Goal: Task Accomplishment & Management: Use online tool/utility

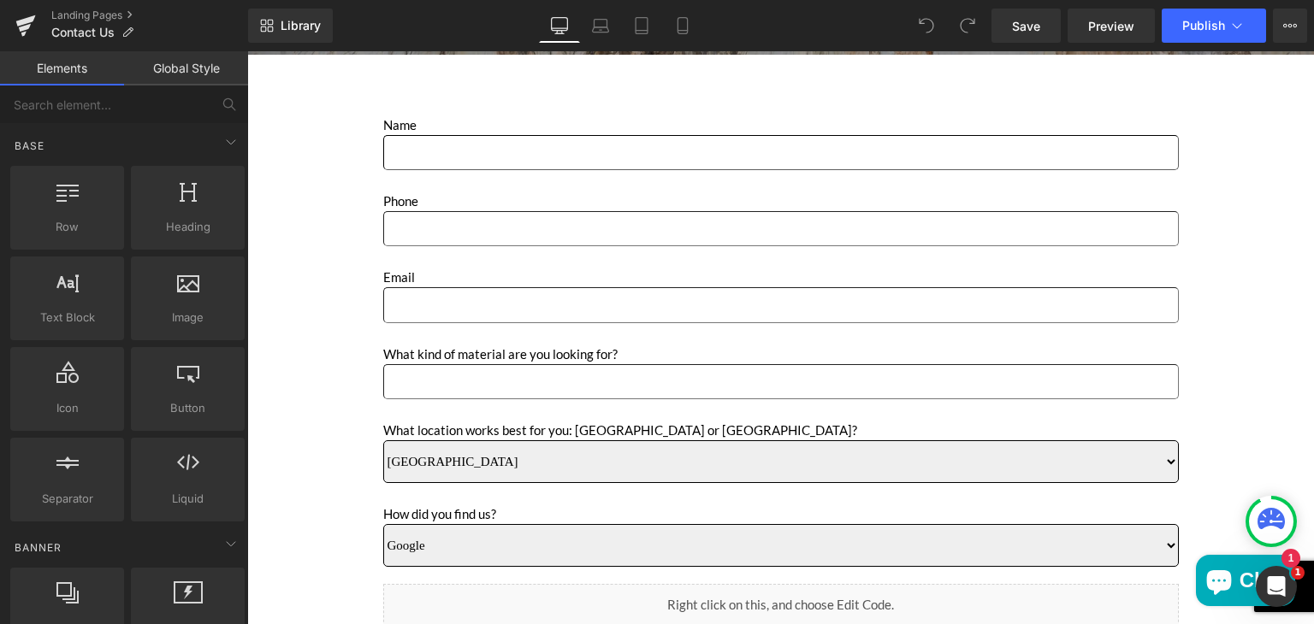
scroll to position [599, 0]
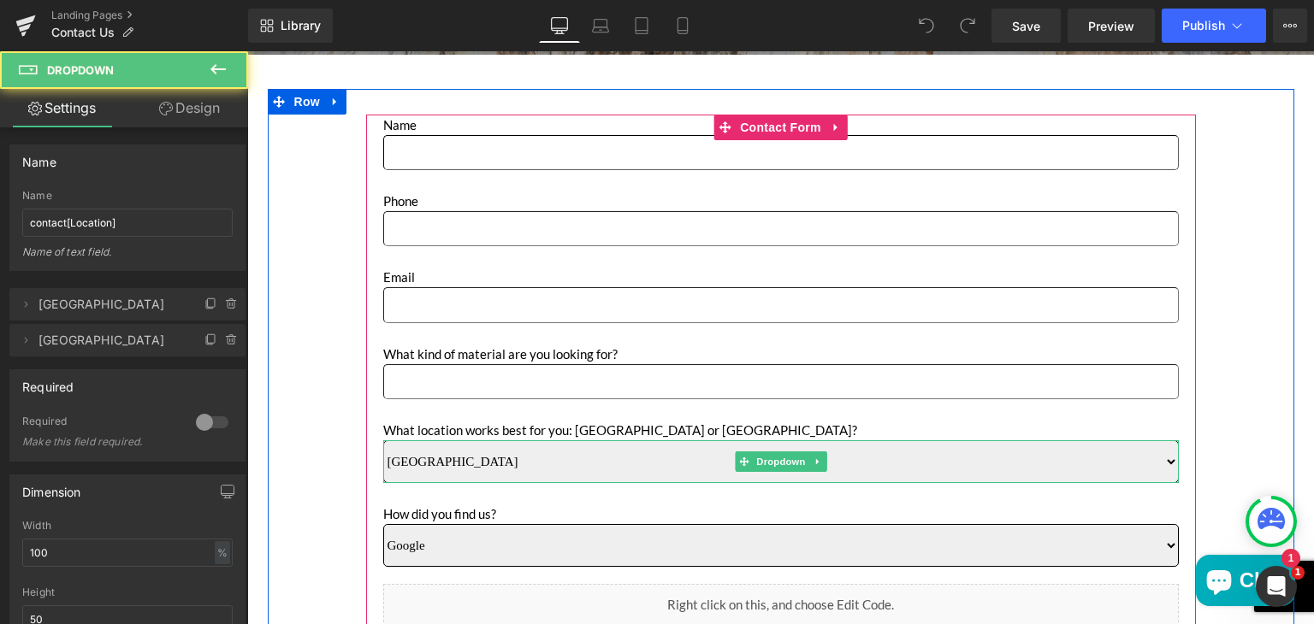
drag, startPoint x: 247, startPoint y: 51, endPoint x: 512, endPoint y: 459, distance: 486.2
click at [512, 459] on select "Sun Valley Anaheim" at bounding box center [781, 462] width 796 height 43
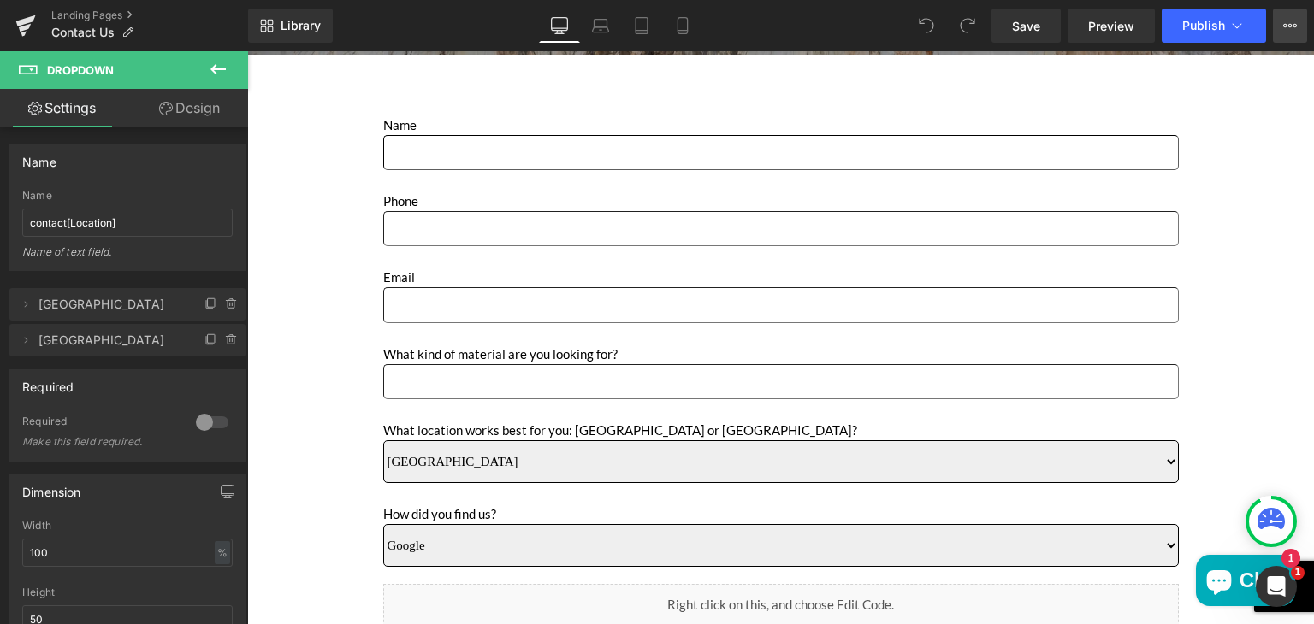
click at [1285, 29] on icon at bounding box center [1290, 26] width 14 height 14
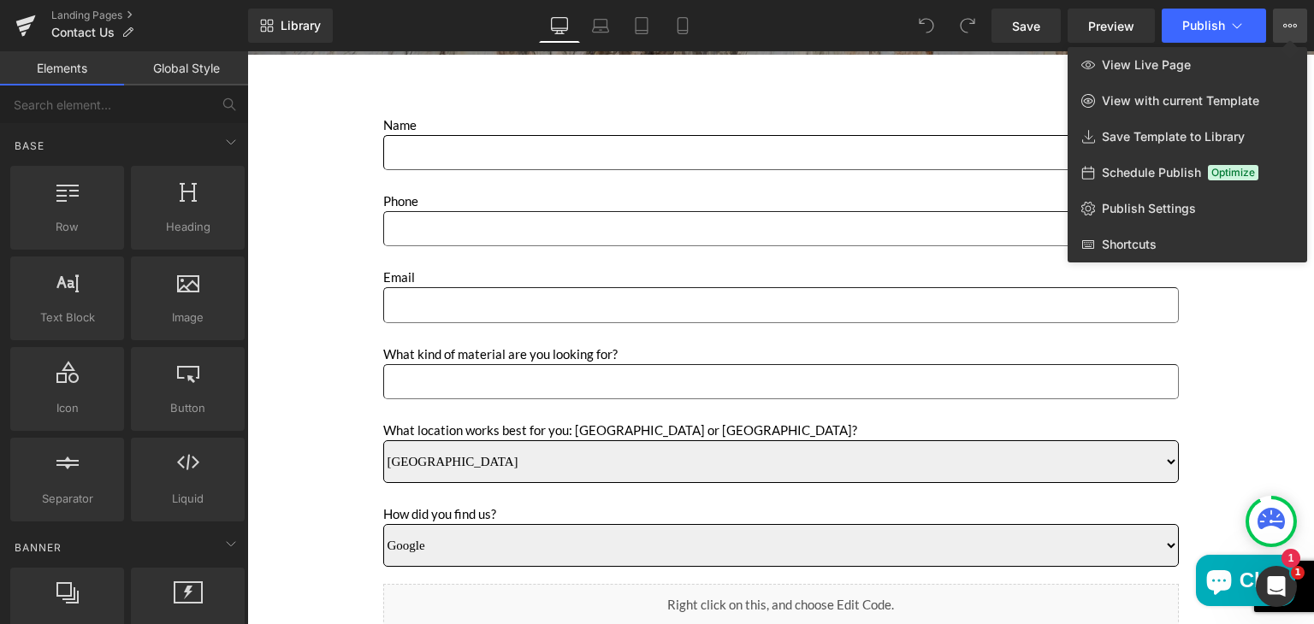
click at [0, 0] on div at bounding box center [0, 0] width 0 height 0
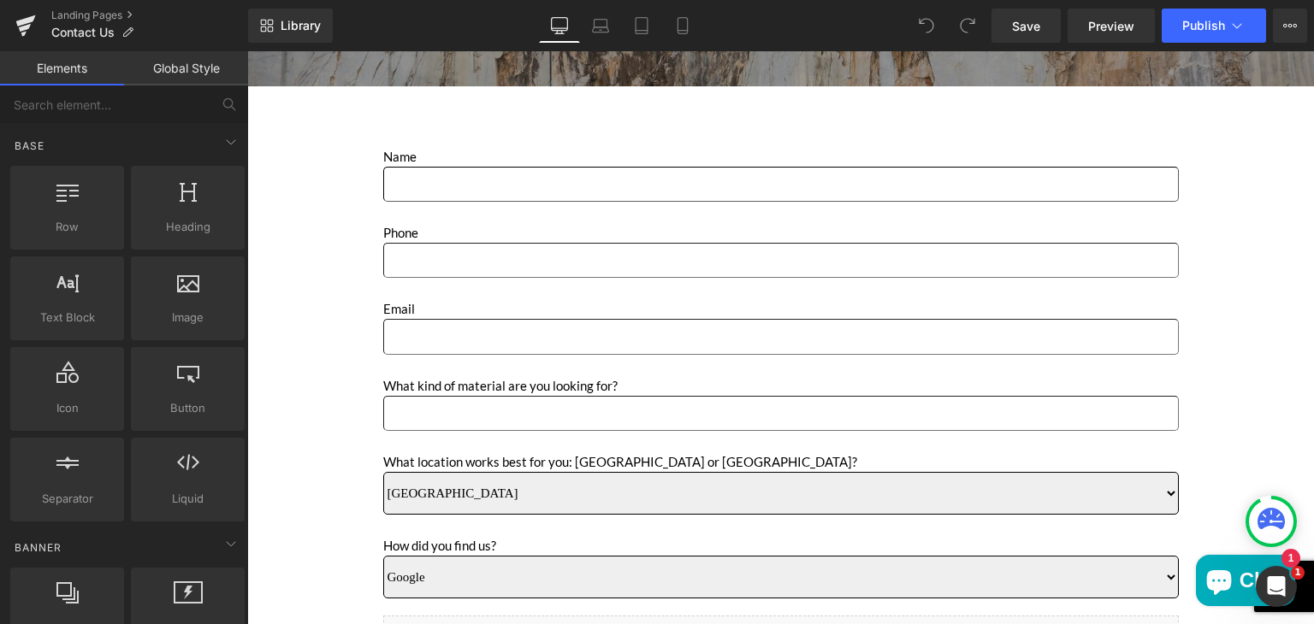
scroll to position [565, 0]
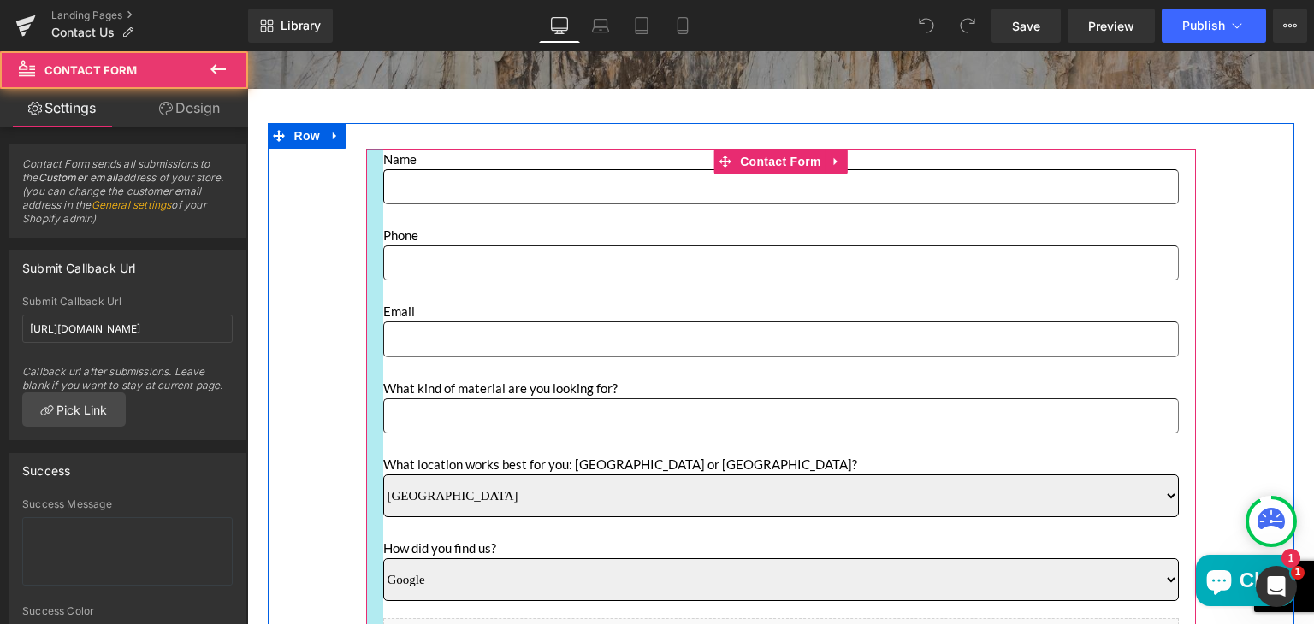
click at [366, 168] on div "Main content" at bounding box center [374, 448] width 17 height 599
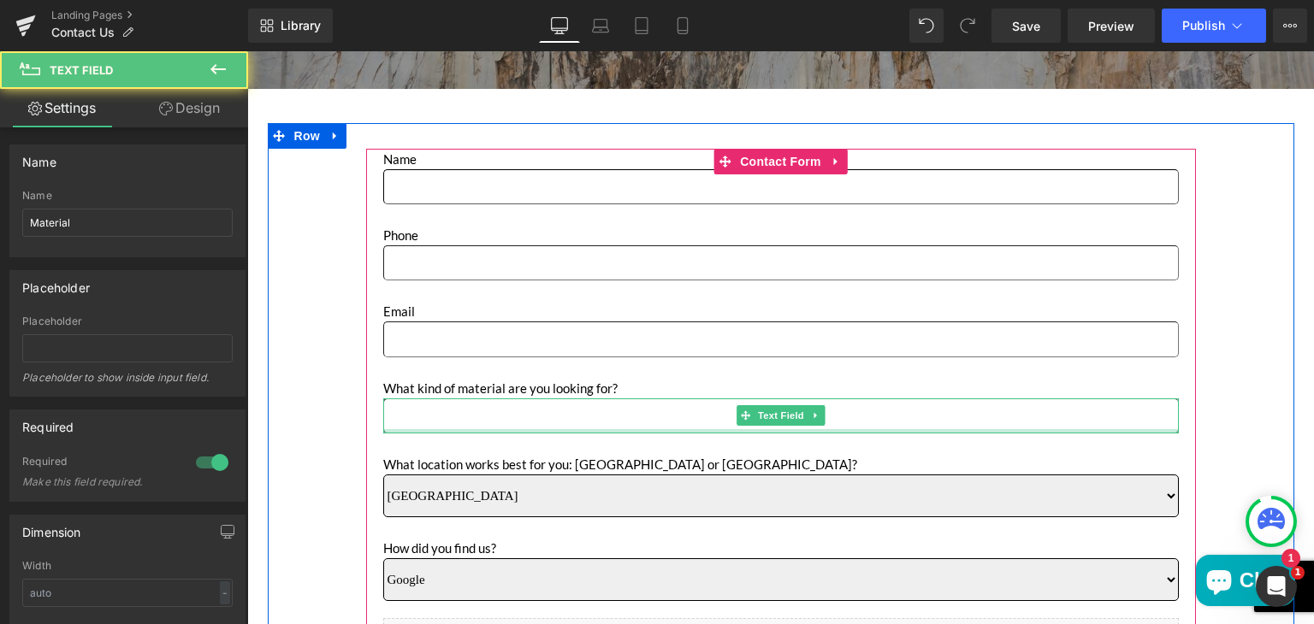
click at [433, 429] on div "Main content" at bounding box center [781, 431] width 796 height 4
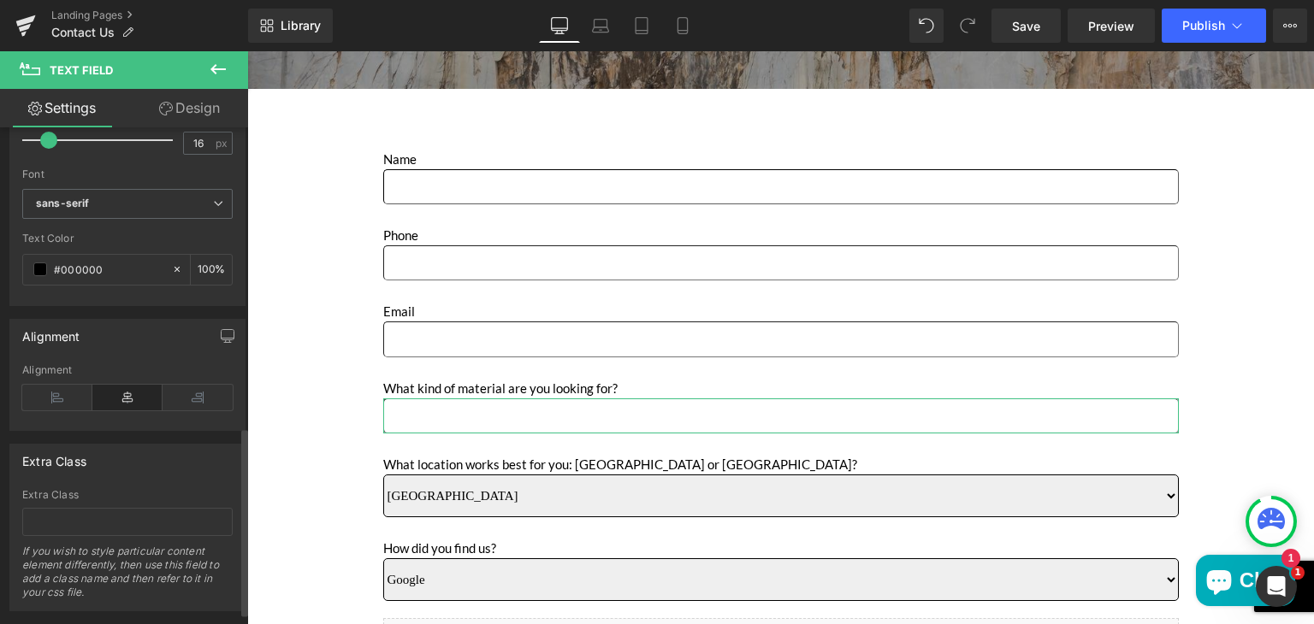
scroll to position [820, 0]
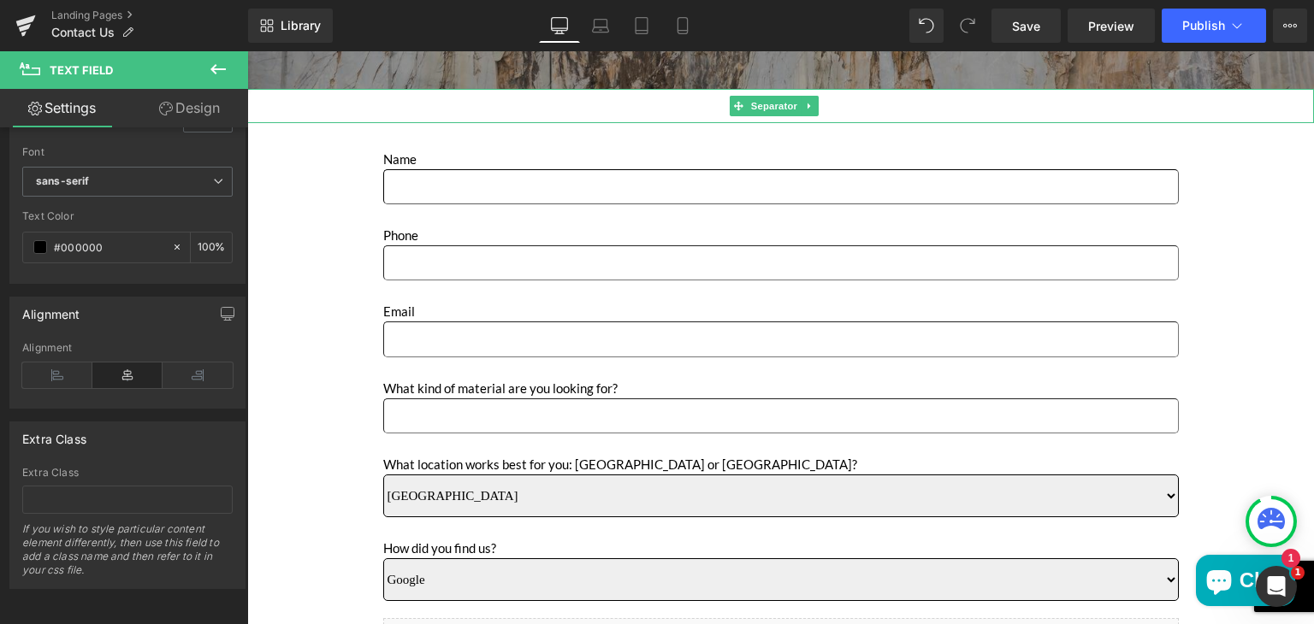
click at [303, 100] on hr "Main content" at bounding box center [780, 111] width 1067 height 26
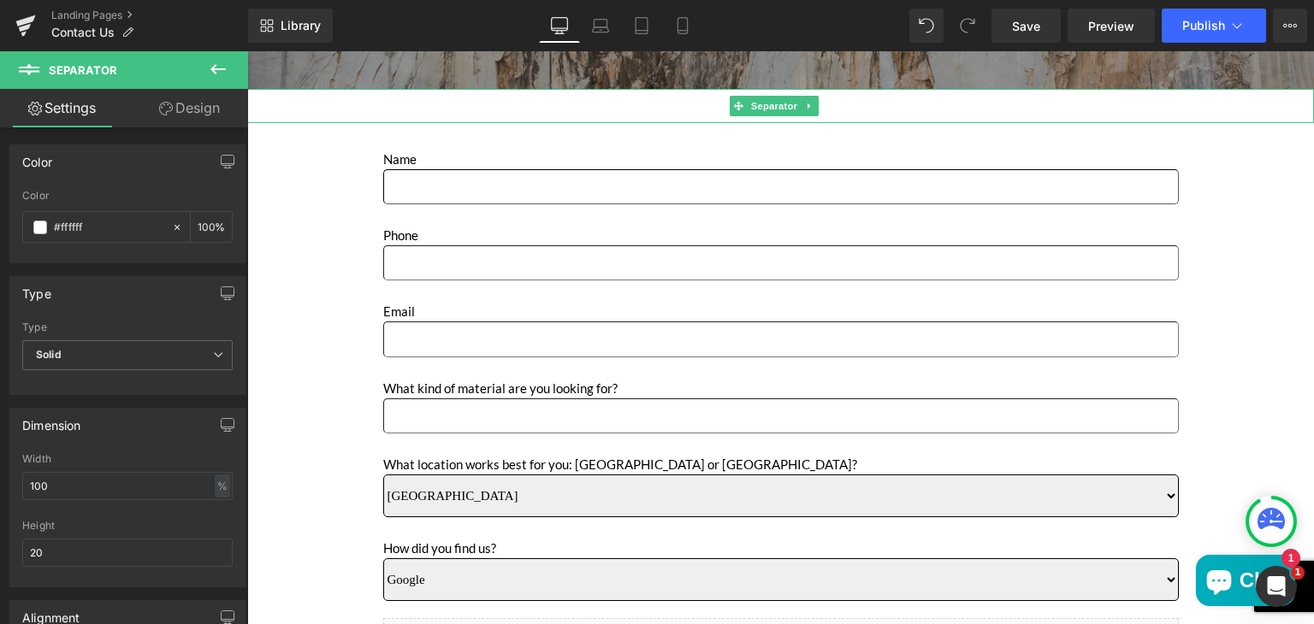
scroll to position [0, 0]
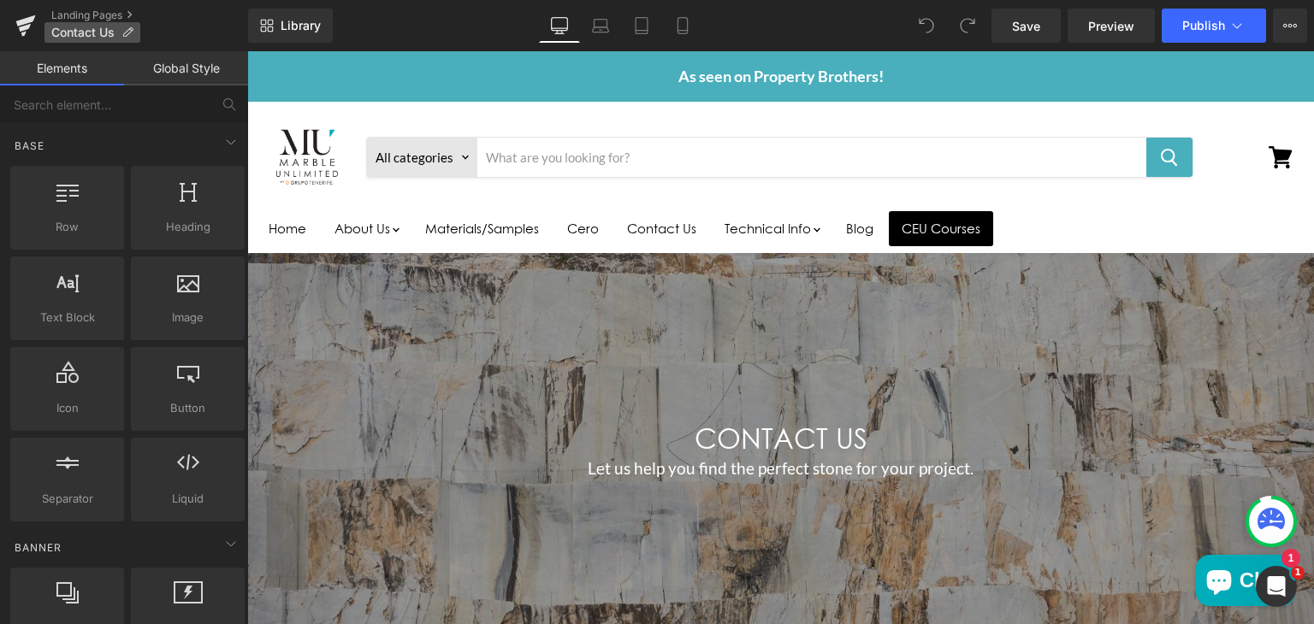
click at [129, 27] on icon at bounding box center [127, 33] width 12 height 12
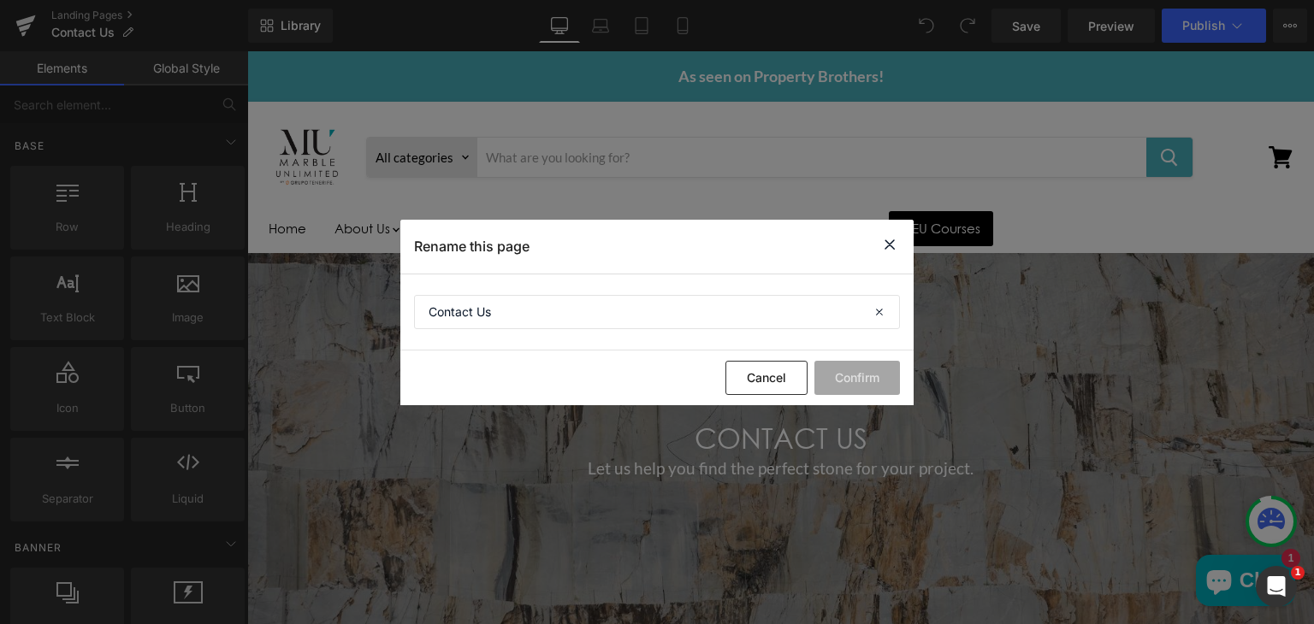
click at [883, 237] on icon at bounding box center [889, 244] width 21 height 21
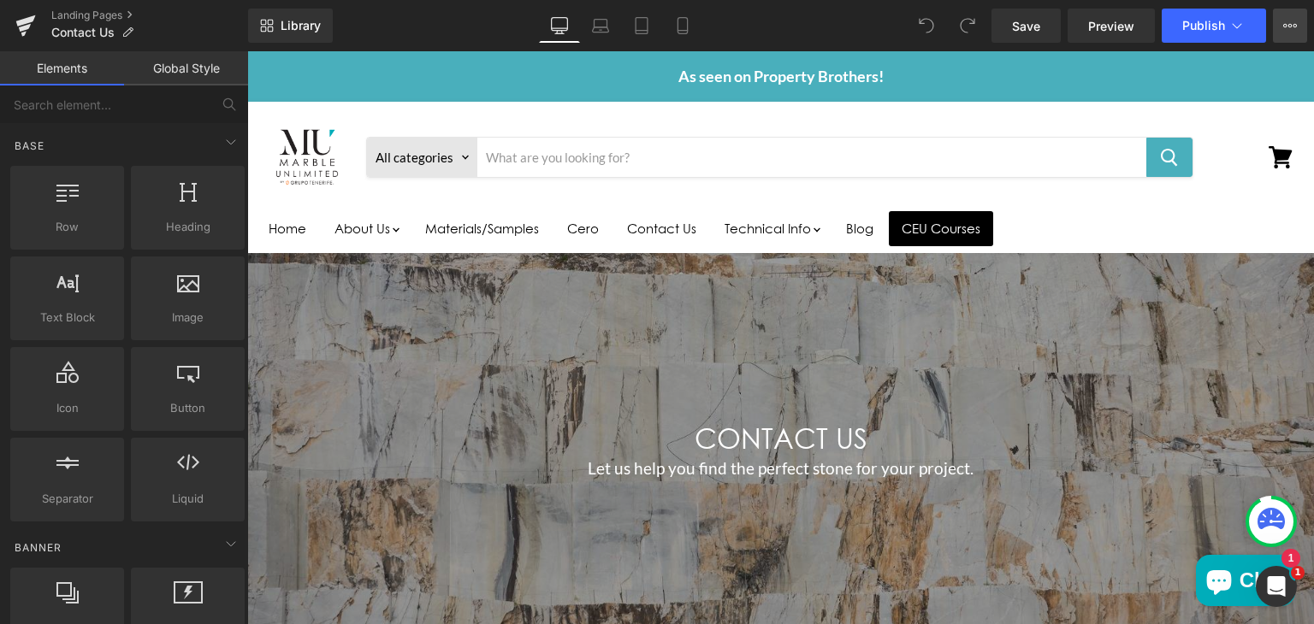
click at [1297, 21] on button "View Live Page View with current Template Save Template to Library Schedule Pub…" at bounding box center [1290, 26] width 34 height 34
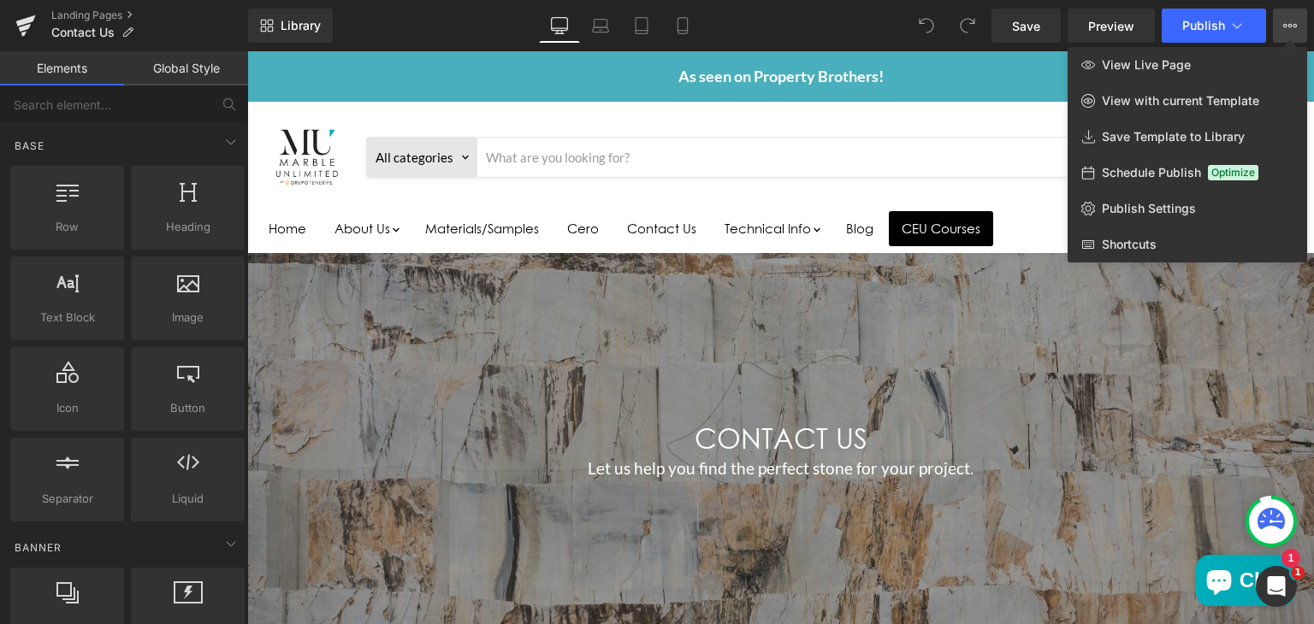
click at [802, 33] on div "Library Desktop Desktop Laptop Tablet Mobile Save Preview Publish Scheduled Vie…" at bounding box center [781, 26] width 1066 height 34
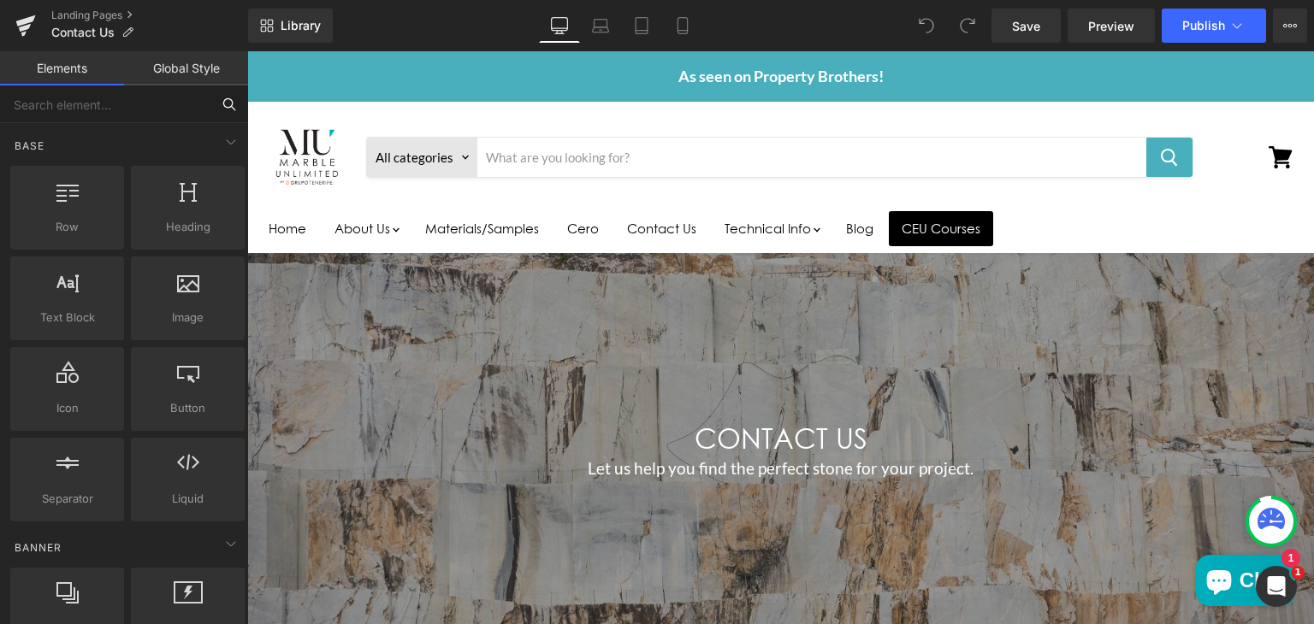
click at [85, 111] on input "text" at bounding box center [105, 105] width 210 height 38
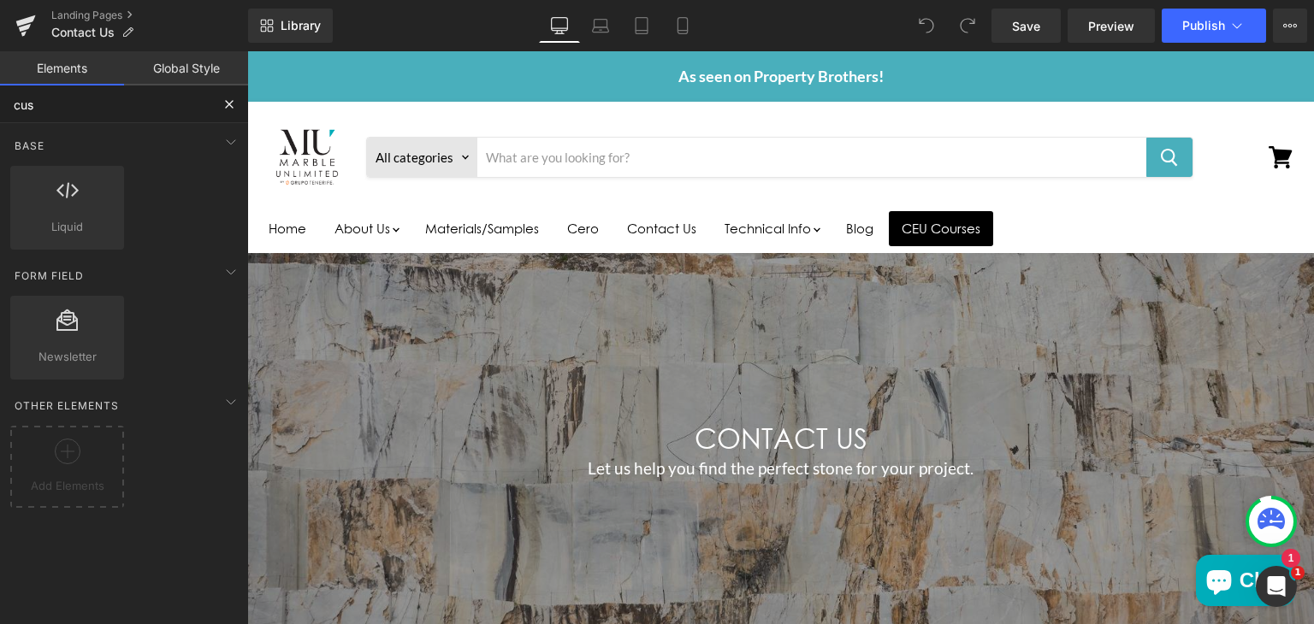
type input "cus"
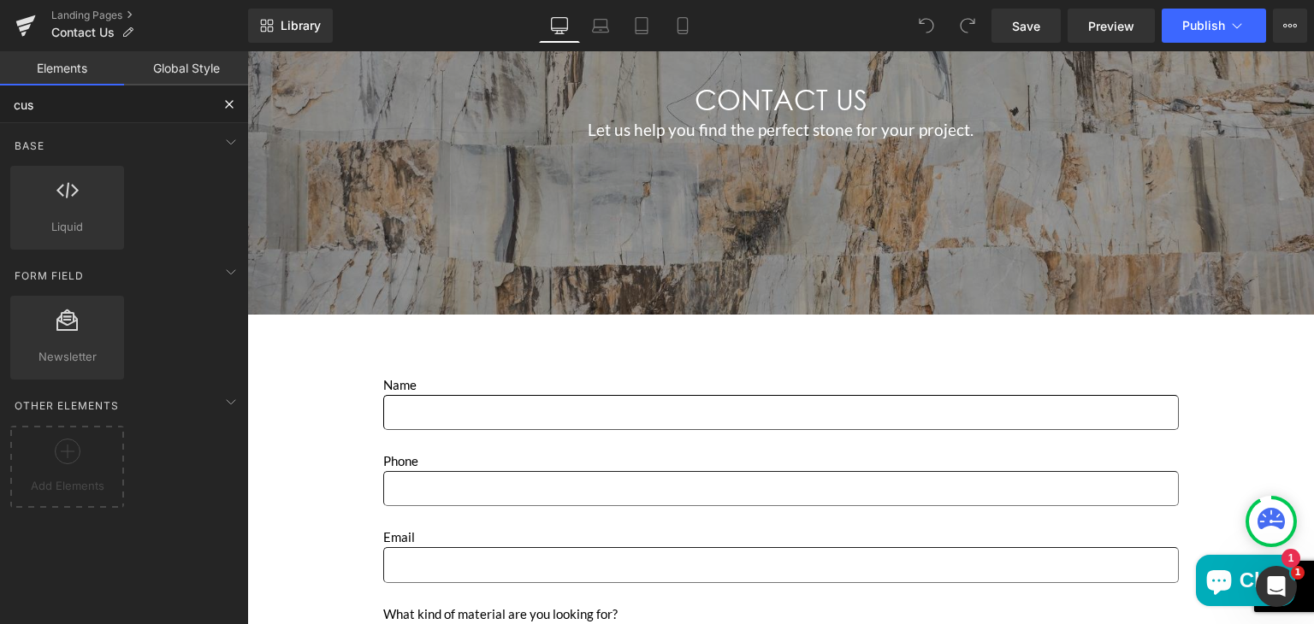
scroll to position [337, 0]
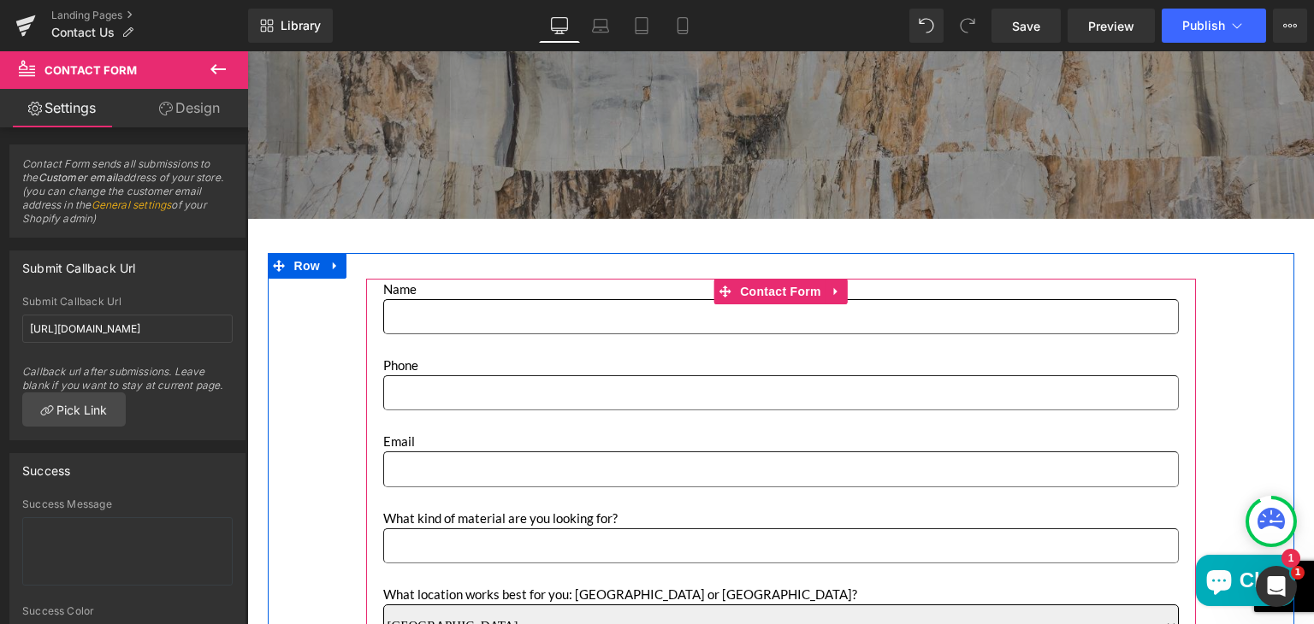
scroll to position [436, 0]
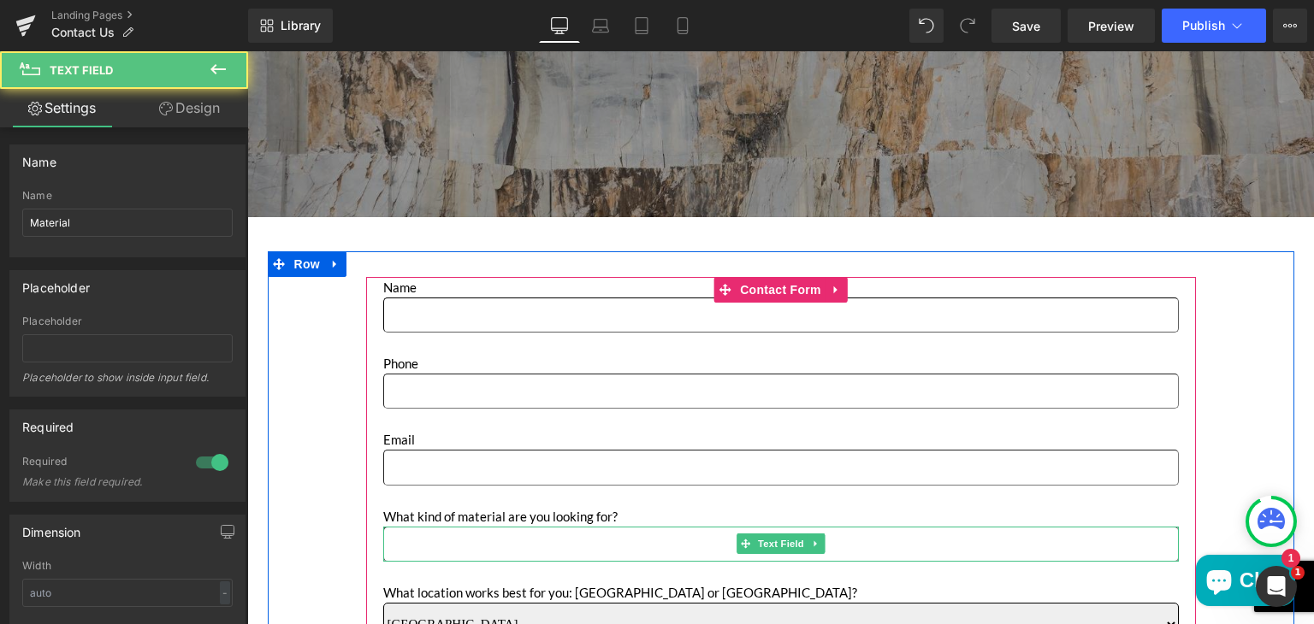
click at [410, 545] on input "Main content" at bounding box center [781, 544] width 796 height 35
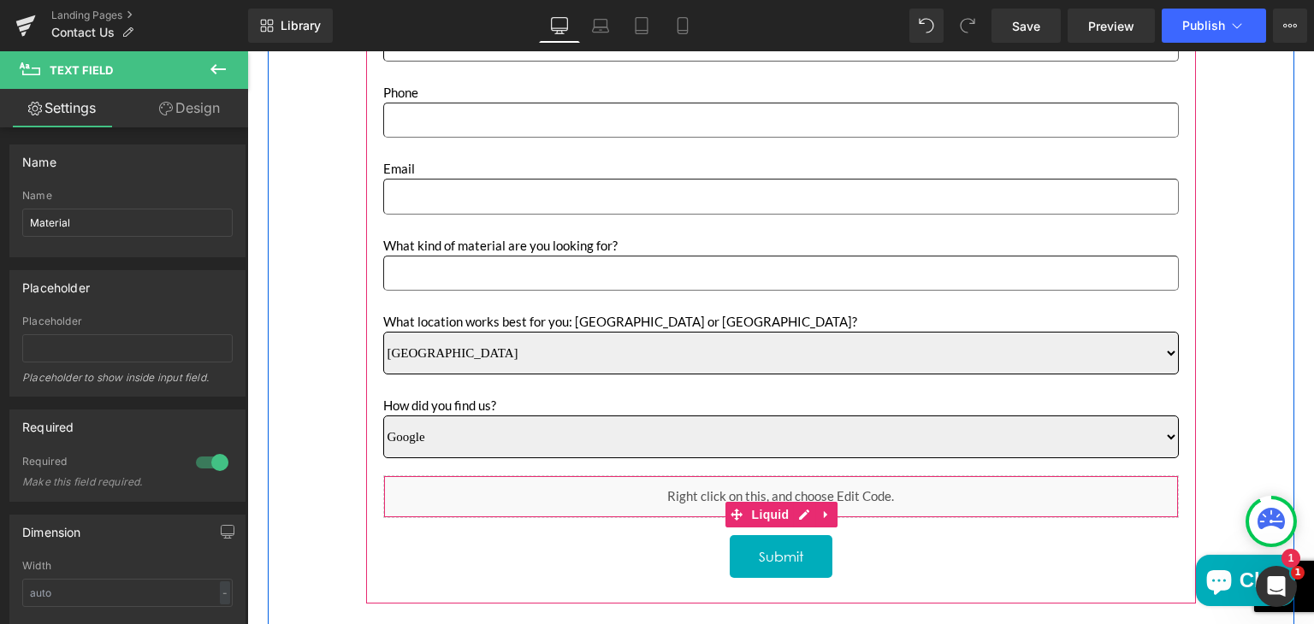
scroll to position [710, 0]
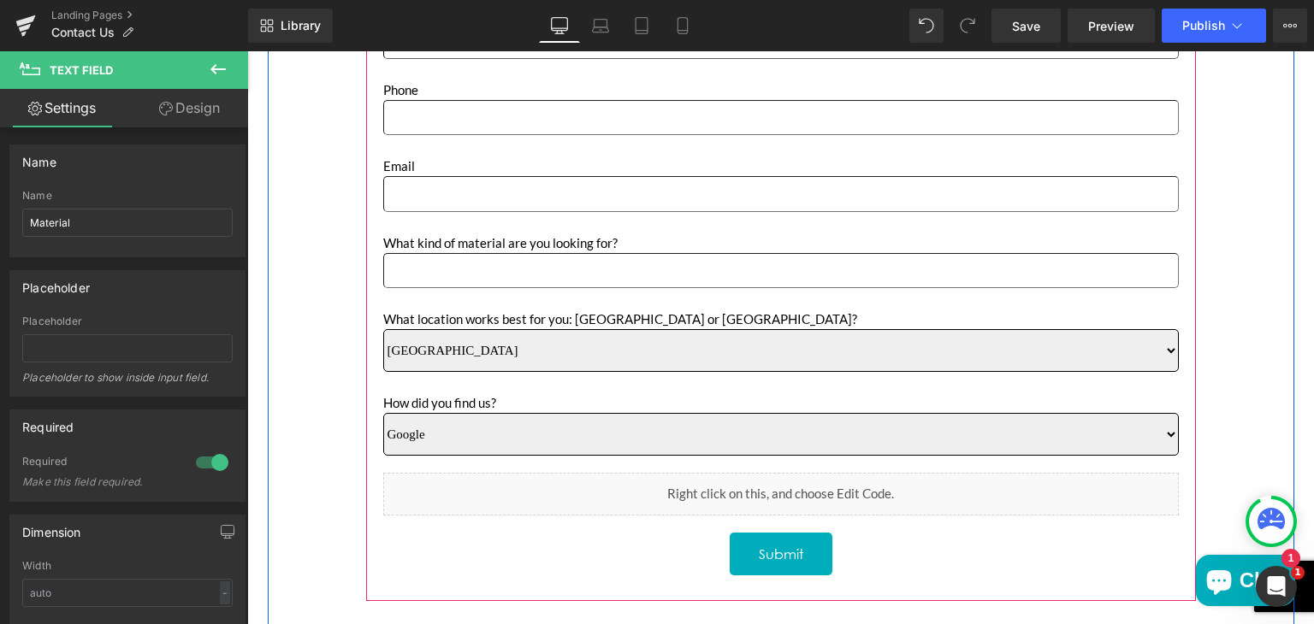
click at [802, 508] on icon "Main content" at bounding box center [800, 512] width 9 height 9
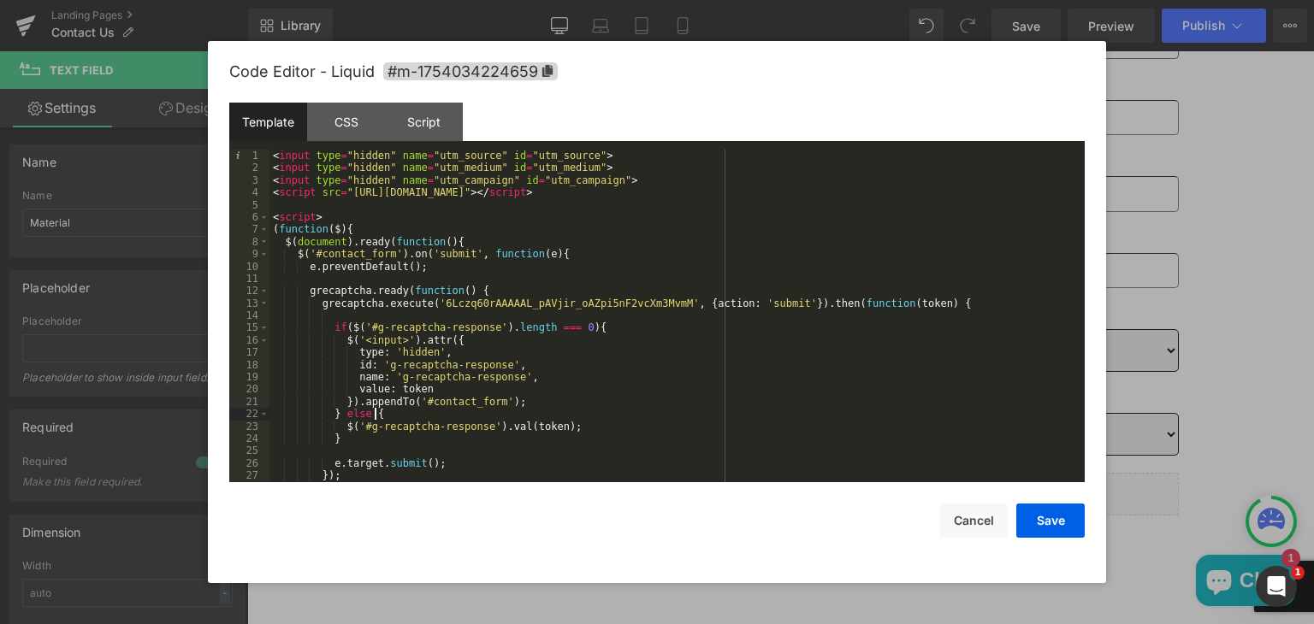
click at [688, 415] on div "< input type = "hidden" name = "utm_source" id = "utm_source" > < input type = …" at bounding box center [673, 329] width 808 height 358
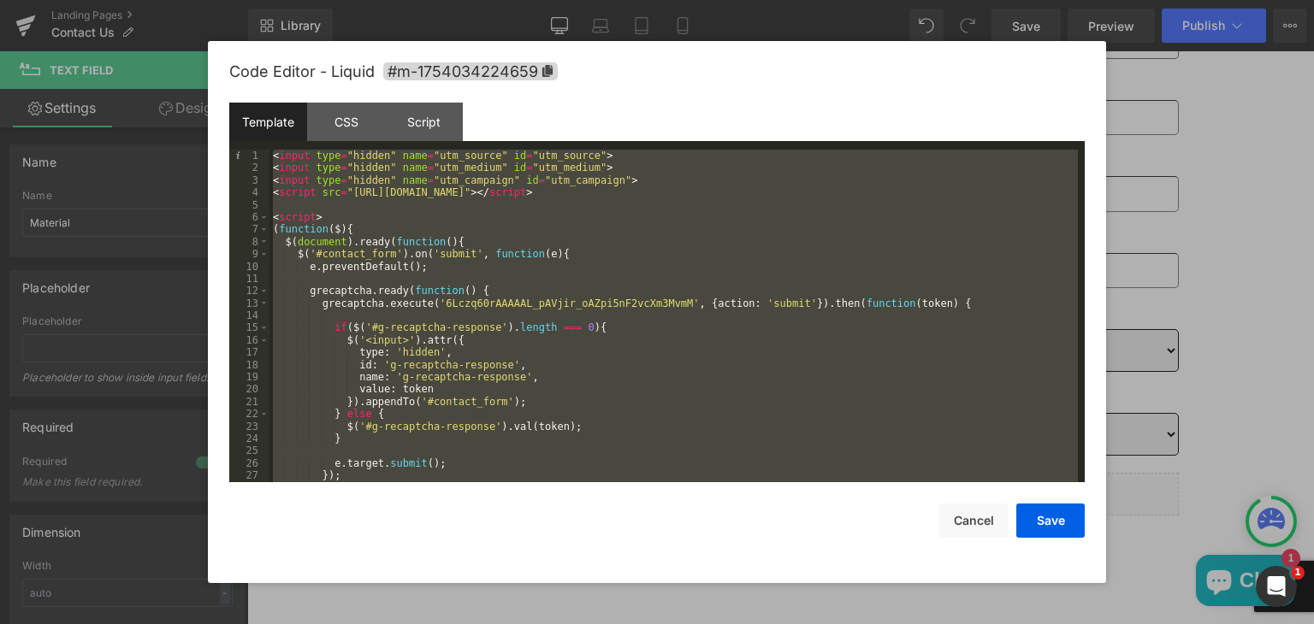
scroll to position [98, 0]
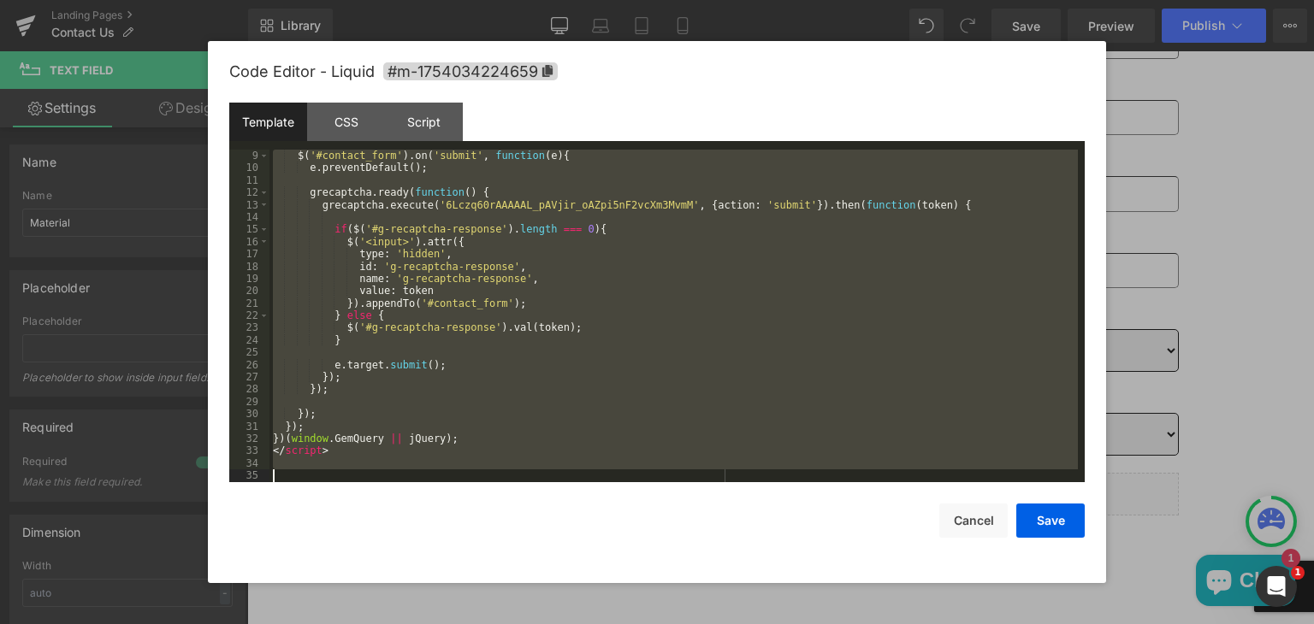
click at [344, 453] on div "$ ( '#contact_form' ) . on ( 'submit' , function ( e ) { e . preventDefault ( )…" at bounding box center [673, 316] width 808 height 333
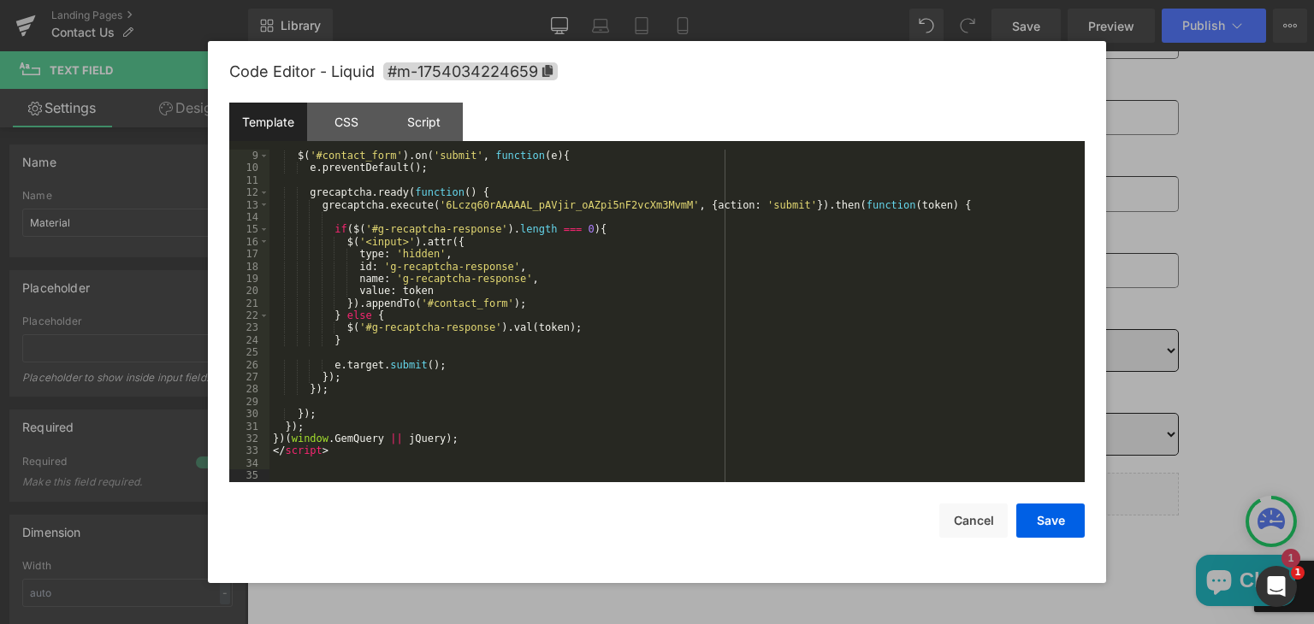
scroll to position [283, 0]
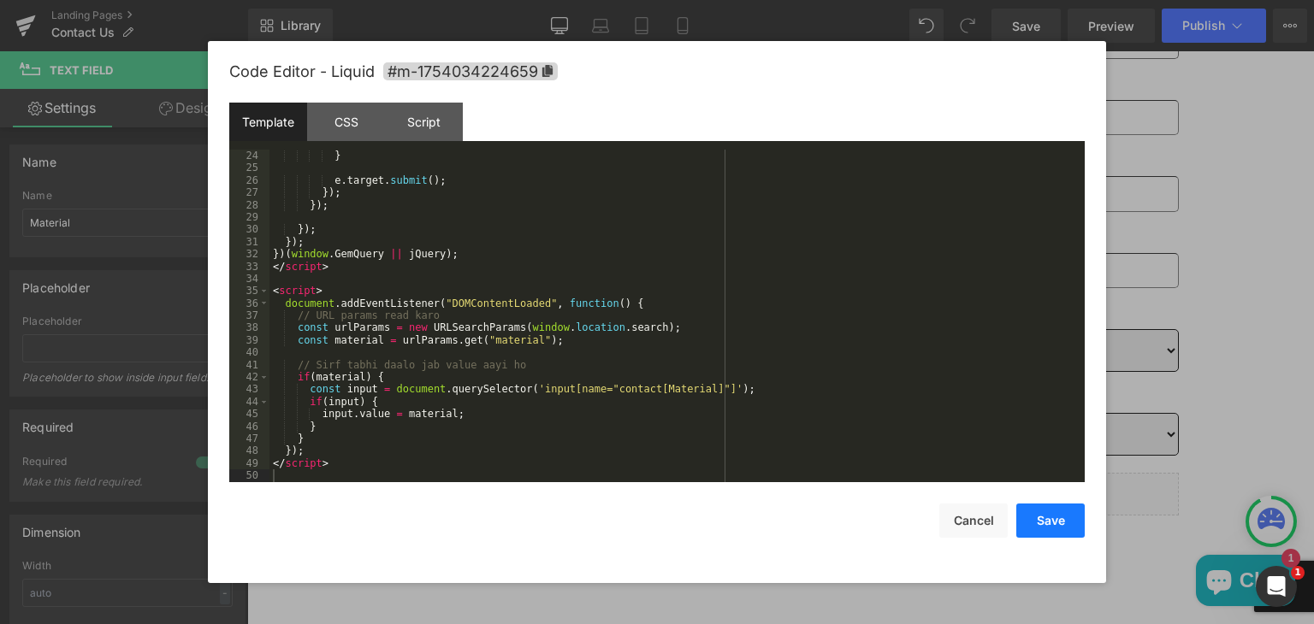
click at [1042, 517] on button "Save" at bounding box center [1050, 521] width 68 height 34
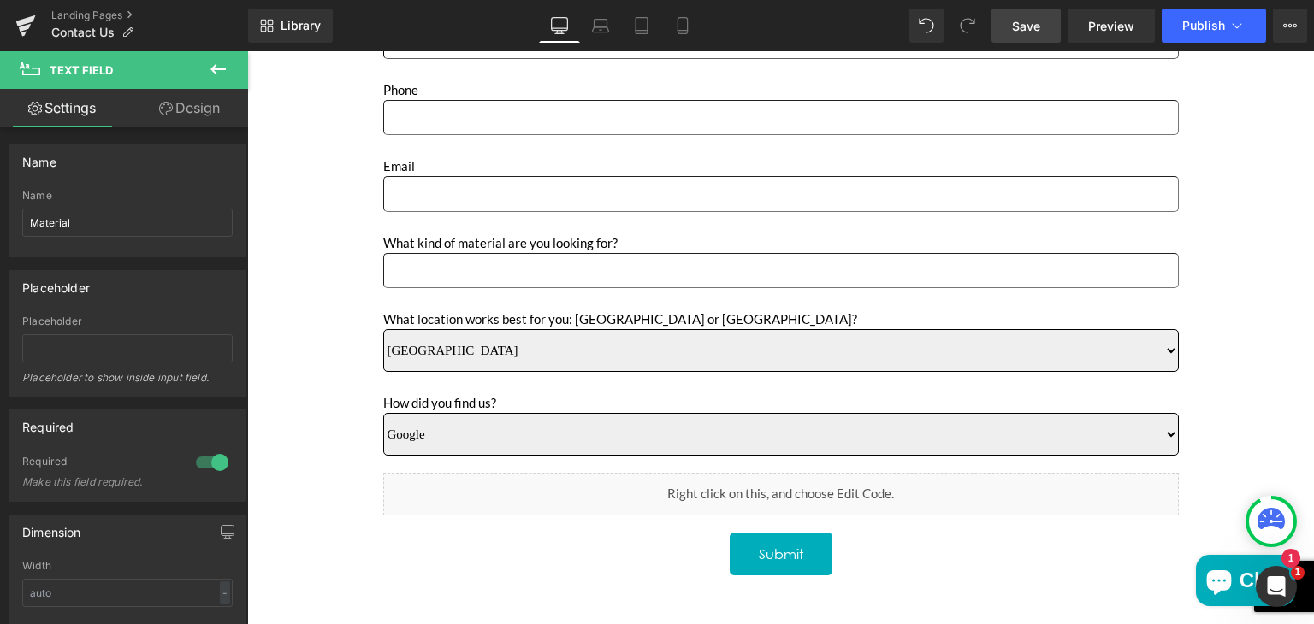
click at [1042, 27] on link "Save" at bounding box center [1025, 26] width 69 height 34
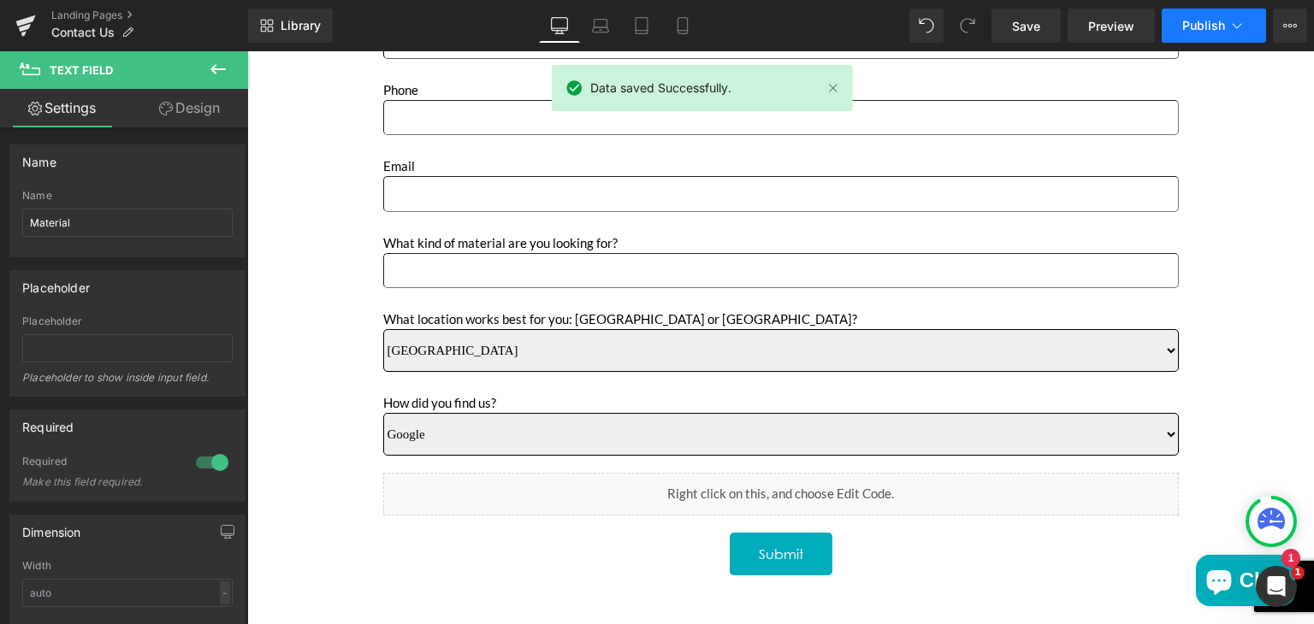
click at [1176, 26] on button "Publish" at bounding box center [1214, 26] width 104 height 34
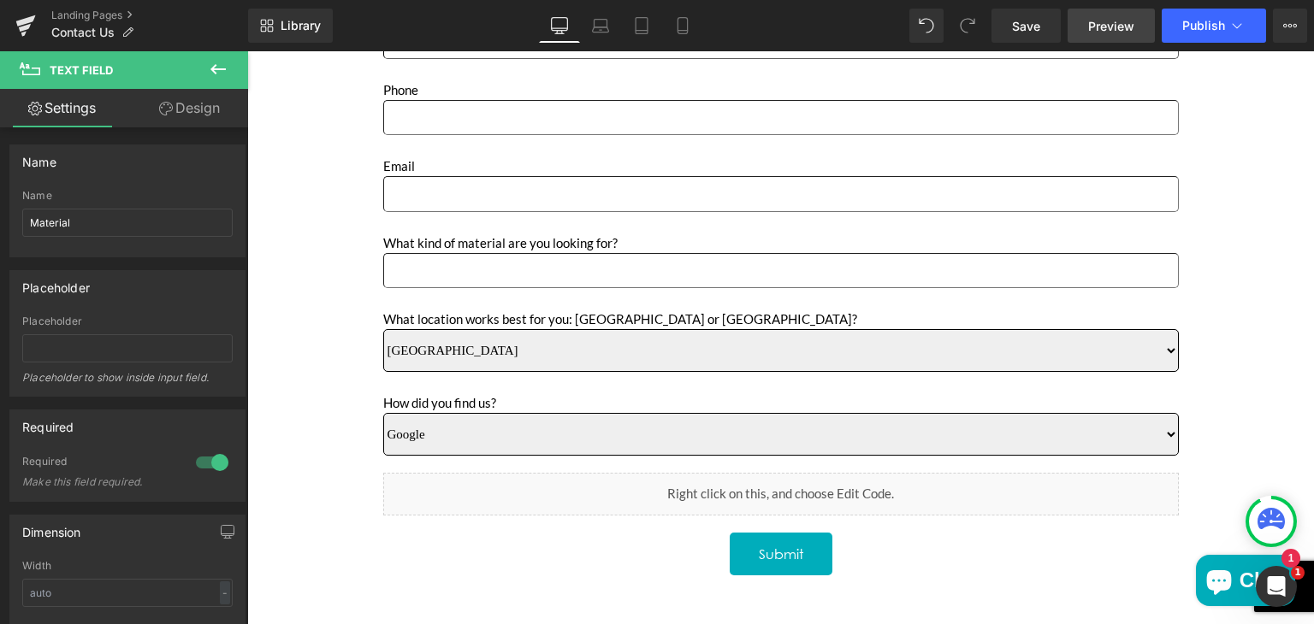
click at [1088, 25] on link "Preview" at bounding box center [1111, 26] width 87 height 34
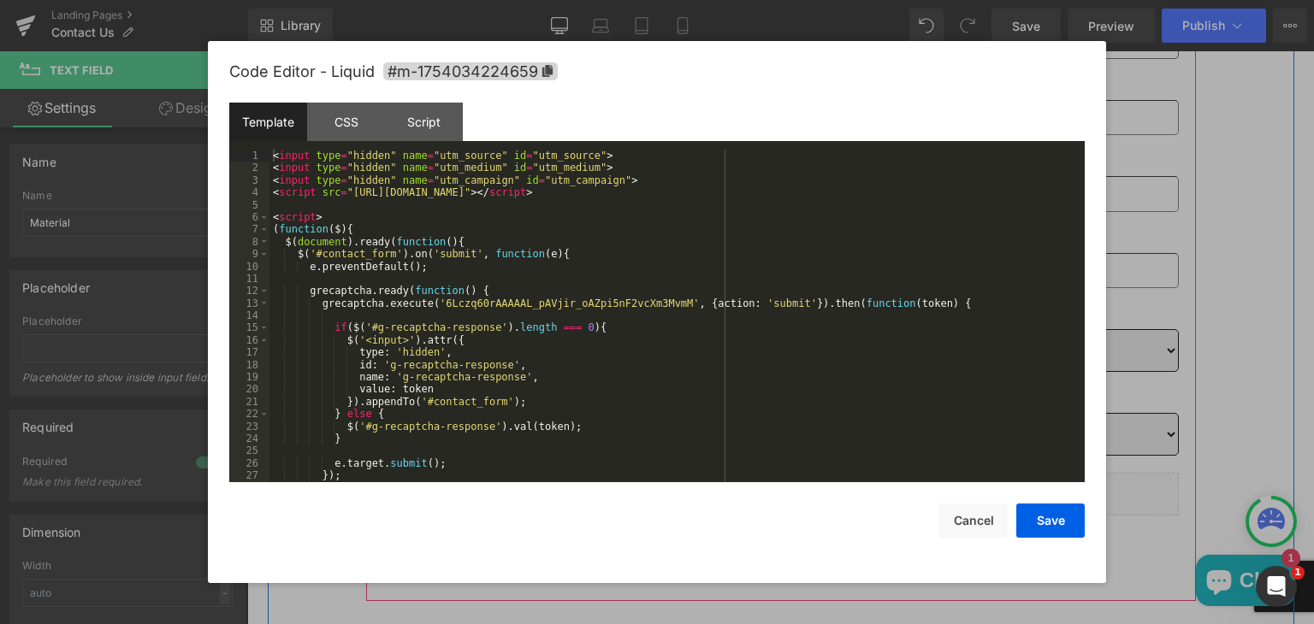
click at [795, 507] on icon "Main content" at bounding box center [799, 512] width 9 height 10
click at [718, 446] on div "< input type = "hidden" name = "utm_source" id = "utm_source" > < input type = …" at bounding box center [673, 329] width 808 height 358
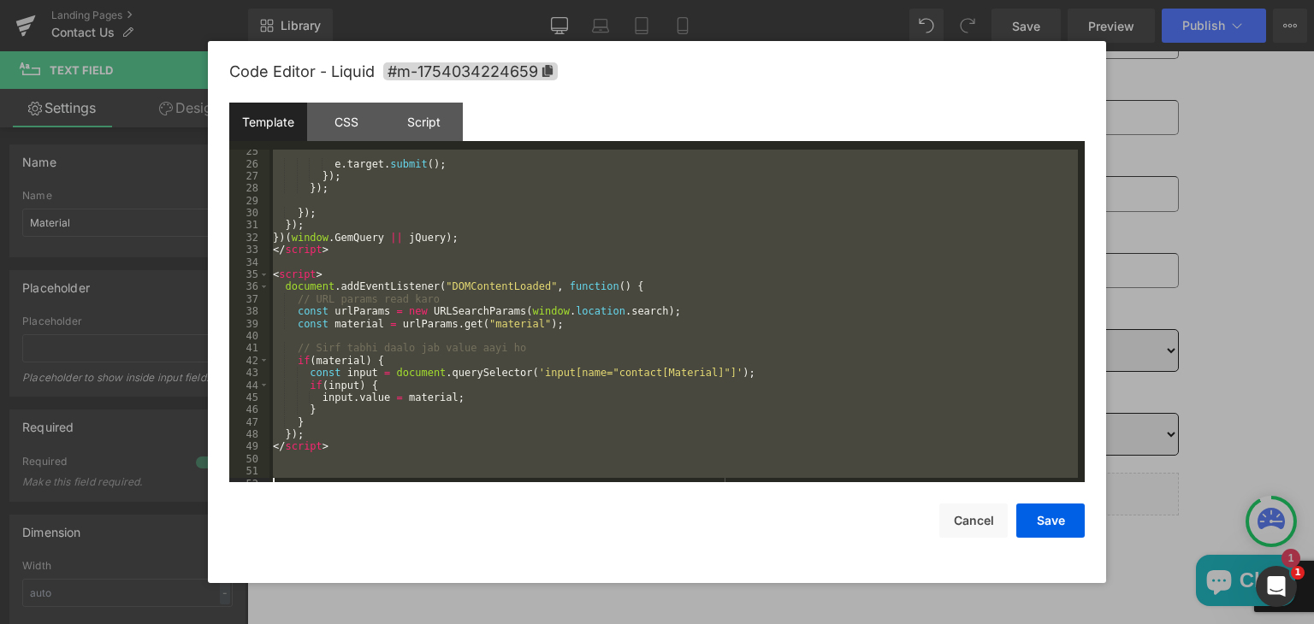
scroll to position [299, 0]
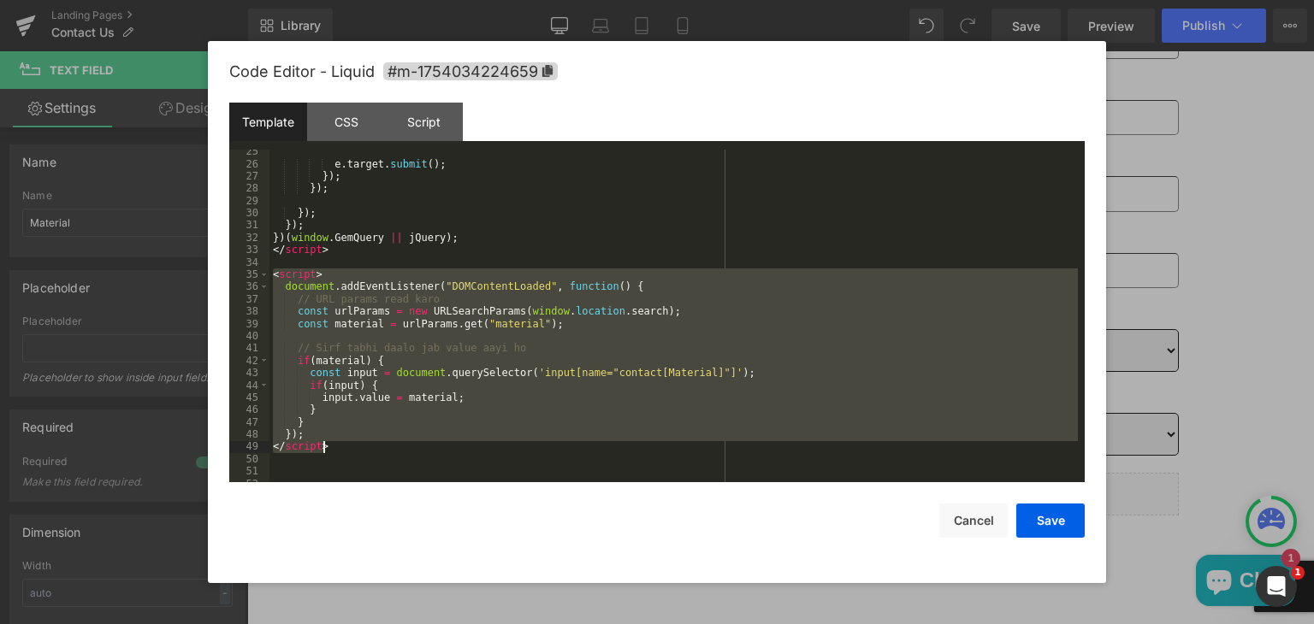
drag, startPoint x: 274, startPoint y: 277, endPoint x: 334, endPoint y: 446, distance: 179.1
click at [334, 446] on div "e . target . submit ( ) ; }) ; }) ; }) ; }) ; }) ( window . GemQuery || jQuery …" at bounding box center [673, 324] width 808 height 358
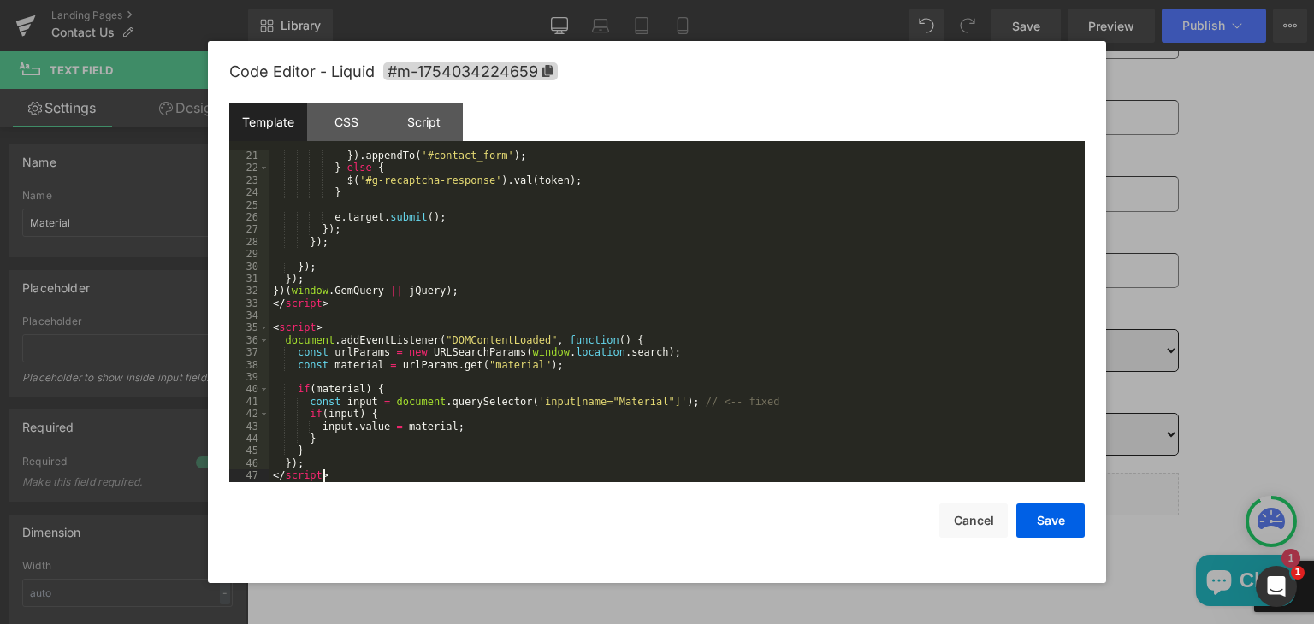
scroll to position [246, 0]
click at [1038, 521] on button "Save" at bounding box center [1050, 521] width 68 height 34
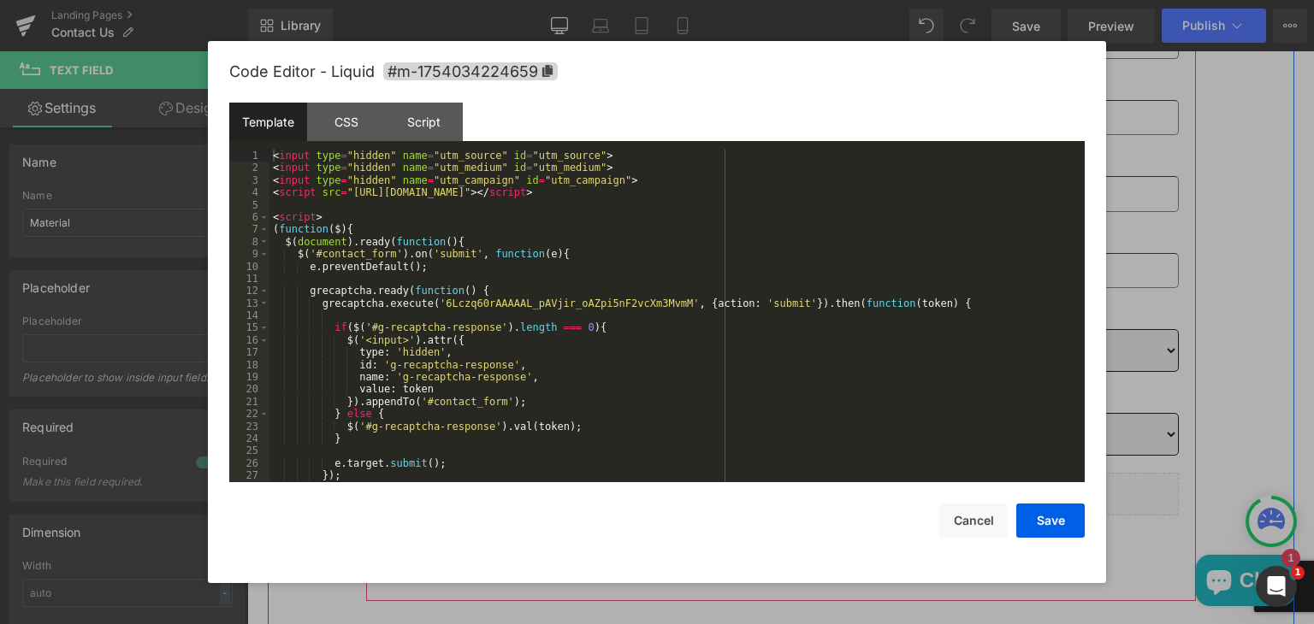
click at [796, 502] on link "Main content" at bounding box center [800, 512] width 18 height 21
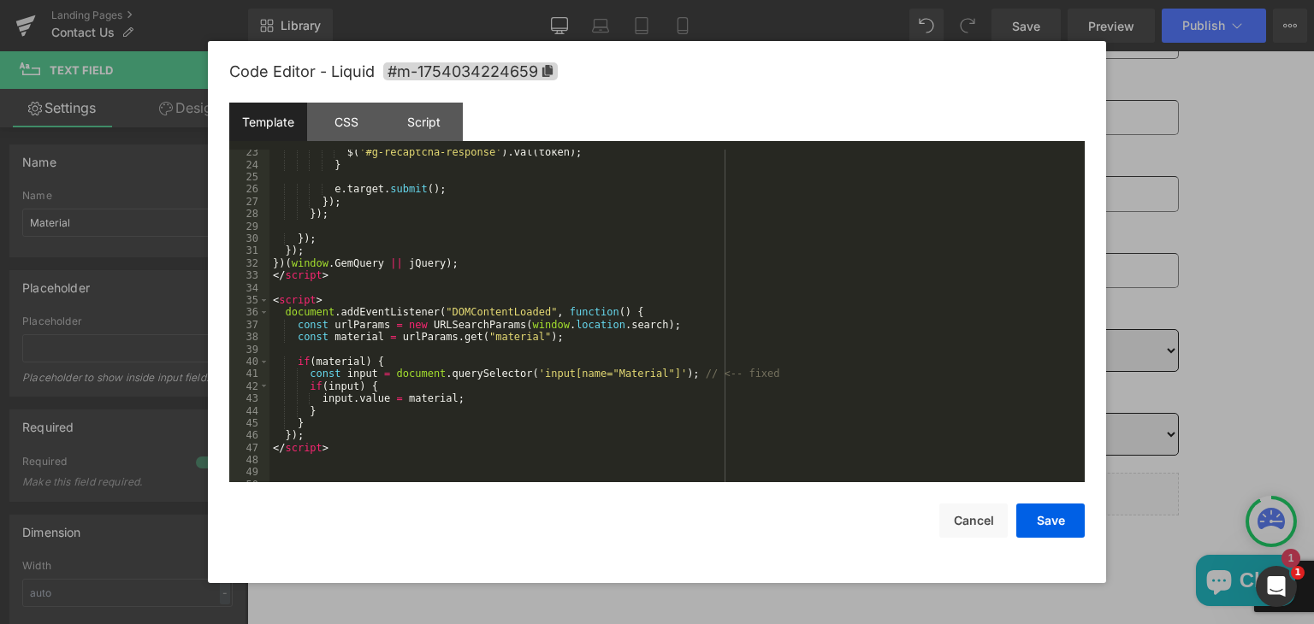
scroll to position [283, 0]
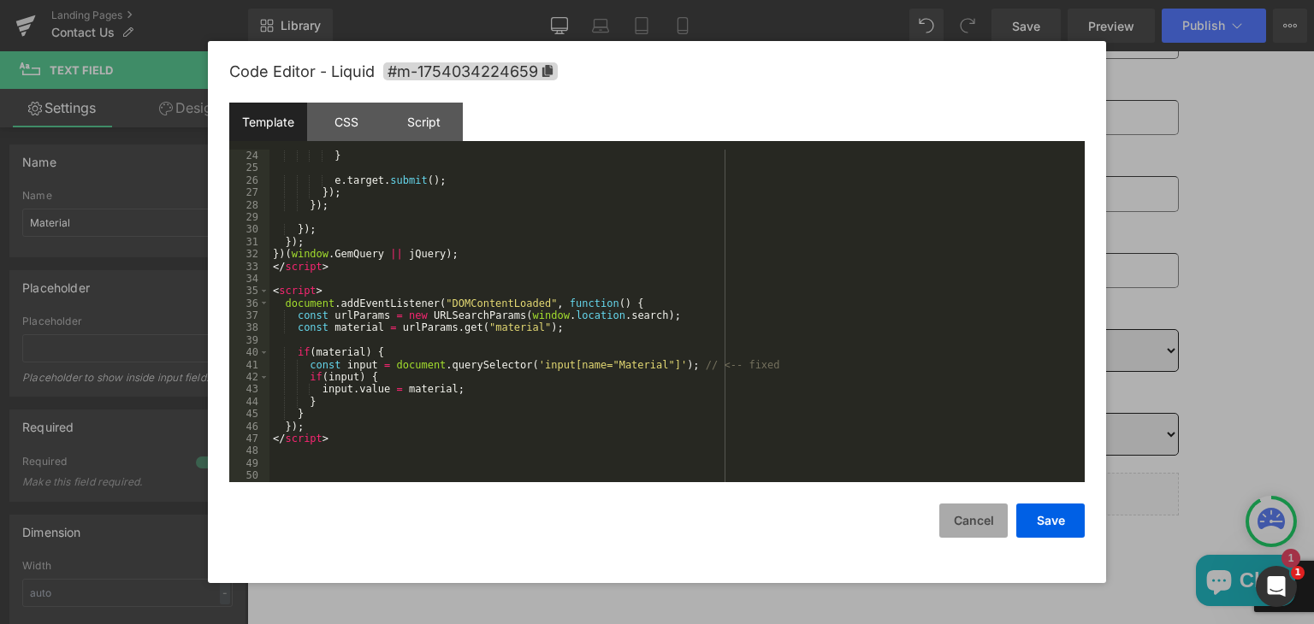
click at [968, 514] on button "Cancel" at bounding box center [973, 521] width 68 height 34
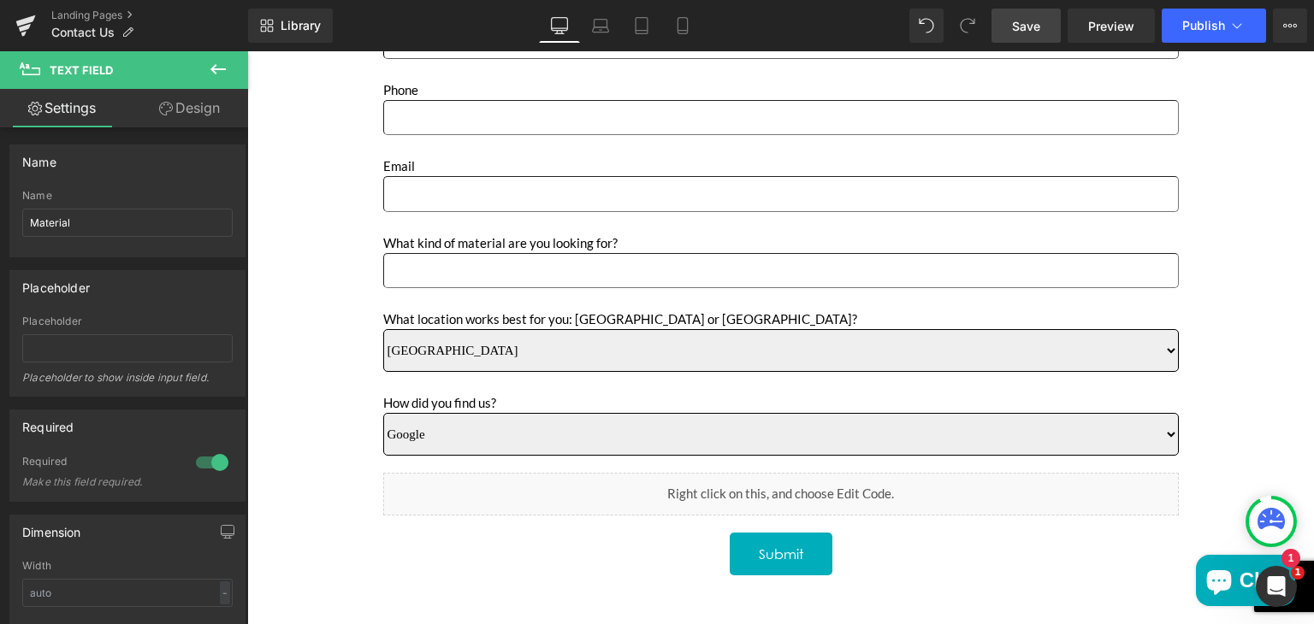
click at [1021, 35] on link "Save" at bounding box center [1025, 26] width 69 height 34
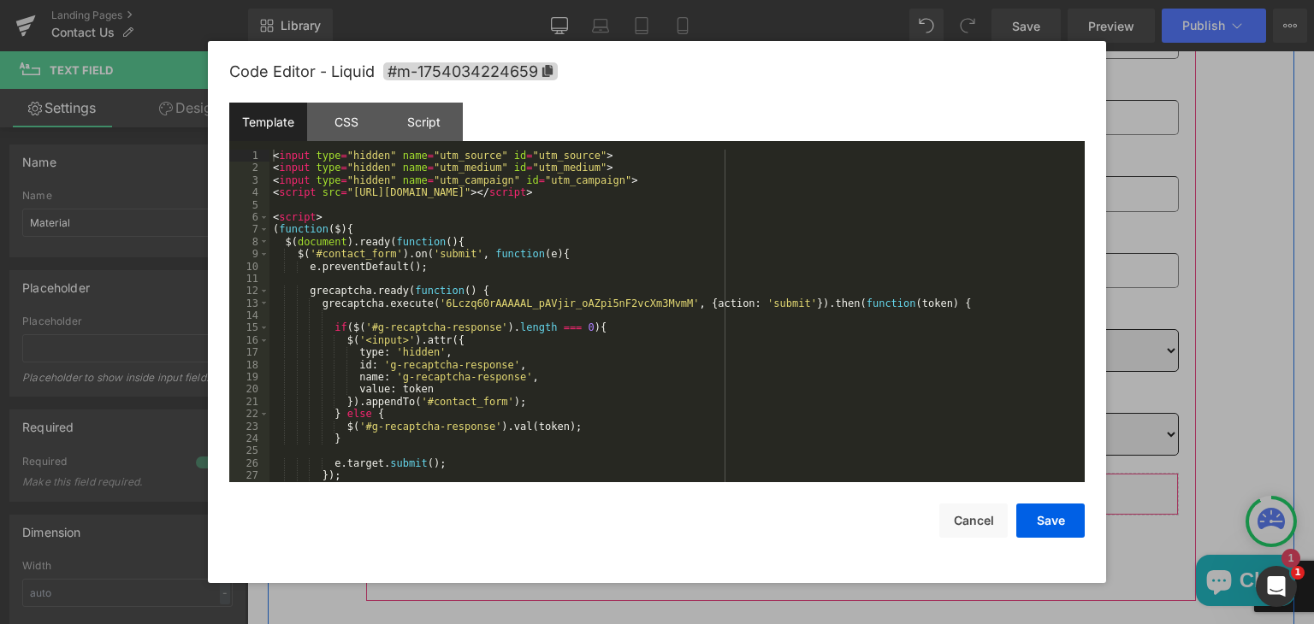
click at [798, 506] on icon "Main content" at bounding box center [804, 512] width 12 height 13
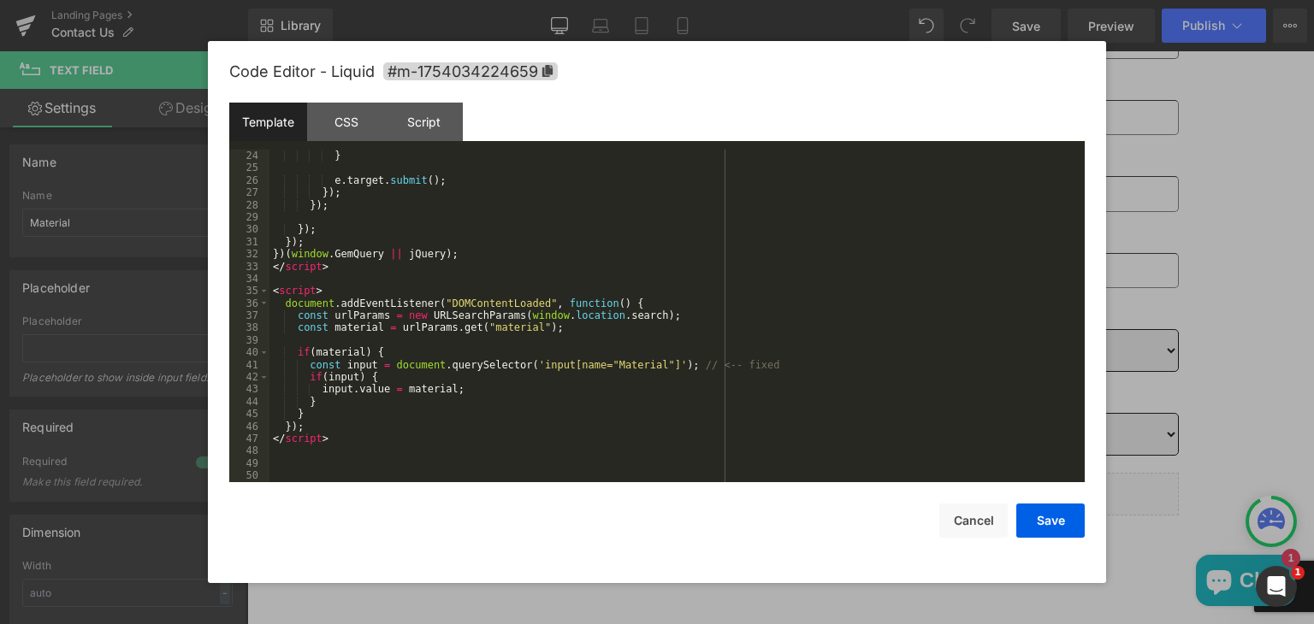
click at [328, 442] on div "} e . target . submit ( ) ; }) ; }) ; }) ; }) ; }) ( window . GemQuery || jQuer…" at bounding box center [673, 329] width 808 height 358
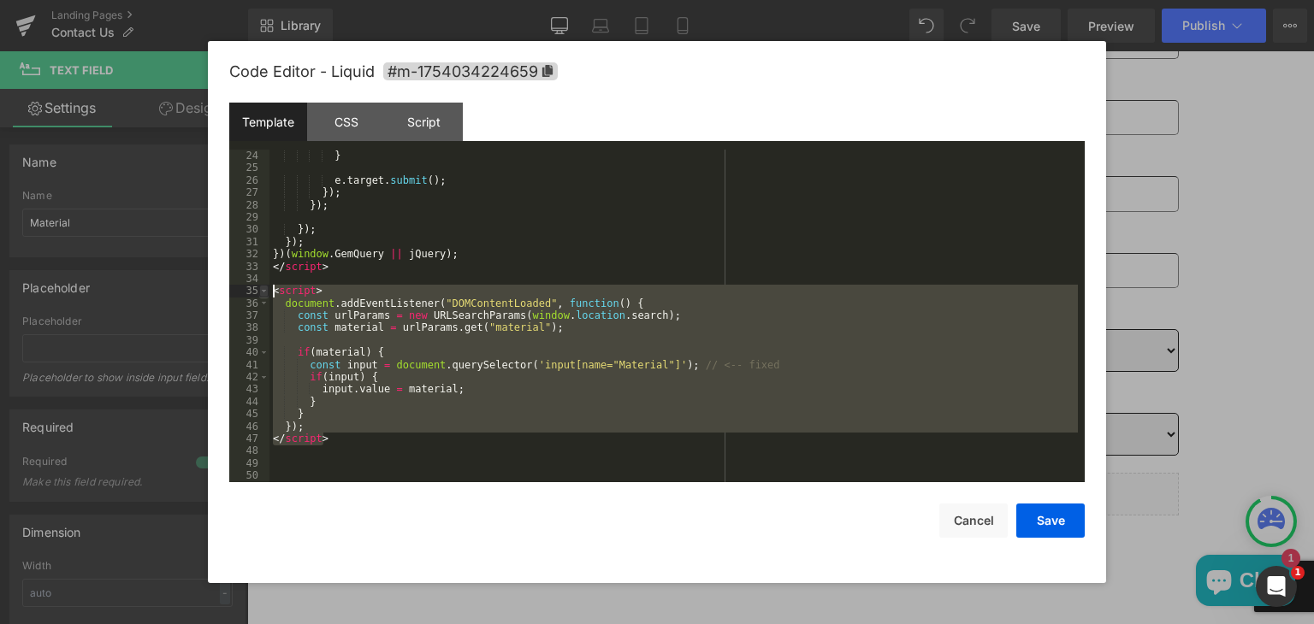
drag, startPoint x: 328, startPoint y: 442, endPoint x: 267, endPoint y: 293, distance: 161.1
click at [267, 293] on pre "24 25 26 27 28 29 30 31 32 33 34 35 36 37 38 39 40 41 42 43 44 45 46 47 48 49 5…" at bounding box center [656, 316] width 855 height 333
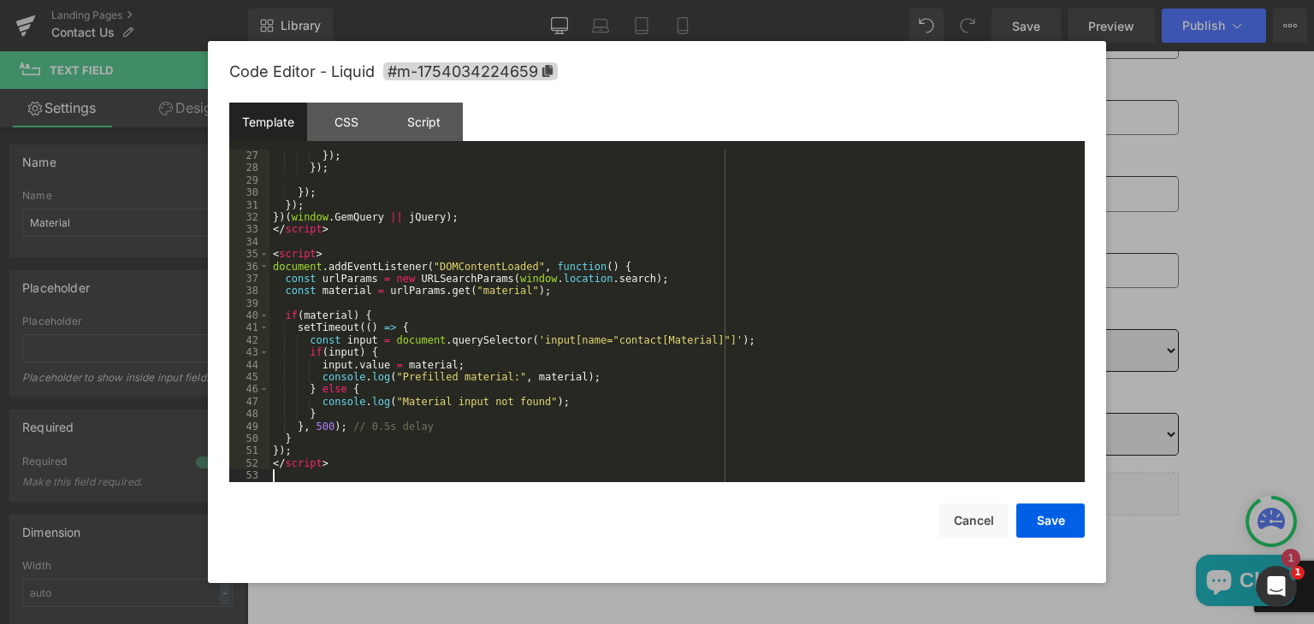
scroll to position [320, 0]
click at [1049, 522] on button "Save" at bounding box center [1050, 521] width 68 height 34
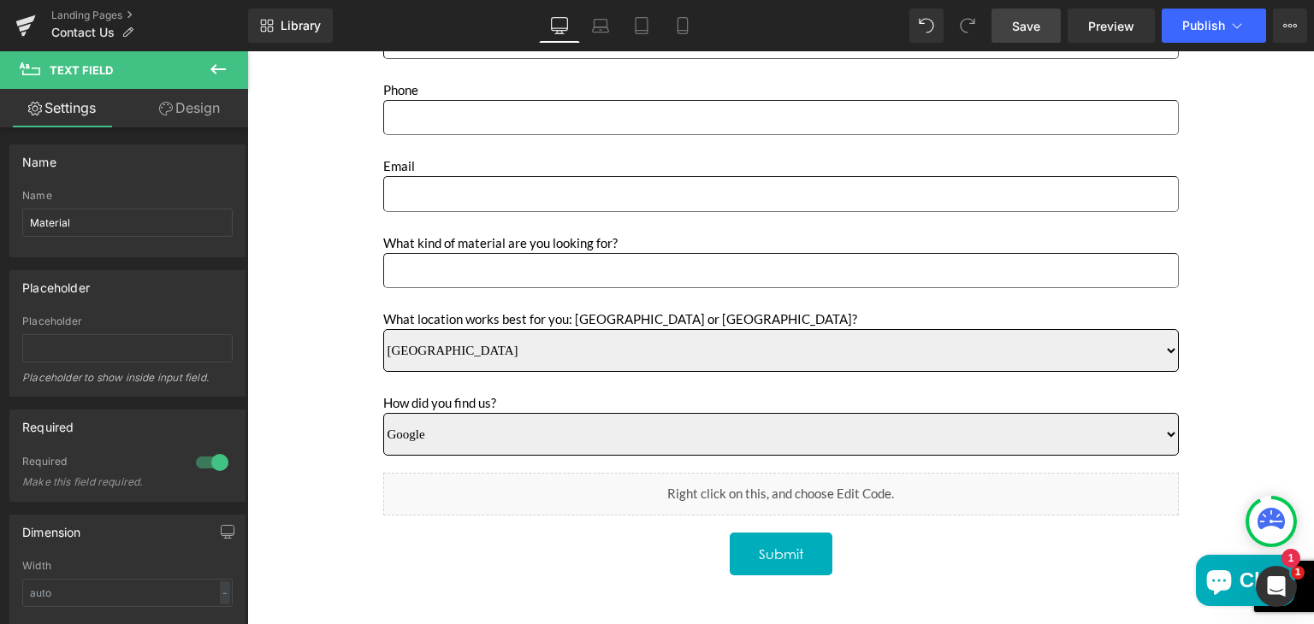
click at [1033, 30] on span "Save" at bounding box center [1026, 26] width 28 height 18
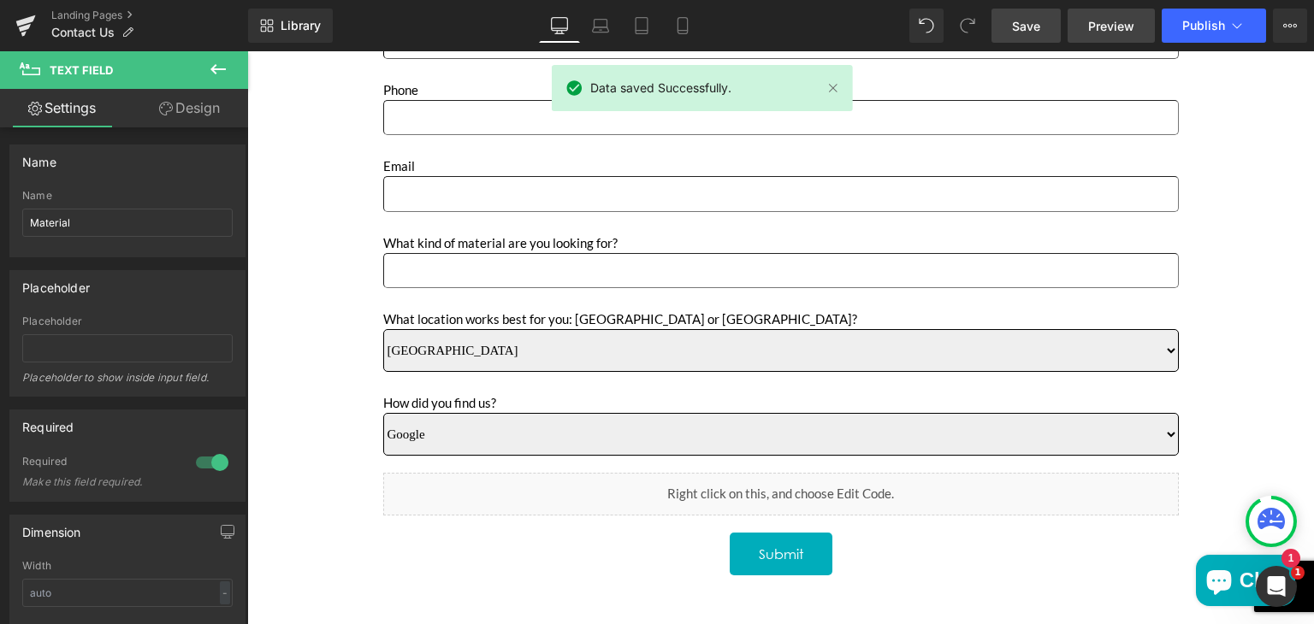
click at [1091, 28] on span "Preview" at bounding box center [1111, 26] width 46 height 18
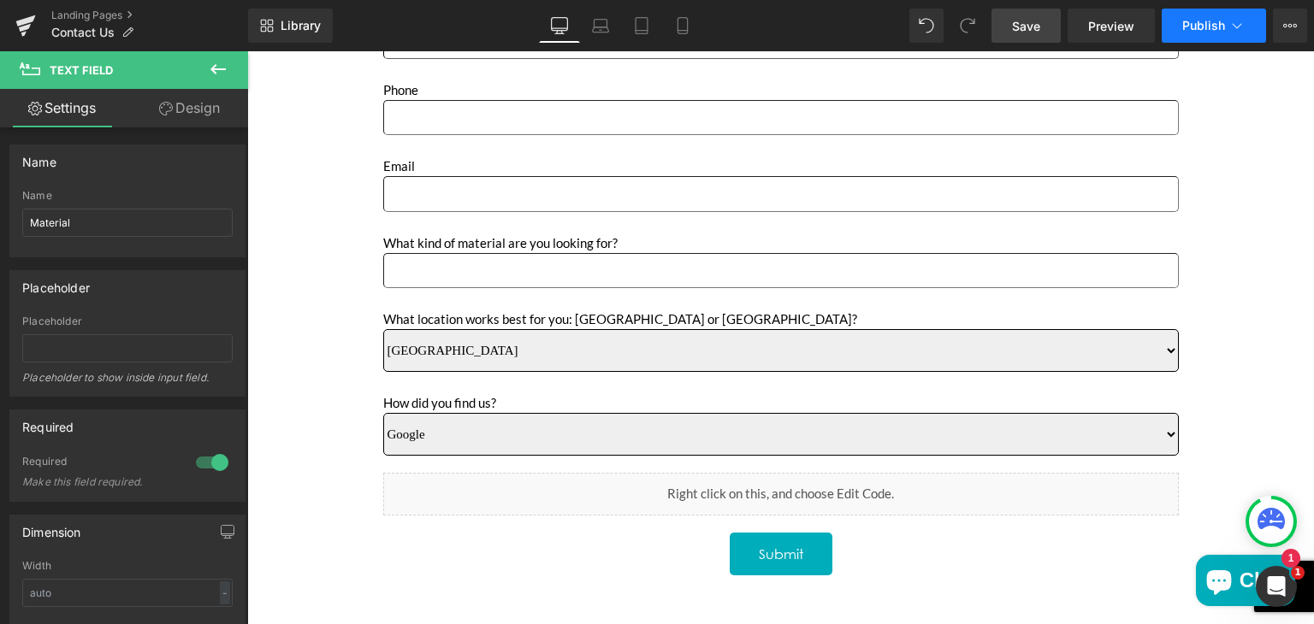
click at [1204, 28] on span "Publish" at bounding box center [1203, 26] width 43 height 14
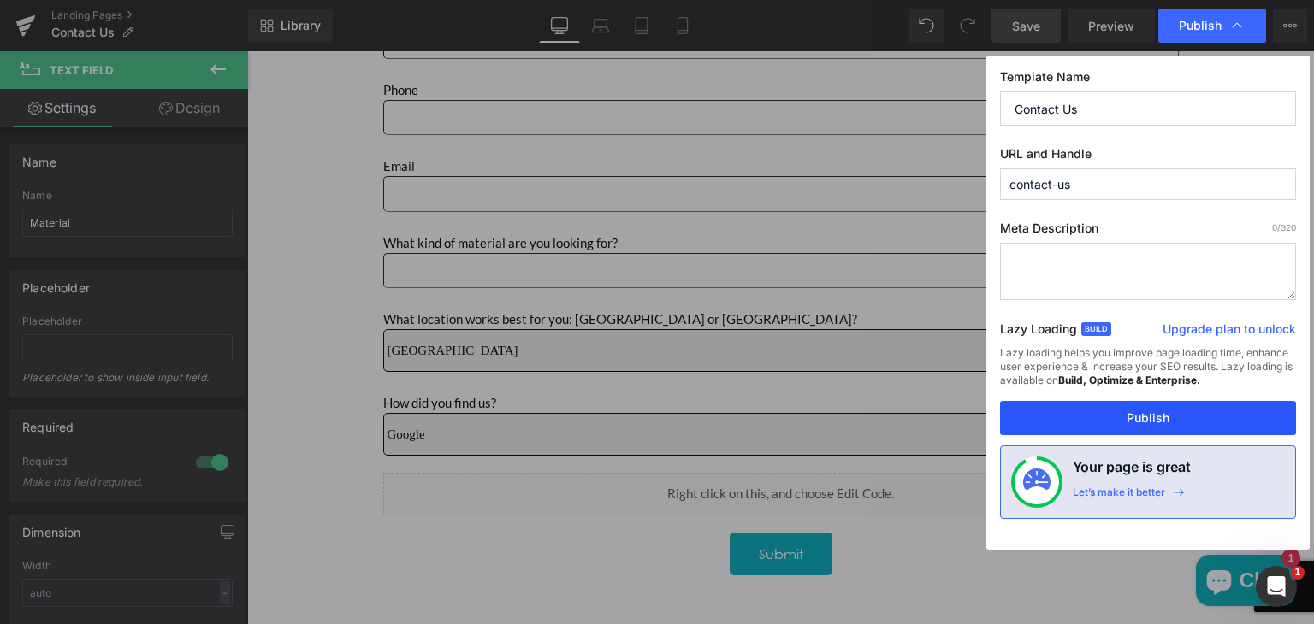
click at [1150, 414] on button "Publish" at bounding box center [1148, 418] width 296 height 34
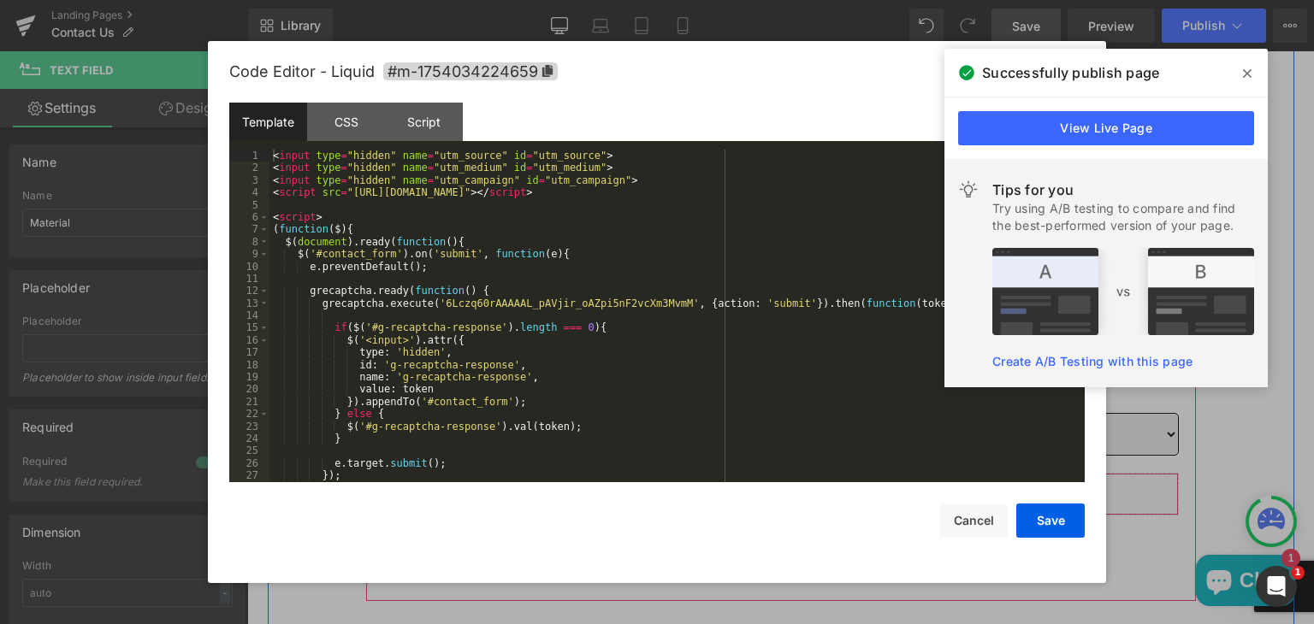
click at [799, 508] on icon "Main content" at bounding box center [804, 512] width 10 height 10
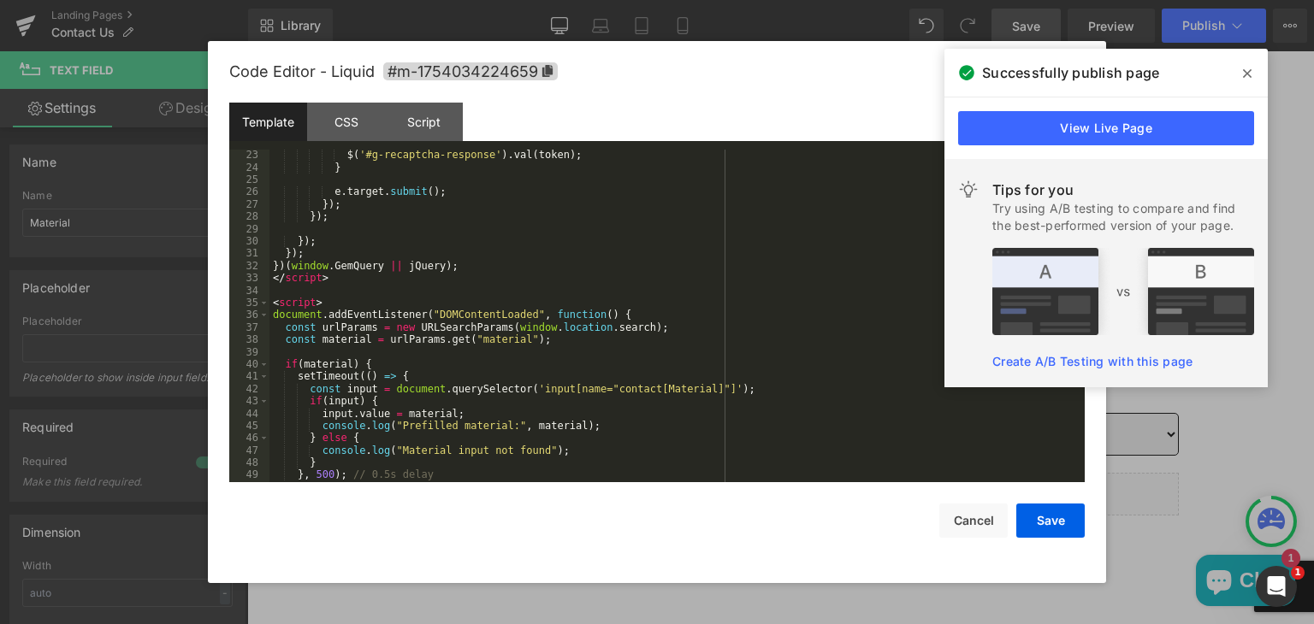
scroll to position [357, 0]
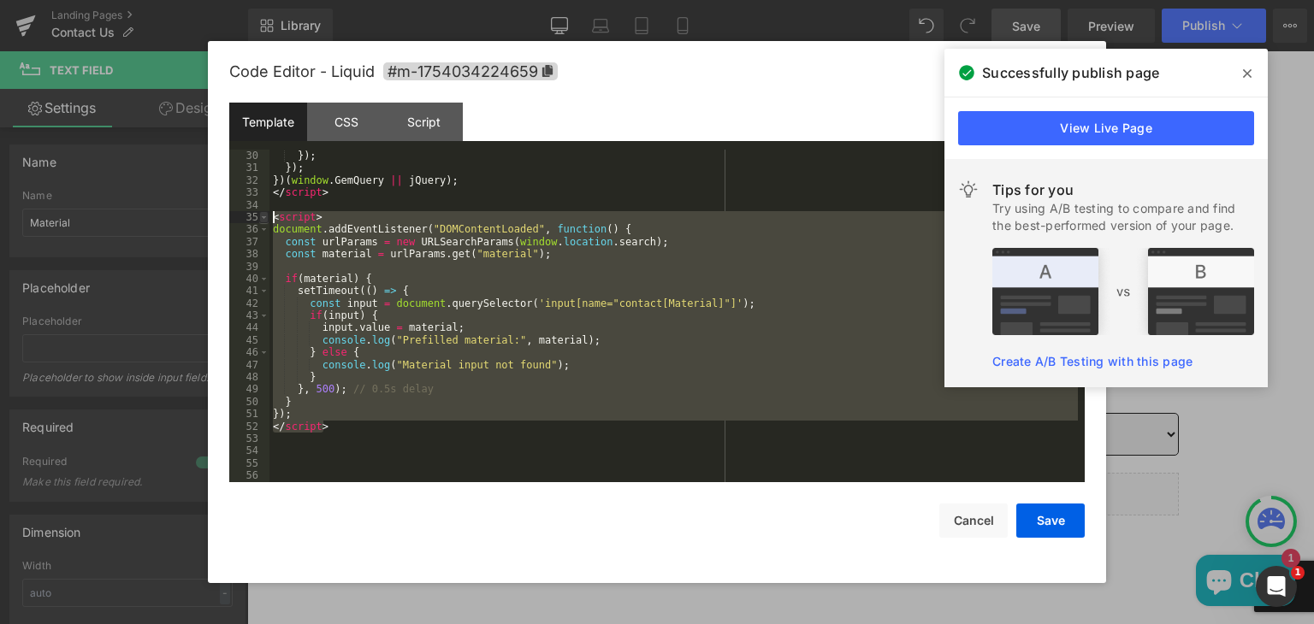
drag, startPoint x: 328, startPoint y: 429, endPoint x: 267, endPoint y: 222, distance: 215.2
click at [267, 222] on pre "30 31 32 33 34 35 36 37 38 39 40 41 42 43 44 45 46 47 48 49 50 51 52 53 54 55 5…" at bounding box center [656, 316] width 855 height 333
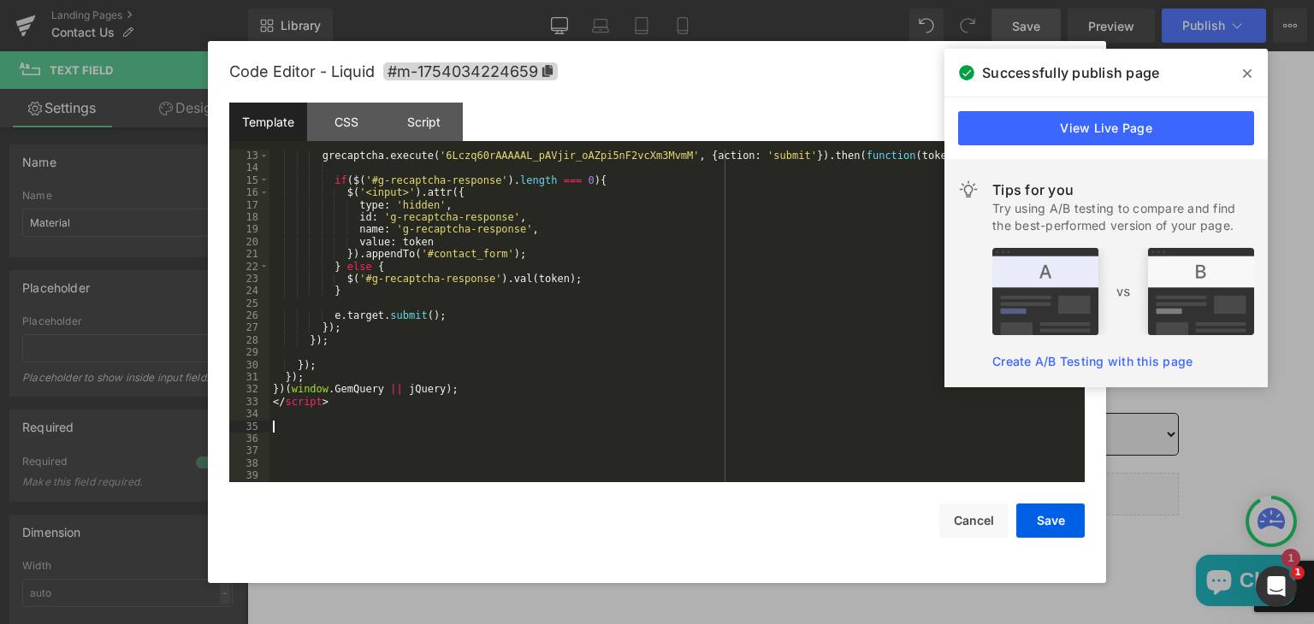
scroll to position [147, 0]
click at [1029, 518] on button "Save" at bounding box center [1050, 521] width 68 height 34
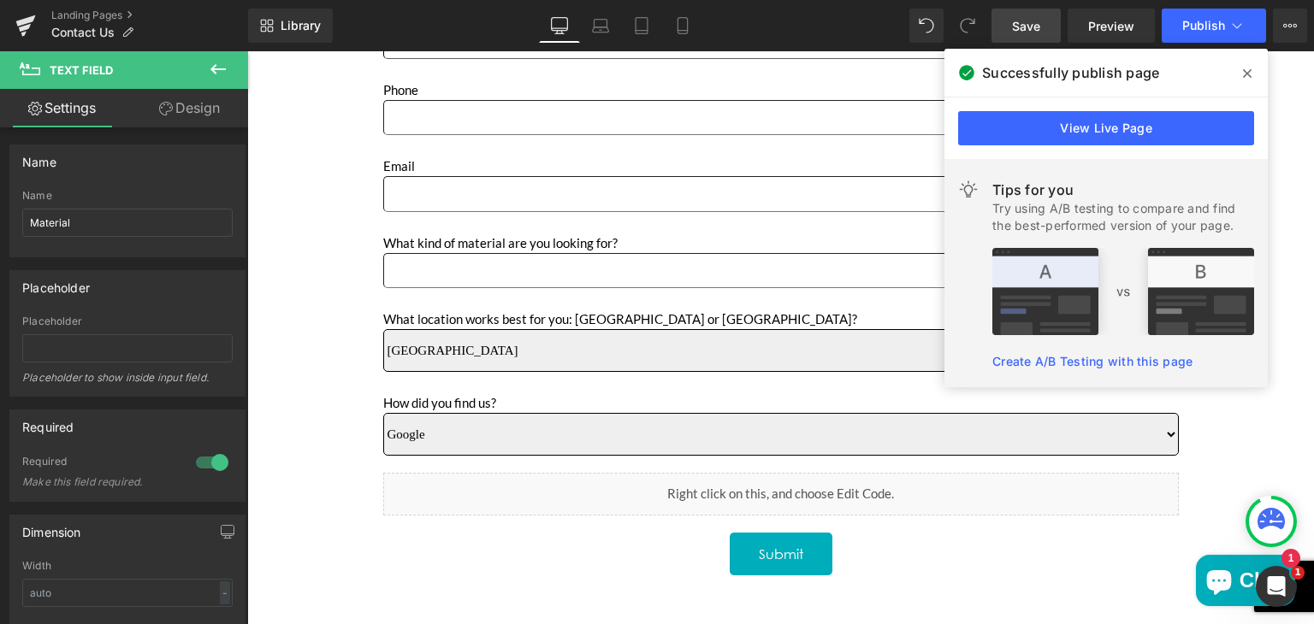
click at [1033, 21] on span "Save" at bounding box center [1026, 26] width 28 height 18
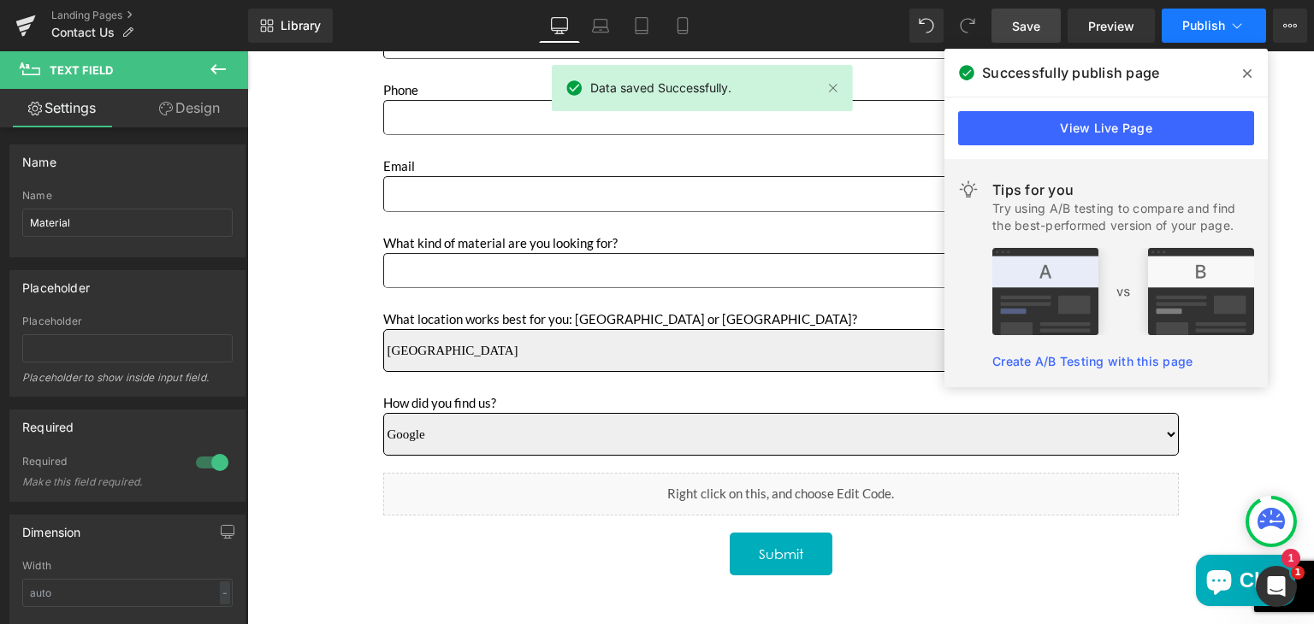
click at [1181, 28] on button "Publish" at bounding box center [1214, 26] width 104 height 34
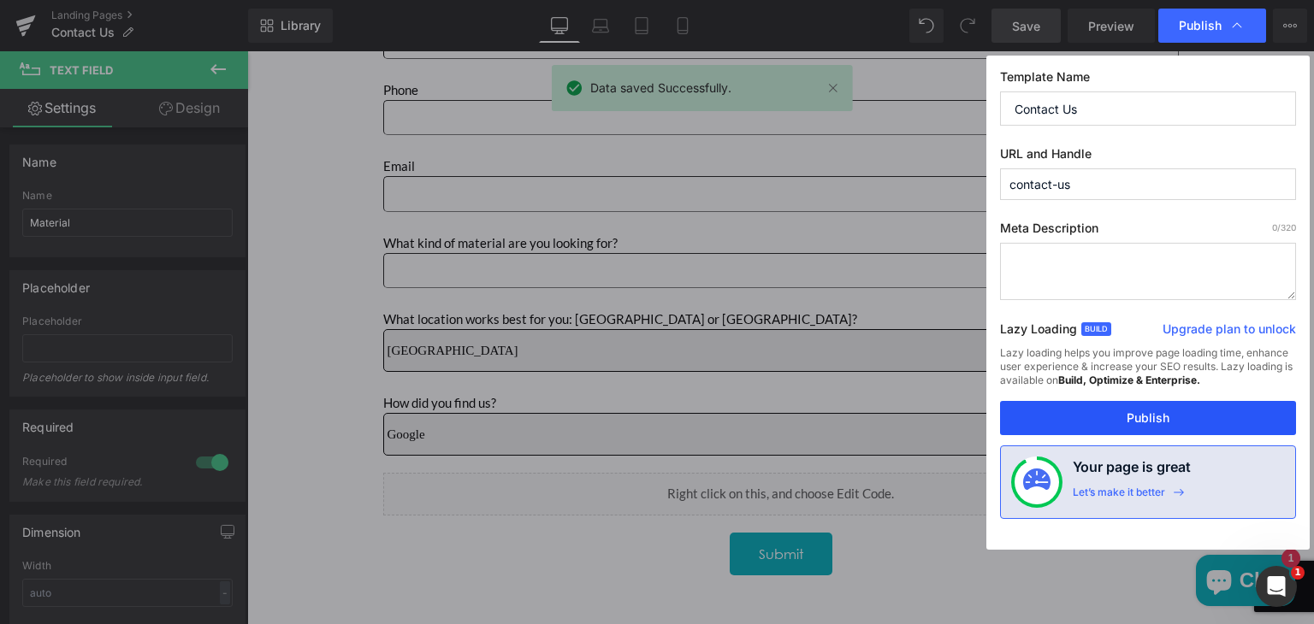
click at [1157, 410] on button "Publish" at bounding box center [1148, 418] width 296 height 34
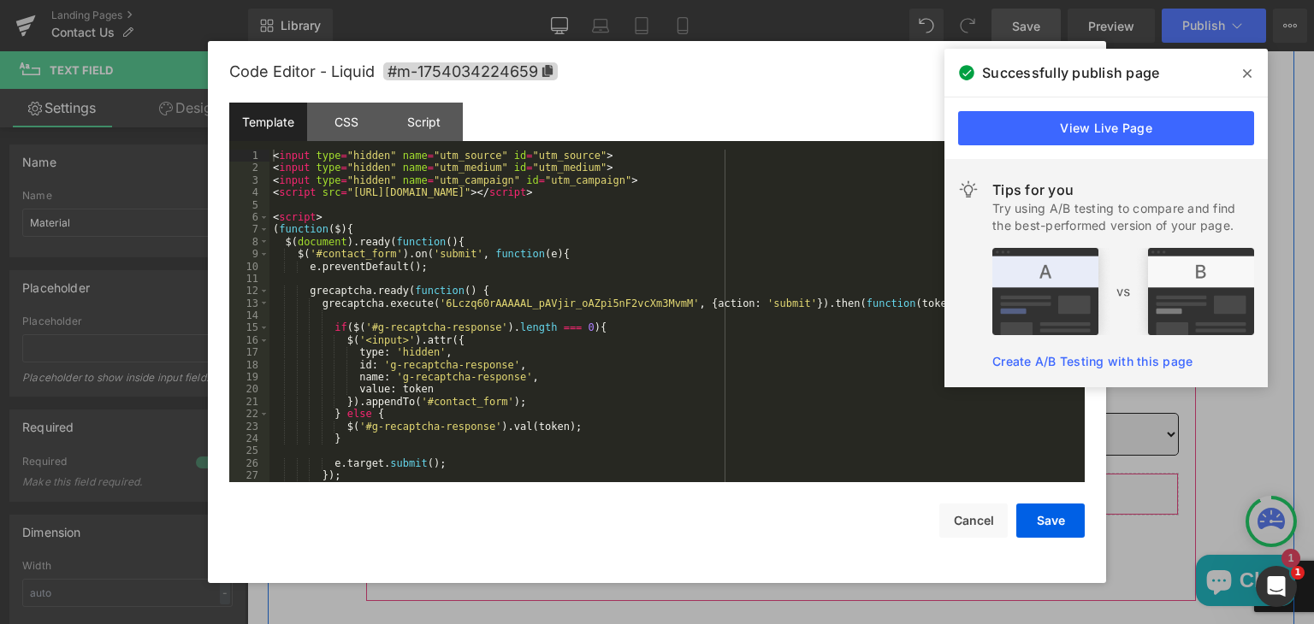
click at [798, 508] on icon "Main content" at bounding box center [804, 512] width 12 height 13
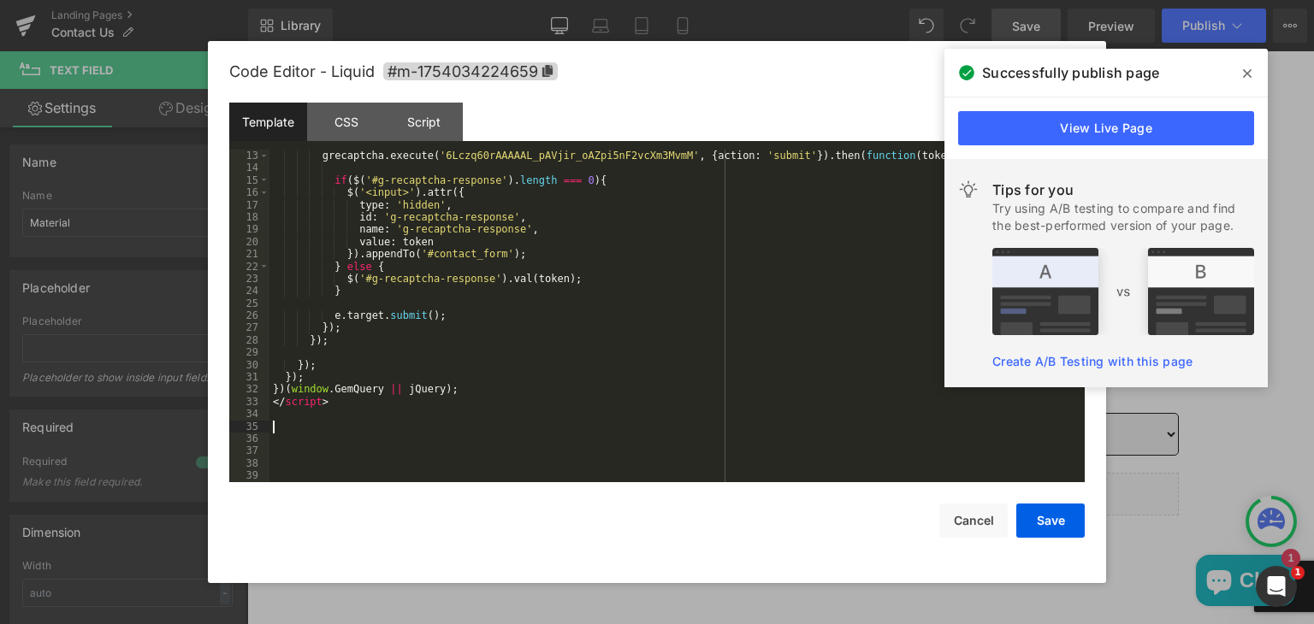
click at [294, 429] on div "grecaptcha . execute ( '6Lczq60rAAAAAL_pAVjir_oAZpi5nF2vcXm3MvmM' , { action : …" at bounding box center [673, 329] width 808 height 358
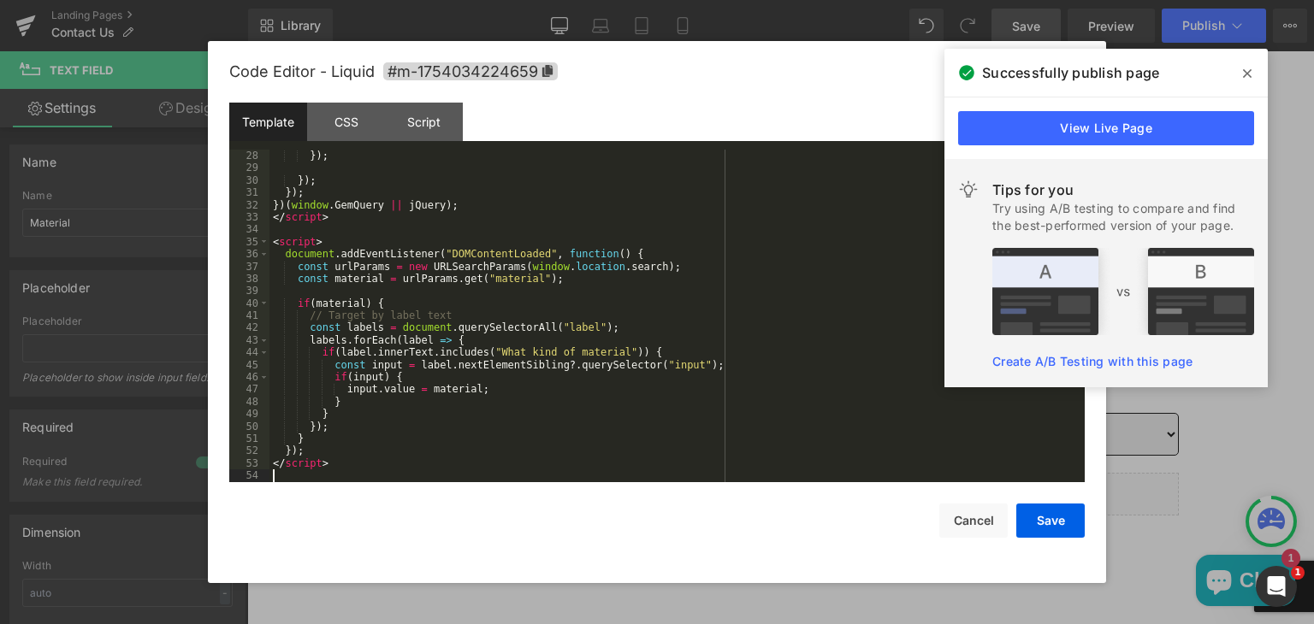
scroll to position [332, 0]
click at [1032, 520] on button "Save" at bounding box center [1050, 521] width 68 height 34
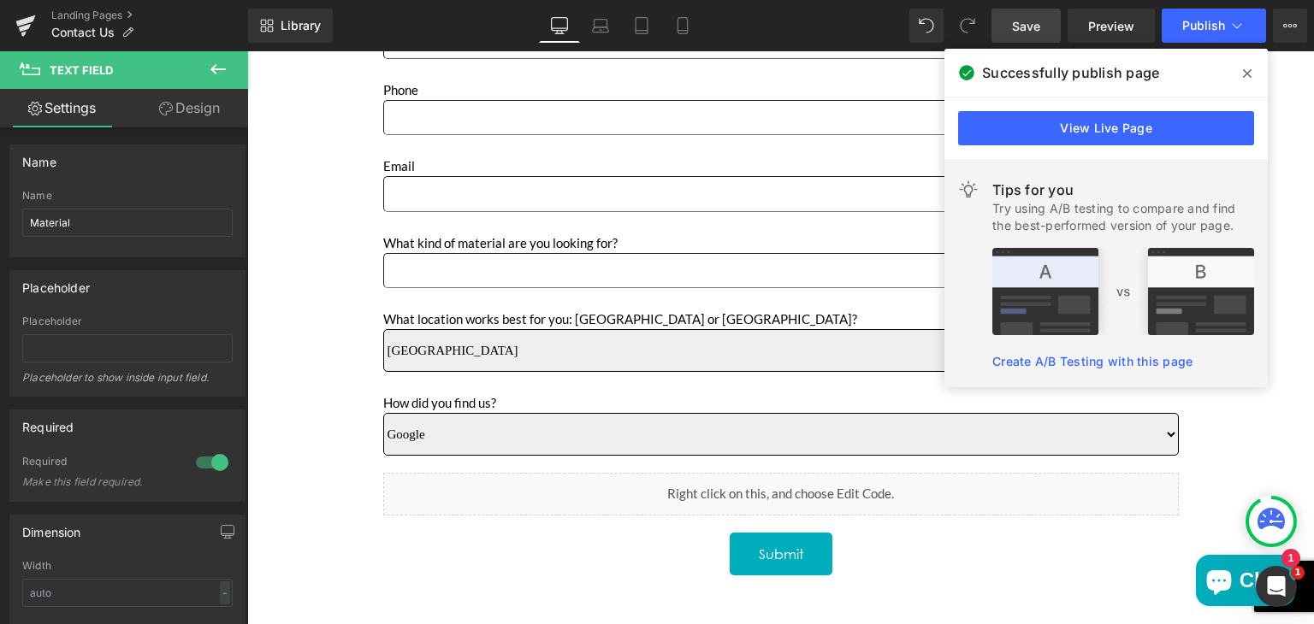
click at [1031, 21] on span "Save" at bounding box center [1026, 26] width 28 height 18
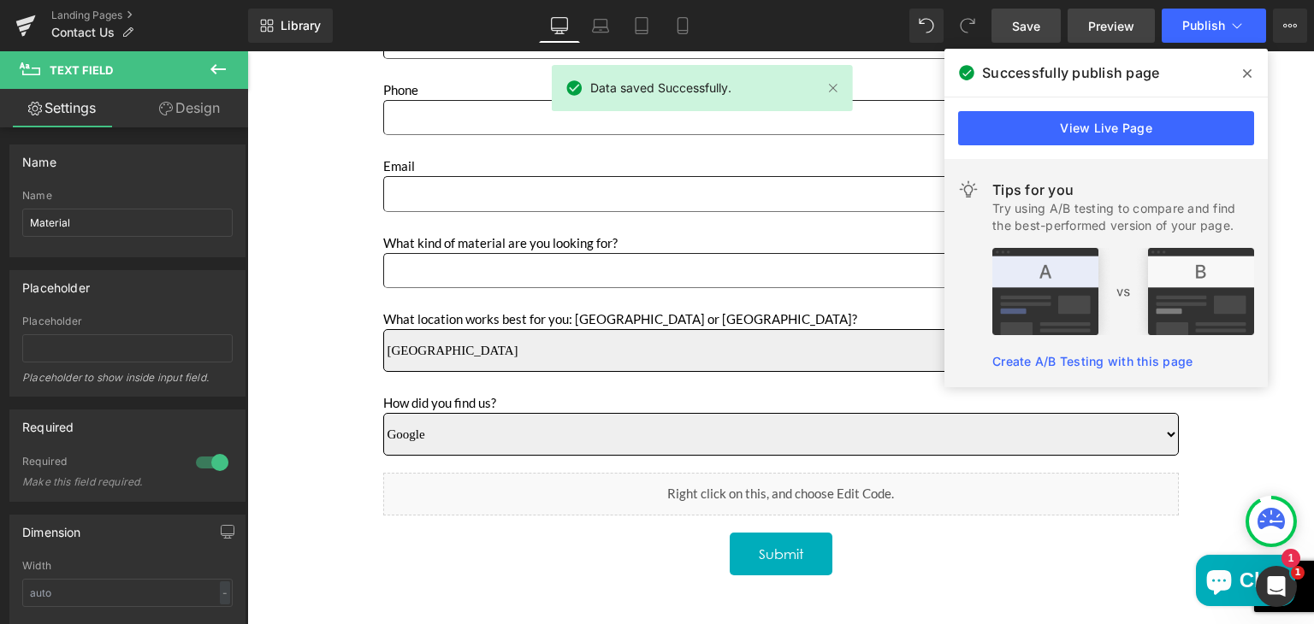
click at [1104, 27] on span "Preview" at bounding box center [1111, 26] width 46 height 18
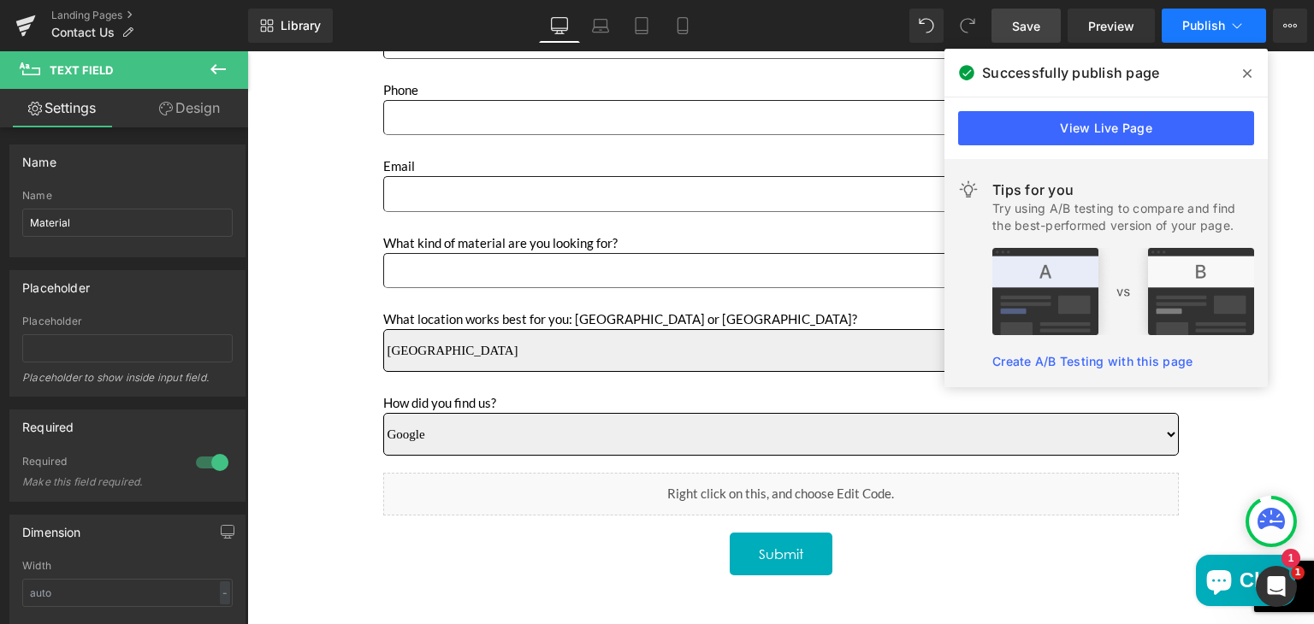
click at [1198, 25] on span "Publish" at bounding box center [1203, 26] width 43 height 14
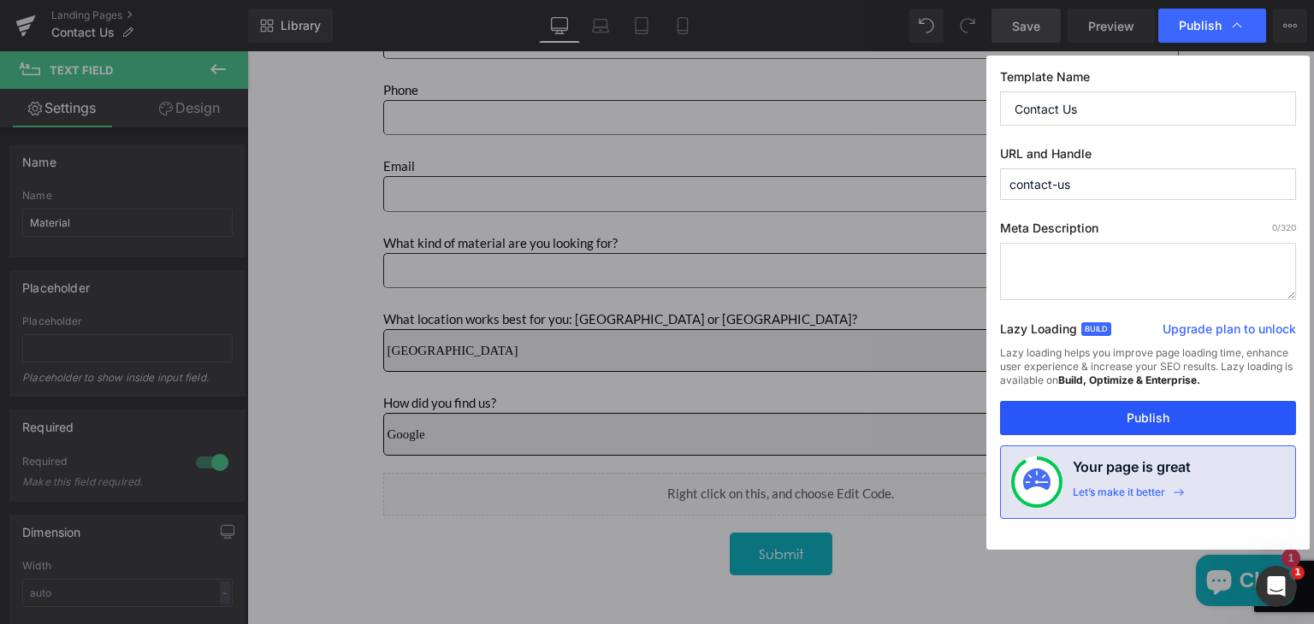
click at [1145, 415] on button "Publish" at bounding box center [1148, 418] width 296 height 34
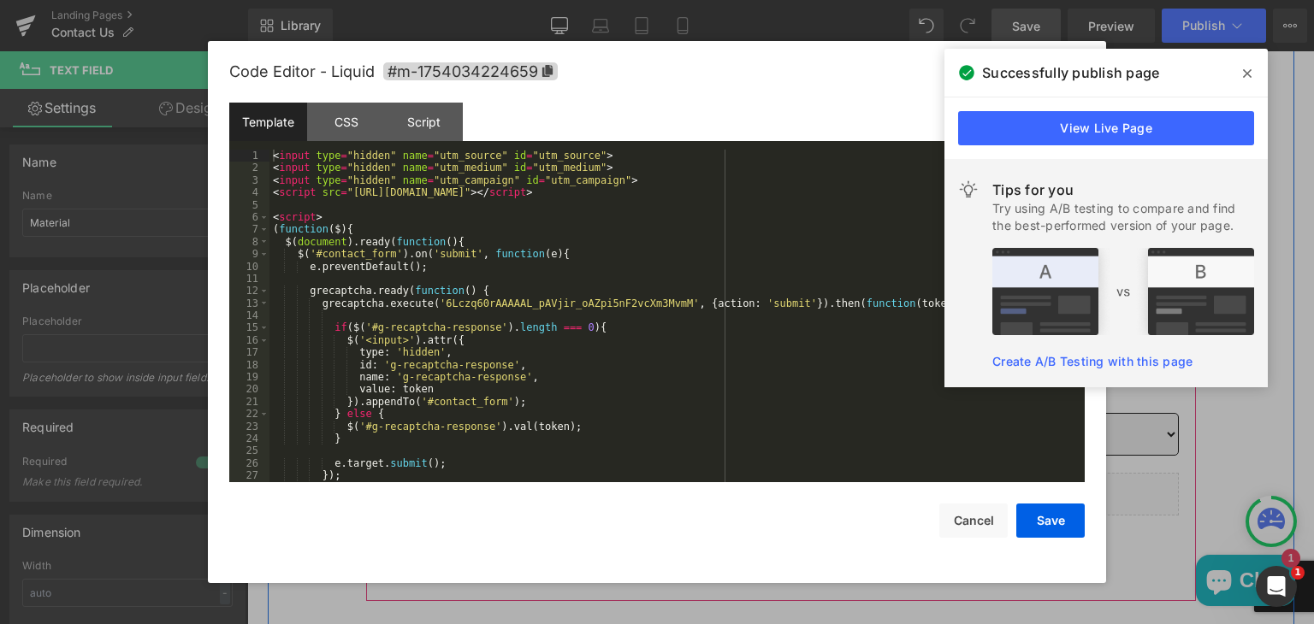
click at [797, 507] on icon "Main content" at bounding box center [799, 512] width 9 height 10
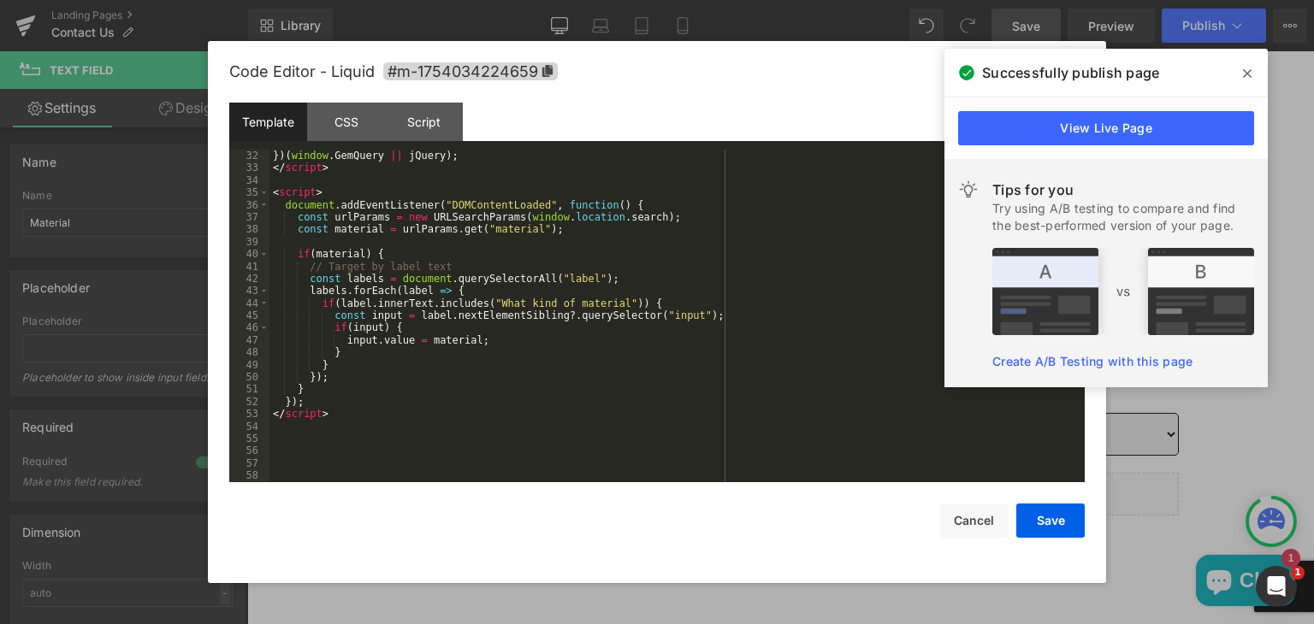
scroll to position [382, 0]
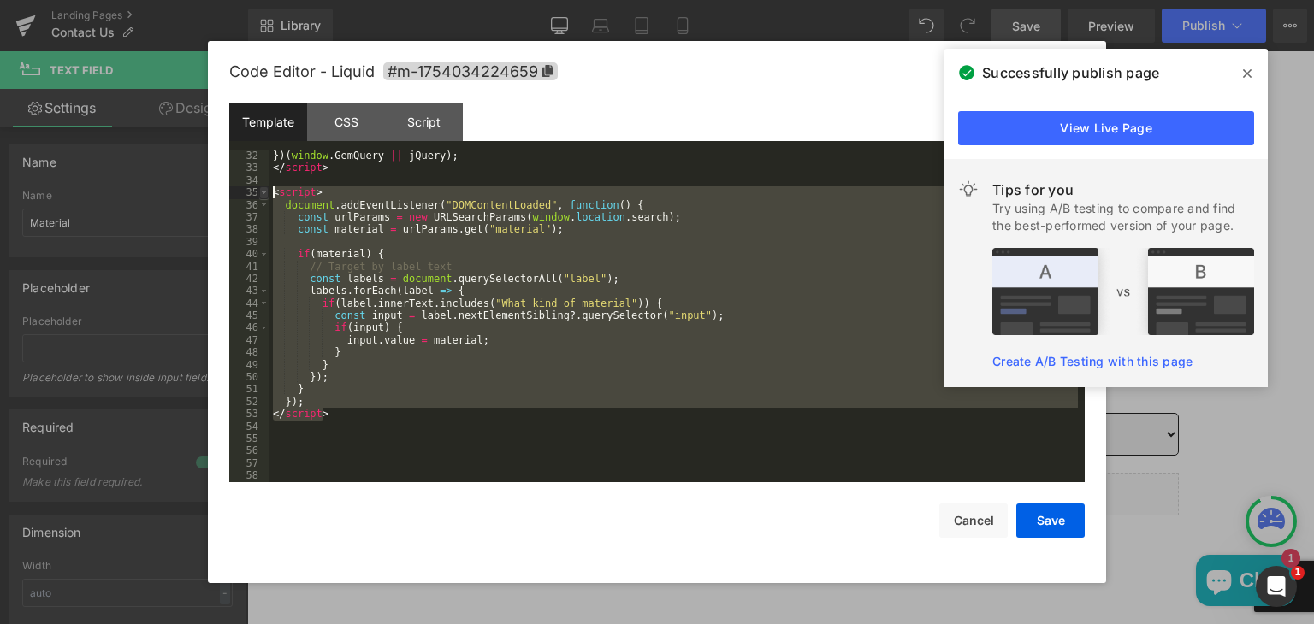
drag, startPoint x: 328, startPoint y: 417, endPoint x: 263, endPoint y: 191, distance: 235.0
click at [263, 191] on pre "32 33 34 35 36 37 38 39 40 41 42 43 44 45 46 47 48 49 50 51 52 53 54 55 56 57 5…" at bounding box center [656, 316] width 855 height 333
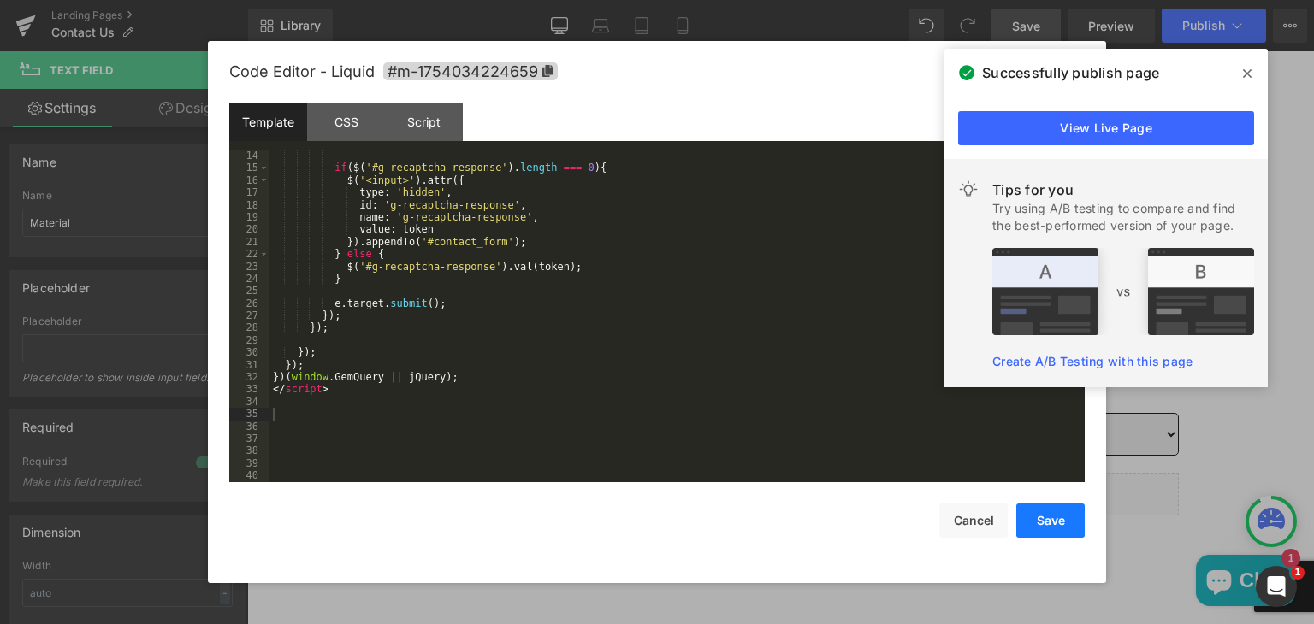
click at [1036, 528] on button "Save" at bounding box center [1050, 521] width 68 height 34
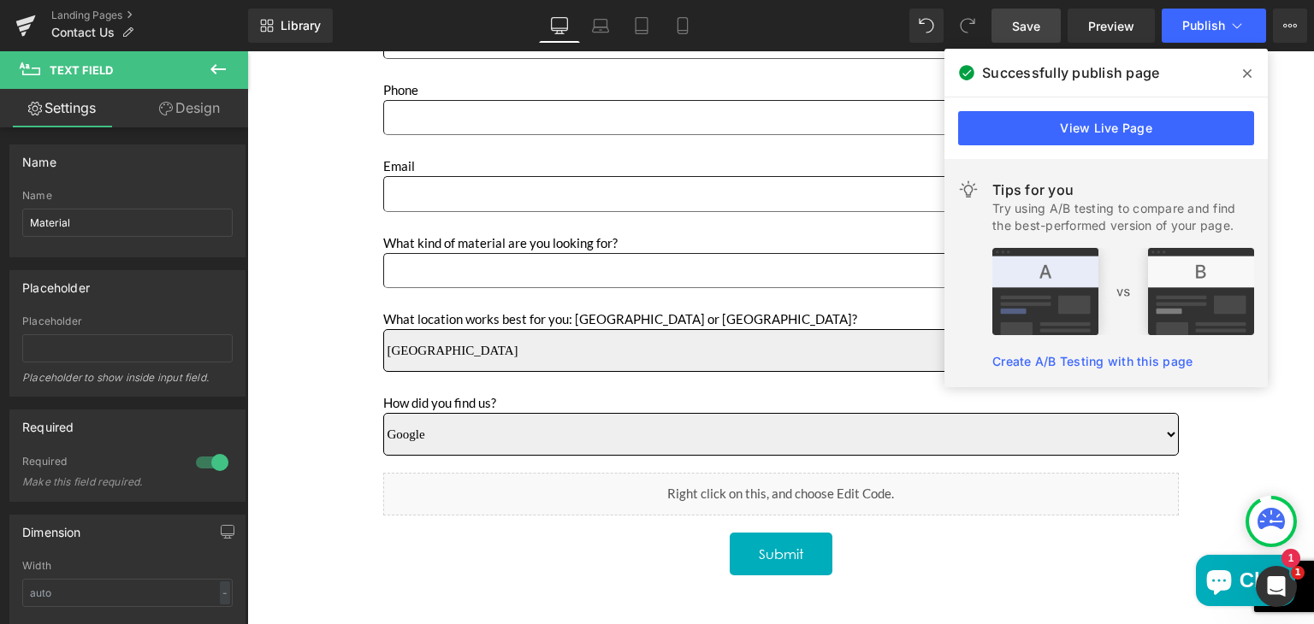
click at [1009, 32] on link "Save" at bounding box center [1025, 26] width 69 height 34
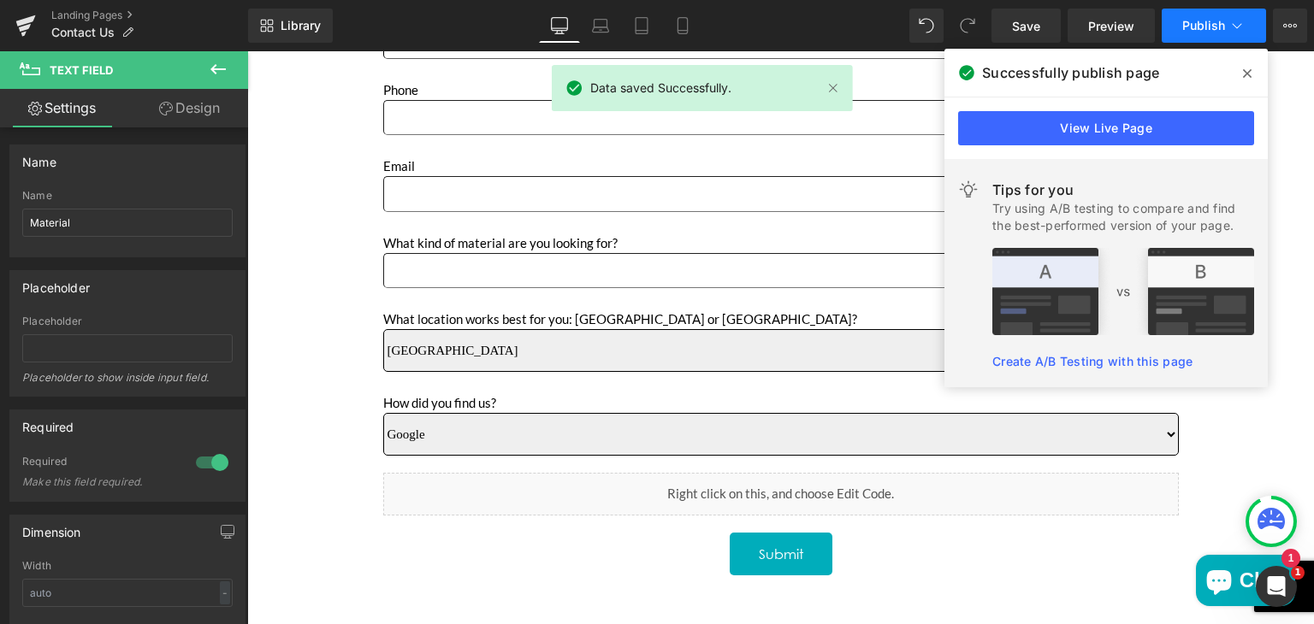
click at [1177, 37] on button "Publish" at bounding box center [1214, 26] width 104 height 34
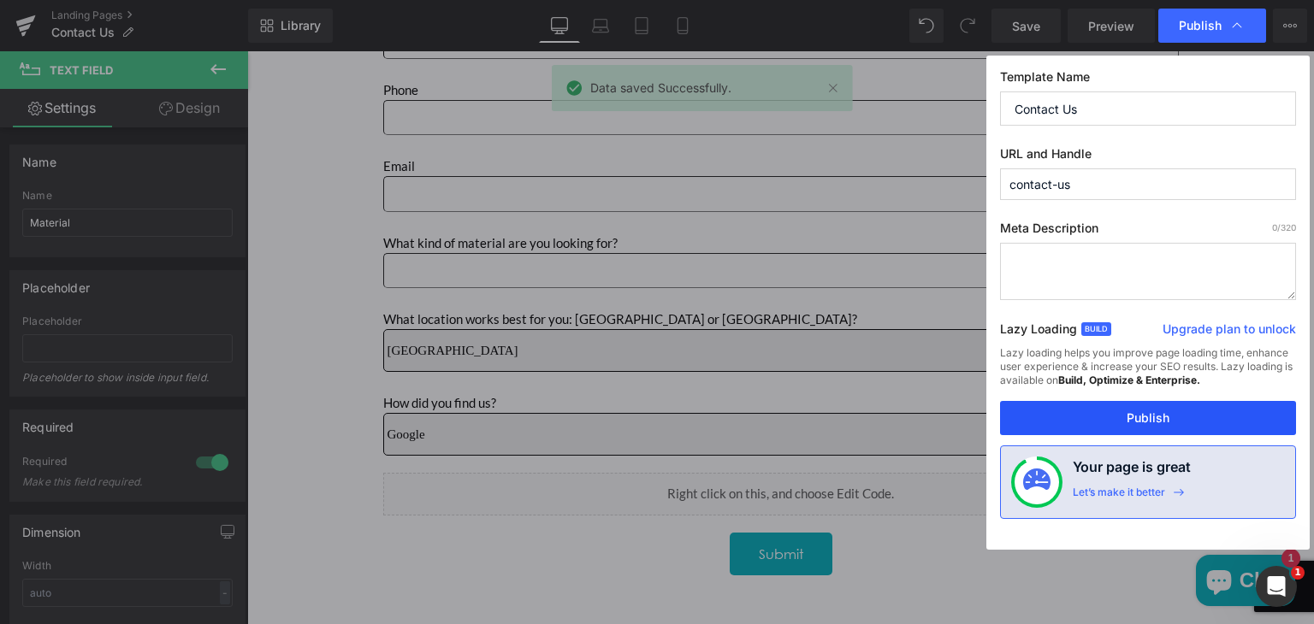
click at [1119, 419] on button "Publish" at bounding box center [1148, 418] width 296 height 34
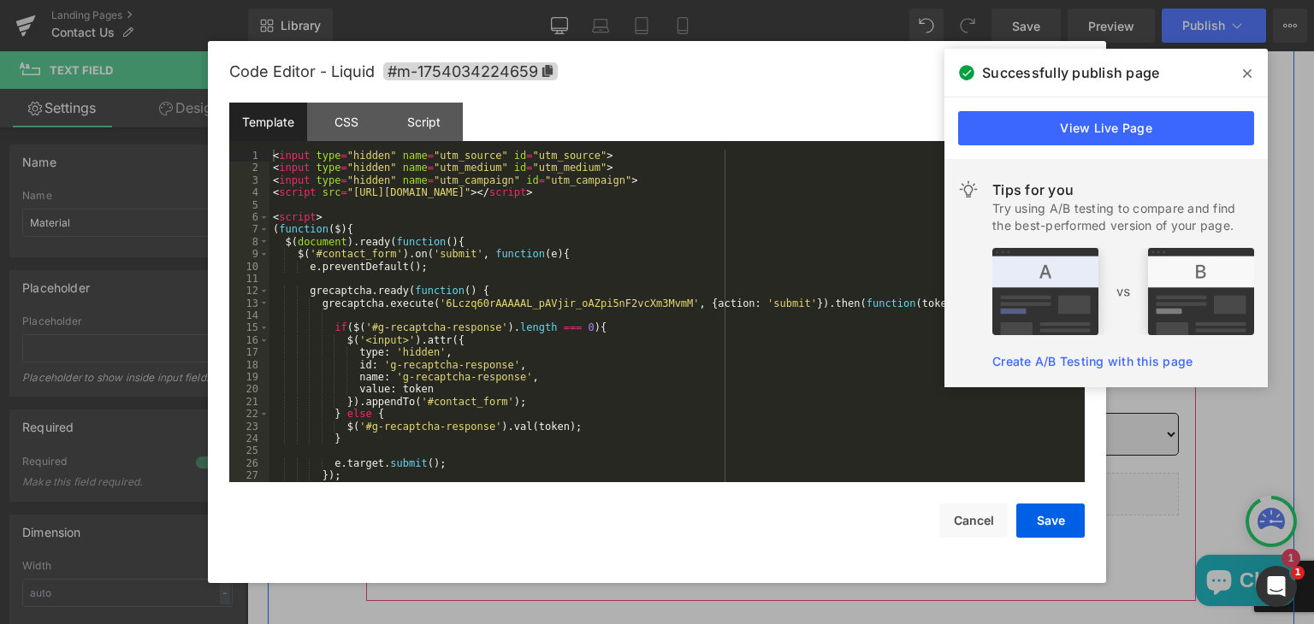
click at [799, 507] on icon "Main content" at bounding box center [799, 512] width 9 height 10
click at [677, 367] on div "< input type = "hidden" name = "utm_source" id = "utm_source" > < input type = …" at bounding box center [673, 329] width 808 height 358
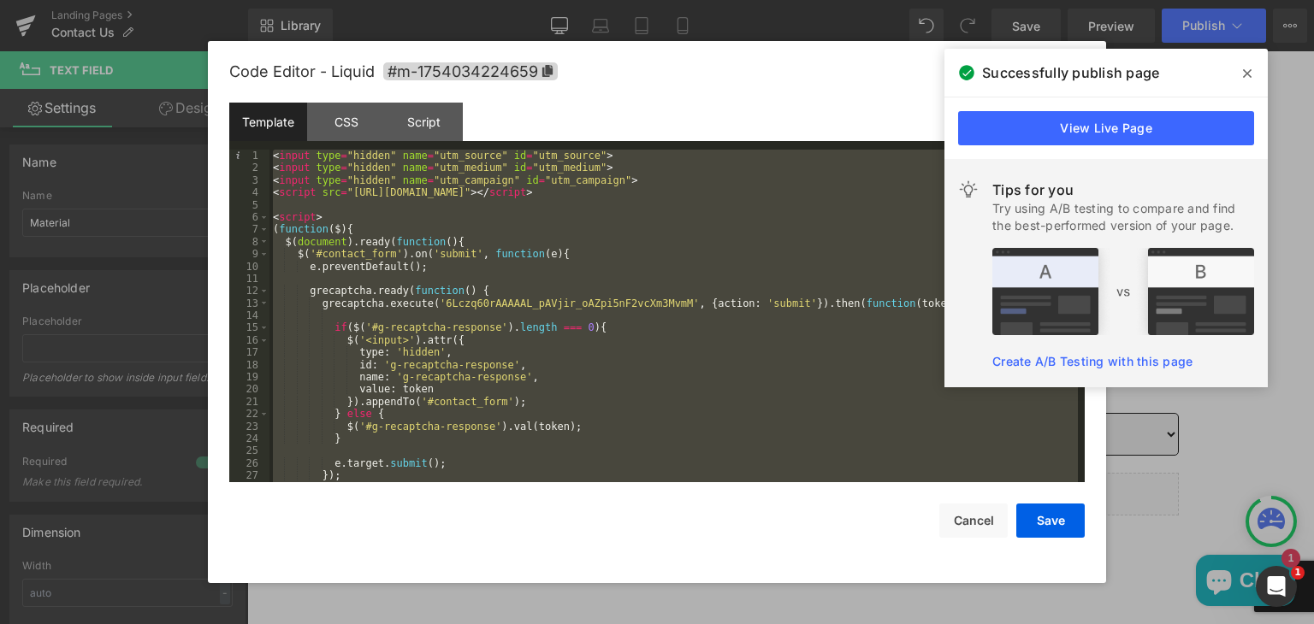
click at [677, 367] on div "< input type = "hidden" name = "utm_source" id = "utm_source" > < input type = …" at bounding box center [673, 316] width 808 height 333
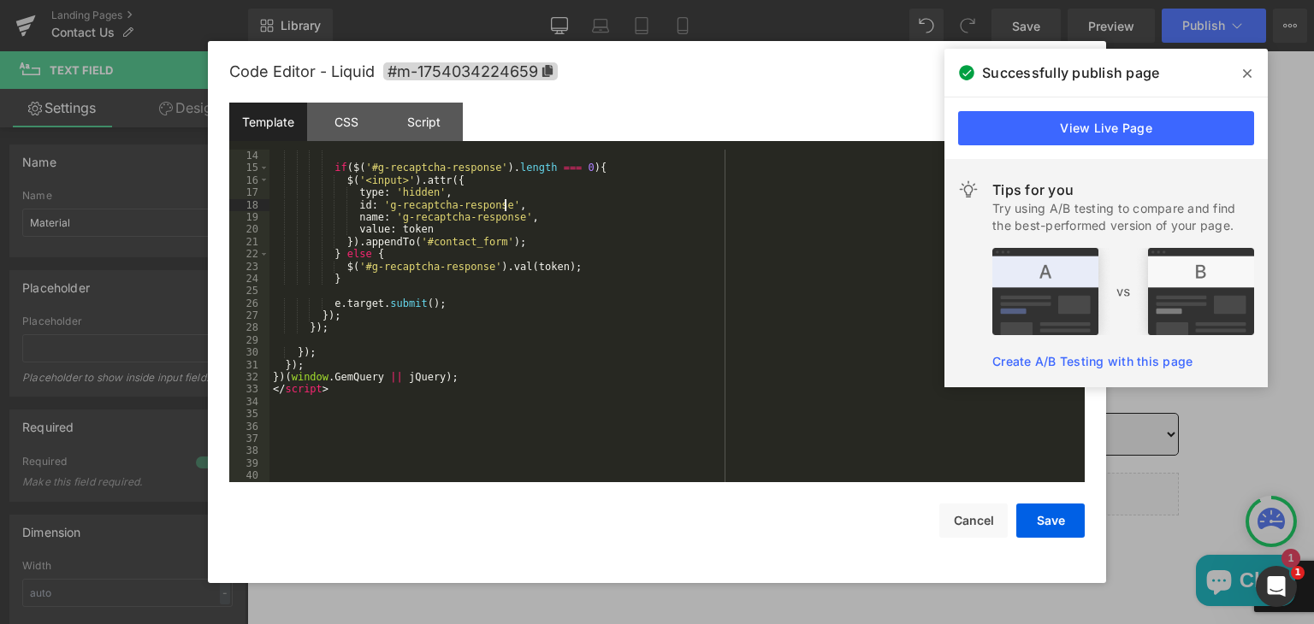
click at [263, 423] on div "36" at bounding box center [249, 427] width 40 height 12
click at [280, 420] on div "if ( $ ( '#g-recaptcha-response' ) . length === 0 ) { $ ( '<input>' ) . attr ({…" at bounding box center [673, 329] width 808 height 358
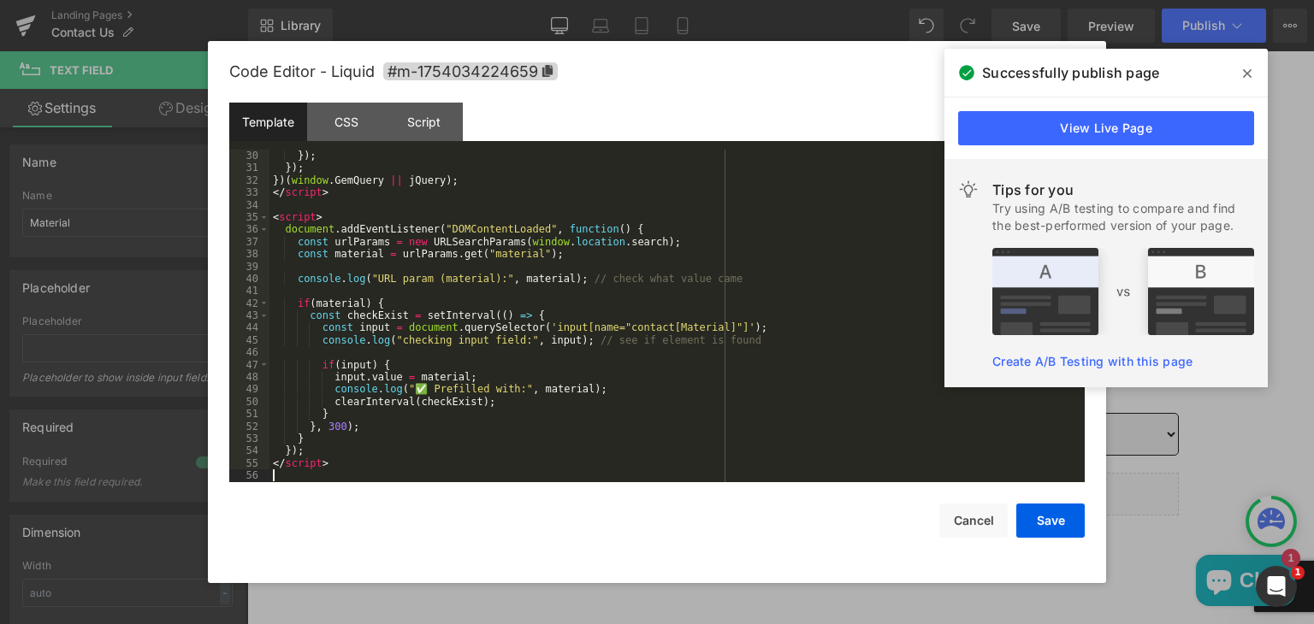
scroll to position [357, 0]
click at [1052, 519] on button "Save" at bounding box center [1050, 521] width 68 height 34
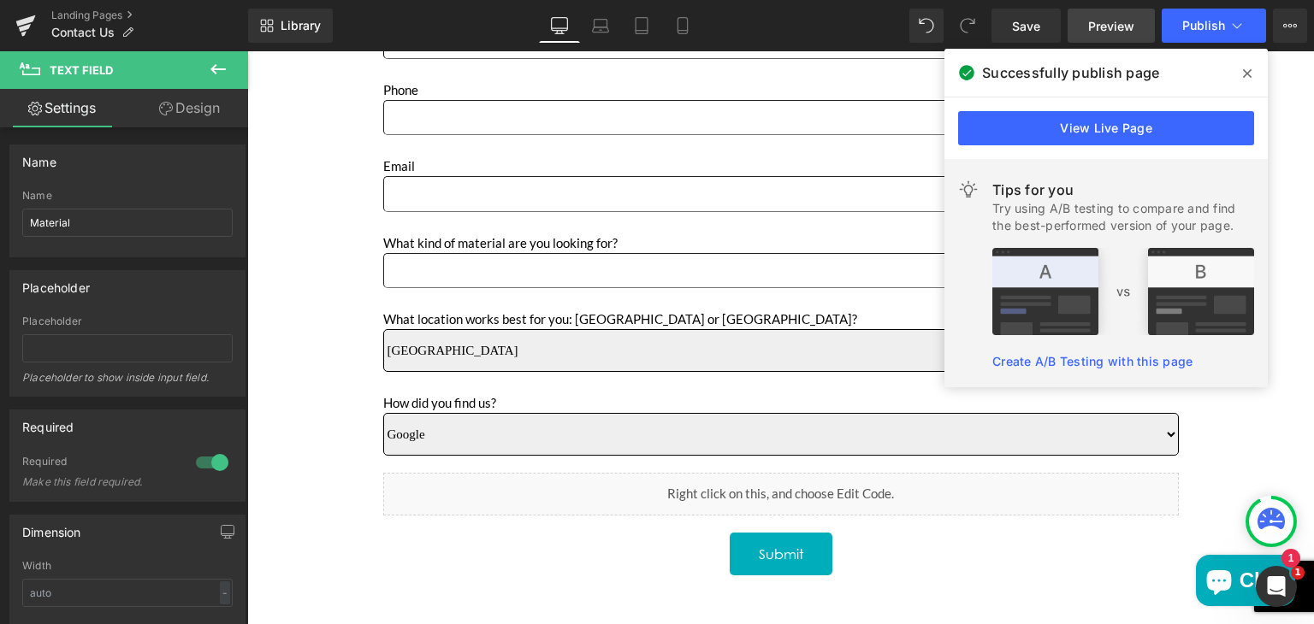
click at [1116, 28] on span "Preview" at bounding box center [1111, 26] width 46 height 18
click at [1018, 20] on span "Save" at bounding box center [1026, 26] width 28 height 18
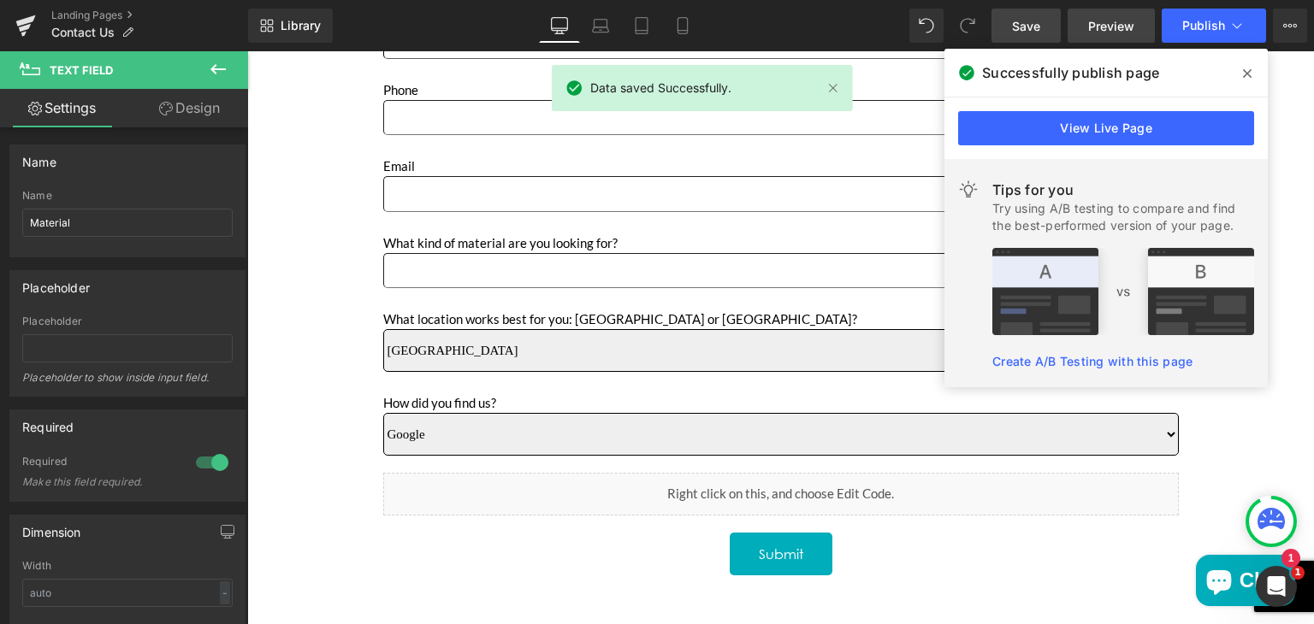
click at [1112, 9] on link "Preview" at bounding box center [1111, 26] width 87 height 34
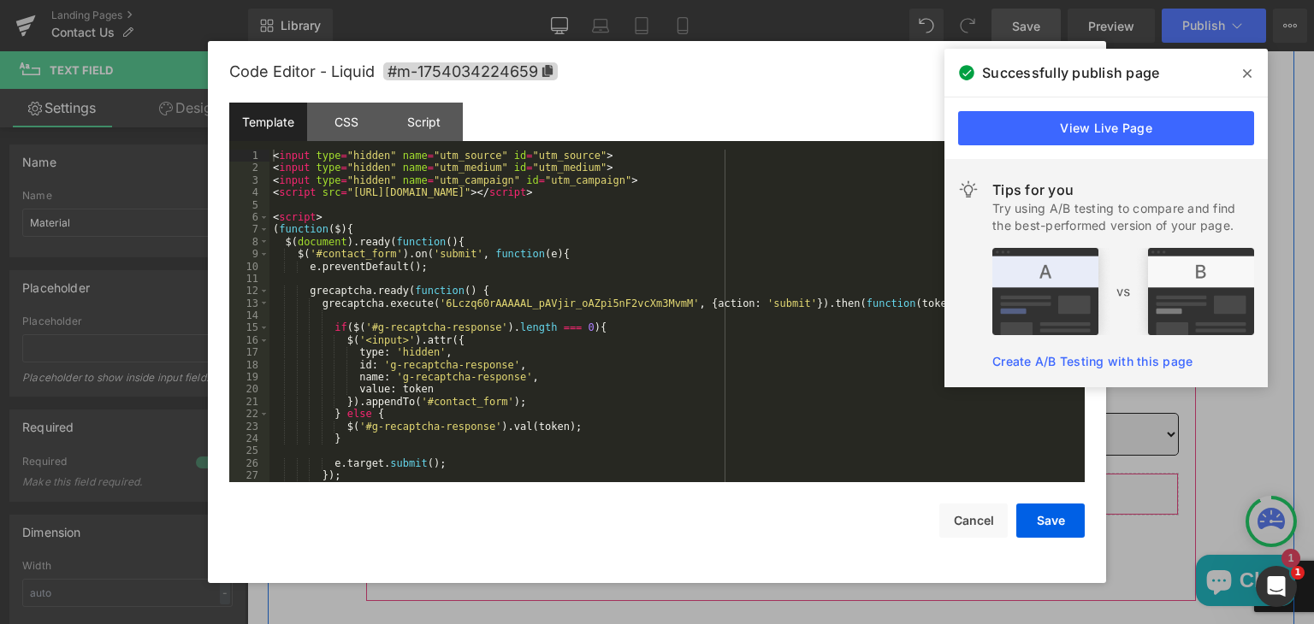
click at [798, 506] on icon "Main content" at bounding box center [804, 512] width 12 height 13
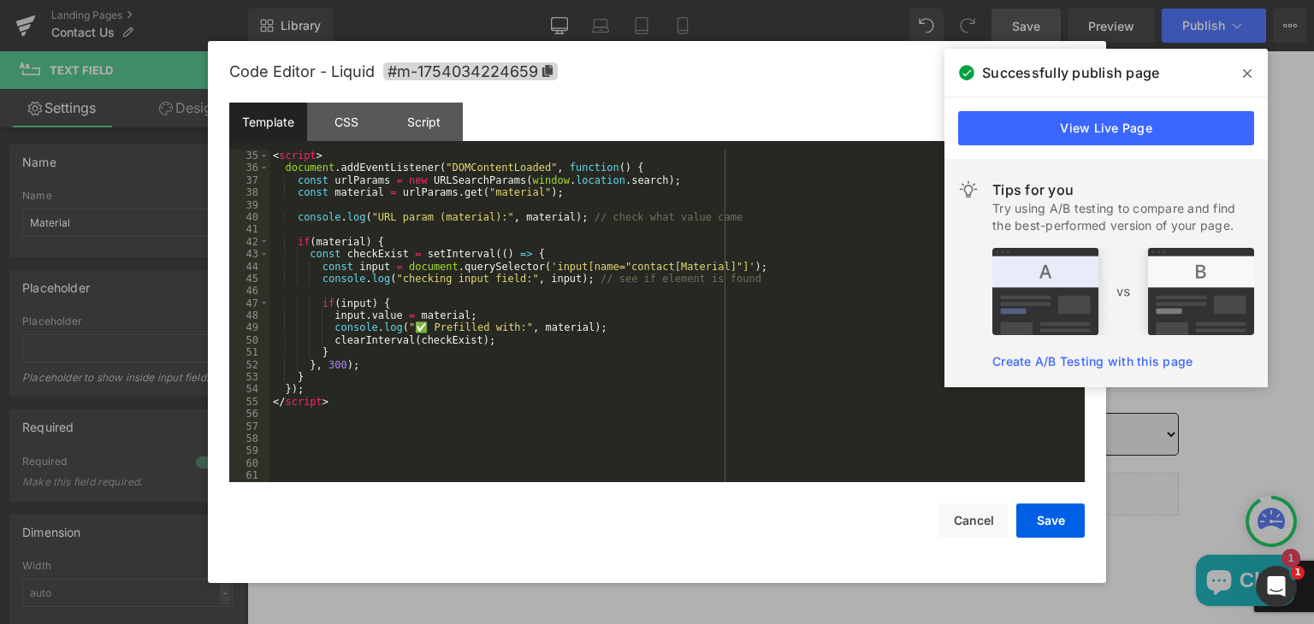
scroll to position [418, 0]
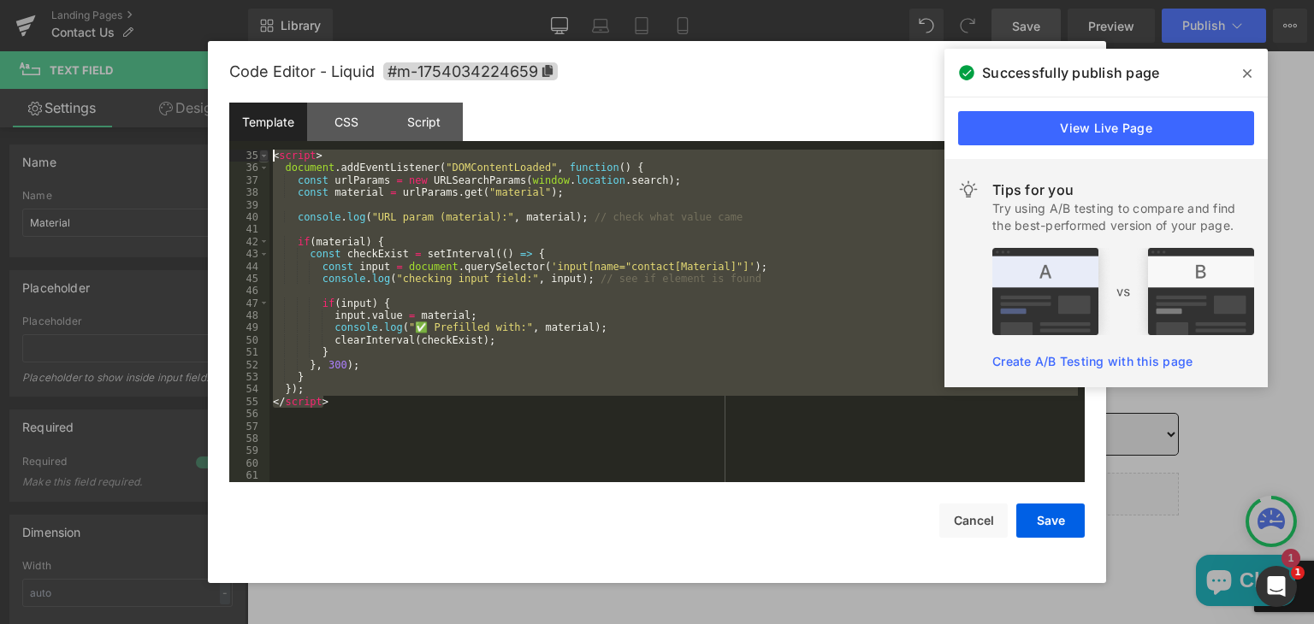
drag, startPoint x: 346, startPoint y: 401, endPoint x: 268, endPoint y: 161, distance: 252.7
click at [268, 161] on pre "35 36 37 38 39 40 41 42 43 44 45 46 47 48 49 50 51 52 53 54 55 56 57 58 59 60 6…" at bounding box center [656, 316] width 855 height 333
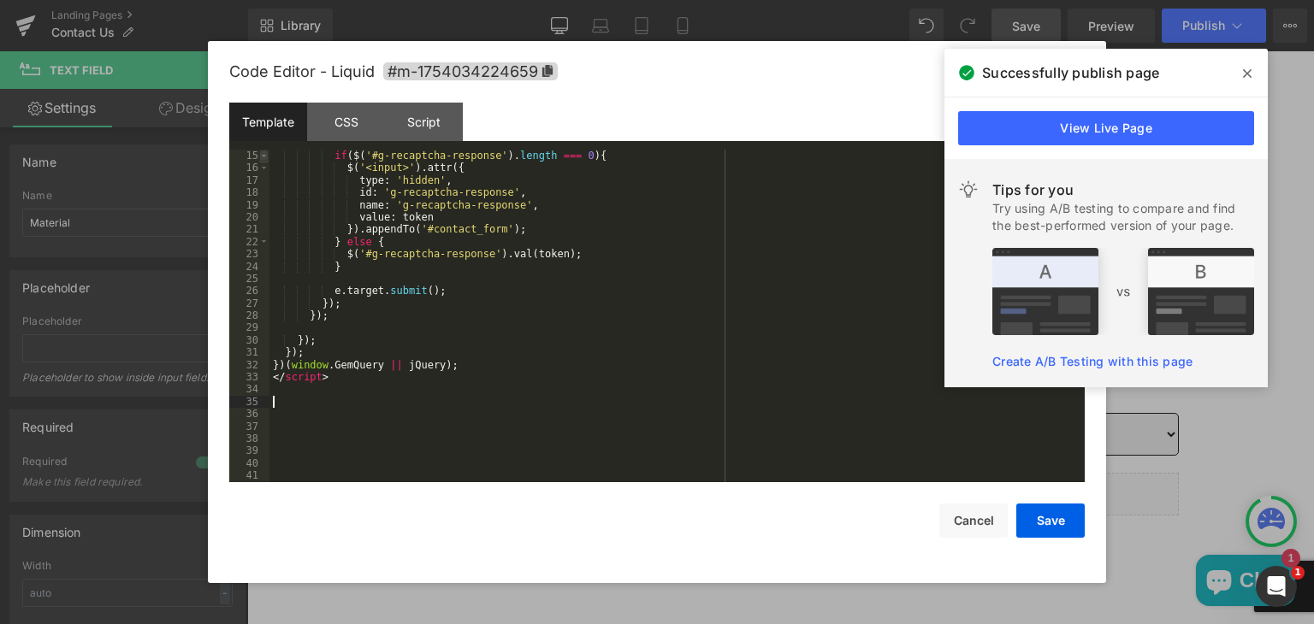
scroll to position [172, 0]
click at [1041, 528] on button "Save" at bounding box center [1050, 521] width 68 height 34
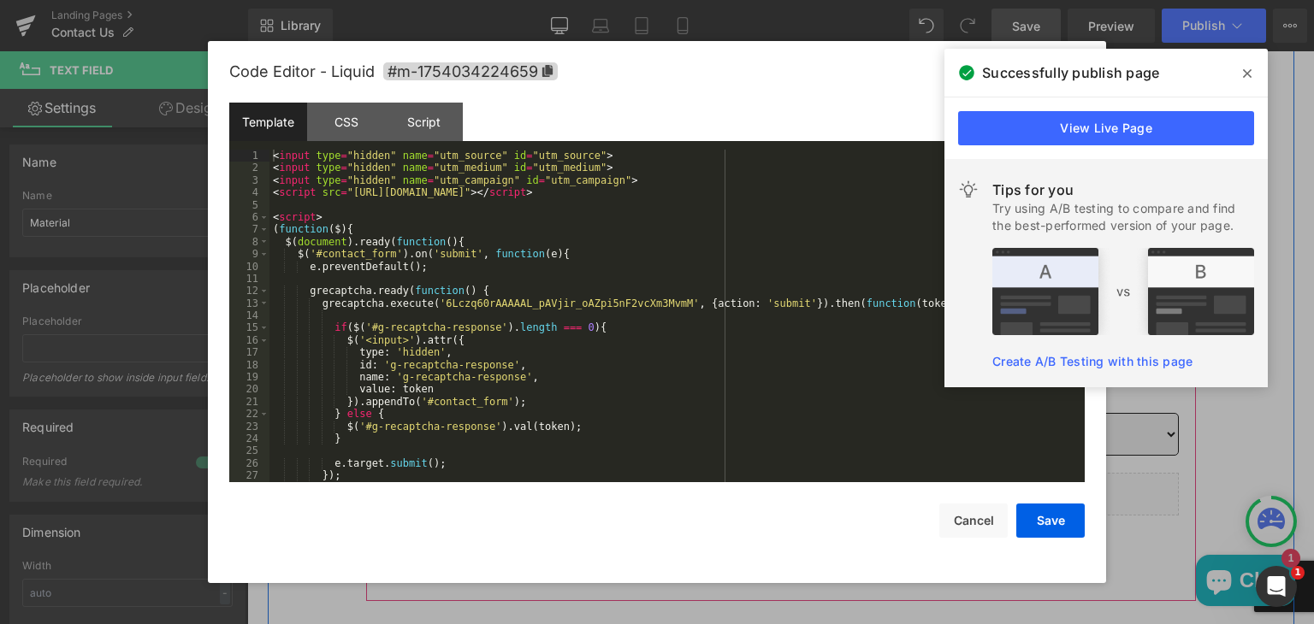
click at [800, 507] on icon "Main content" at bounding box center [799, 512] width 9 height 10
click at [423, 113] on div "Script" at bounding box center [424, 122] width 78 height 38
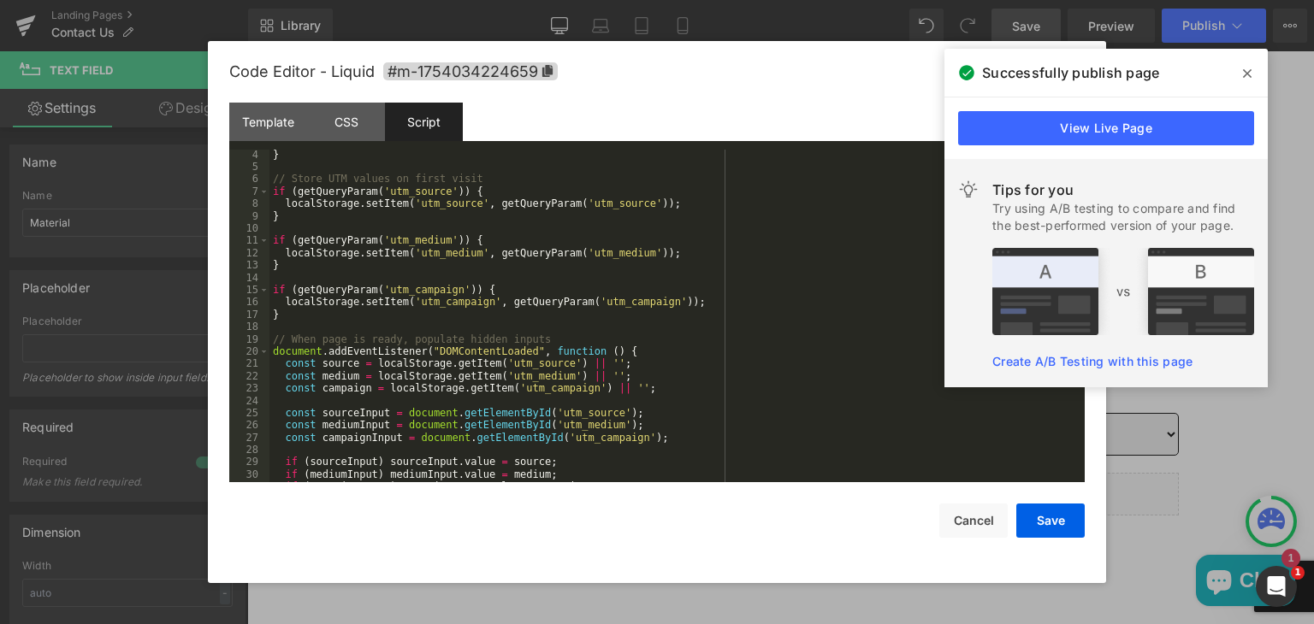
scroll to position [62, 0]
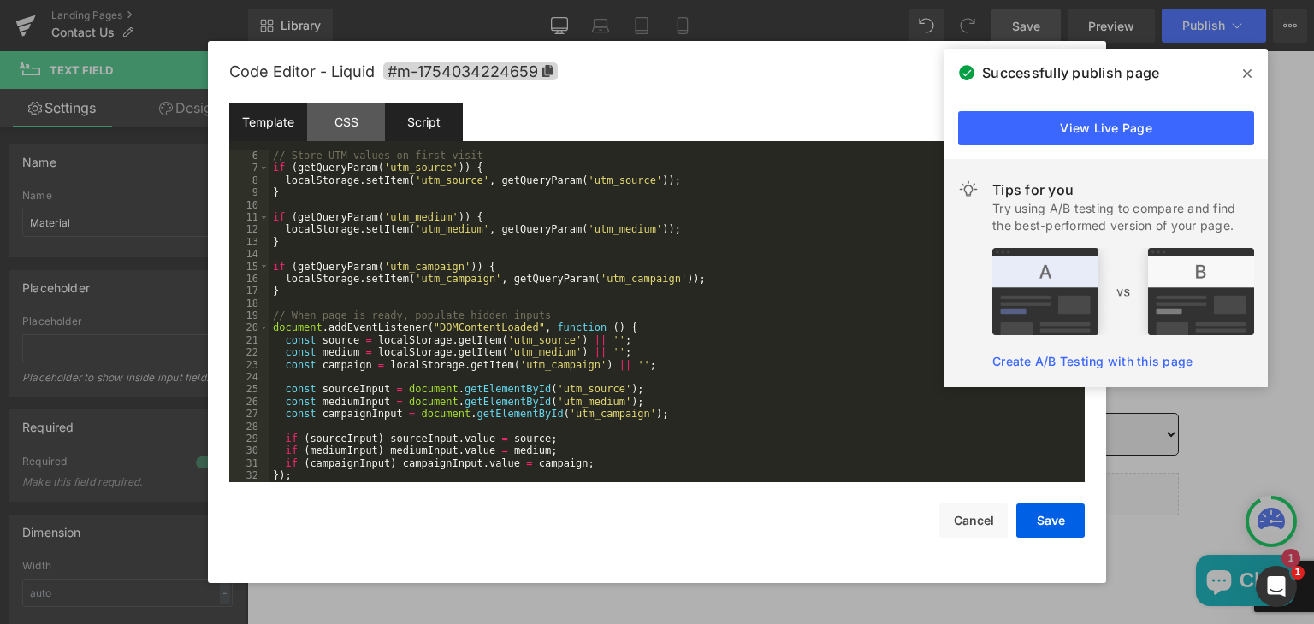
click at [250, 127] on div "Template" at bounding box center [268, 122] width 78 height 38
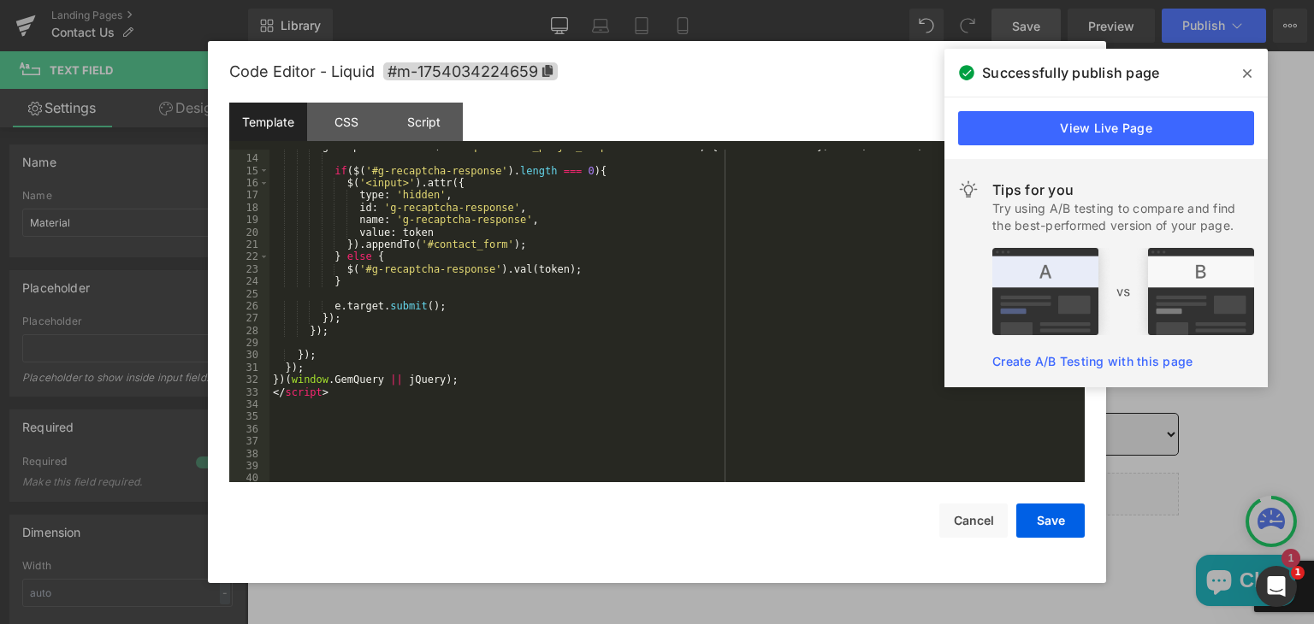
scroll to position [172, 0]
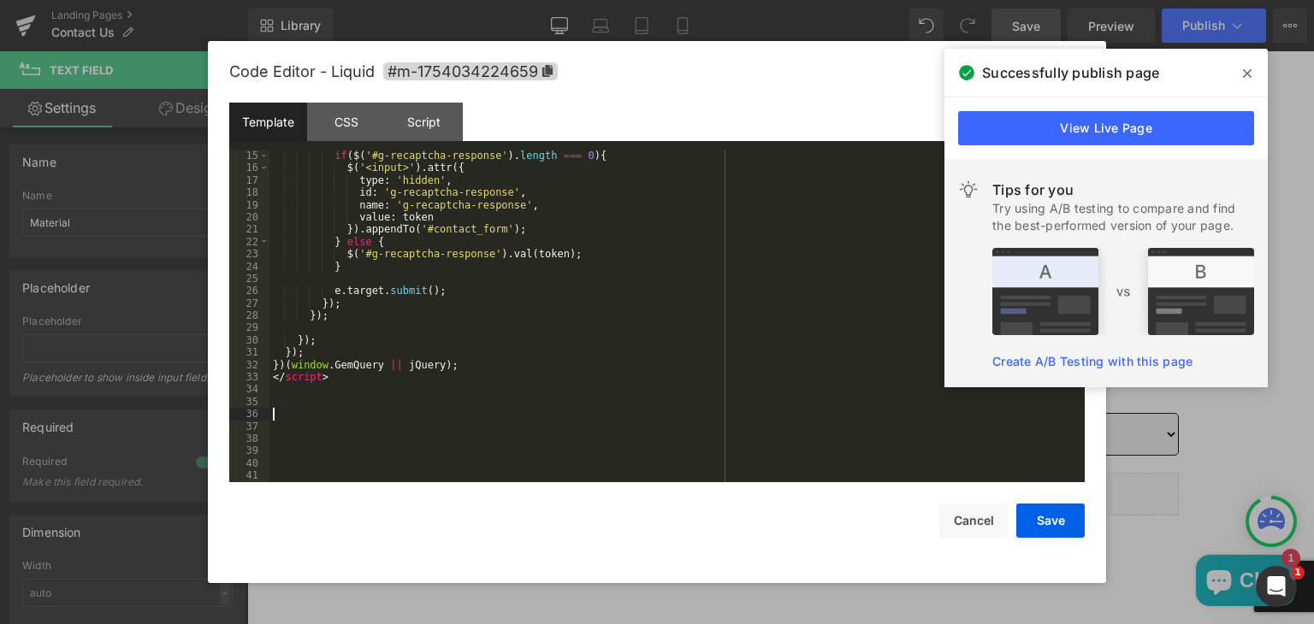
click at [284, 411] on div "if ( $ ( '#g-recaptcha-response' ) . length === 0 ) { $ ( '<input>' ) . attr ({…" at bounding box center [673, 329] width 808 height 358
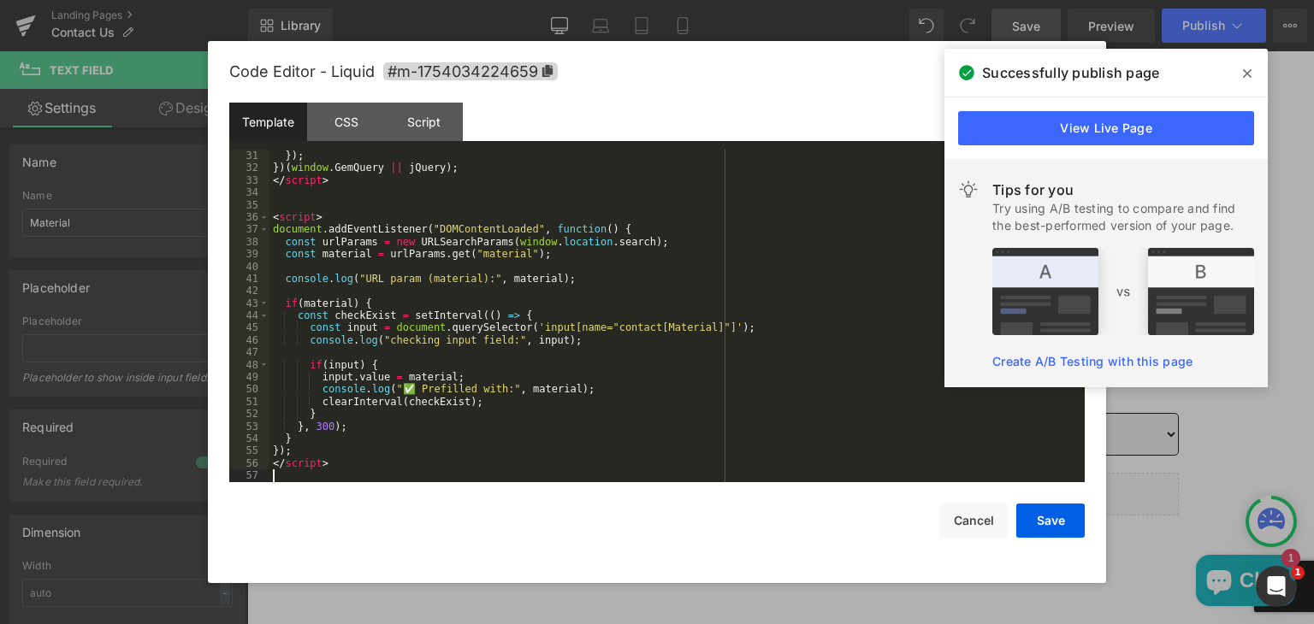
scroll to position [370, 0]
click at [1051, 514] on button "Save" at bounding box center [1050, 521] width 68 height 34
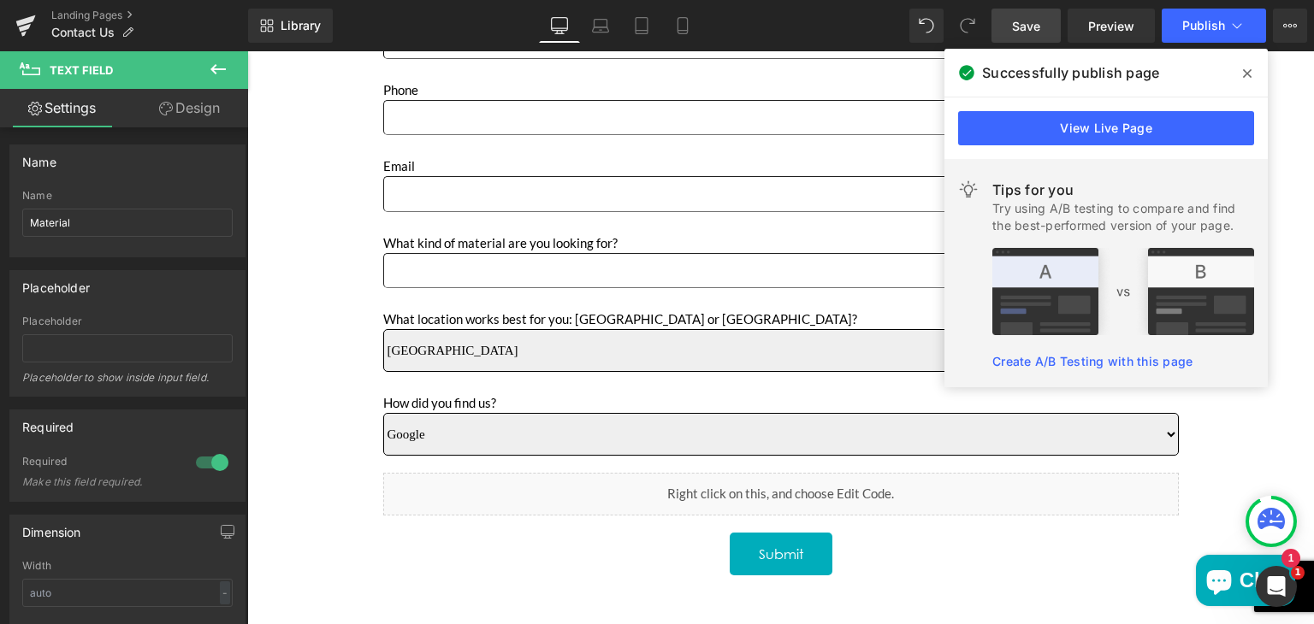
click at [1039, 23] on span "Save" at bounding box center [1026, 26] width 28 height 18
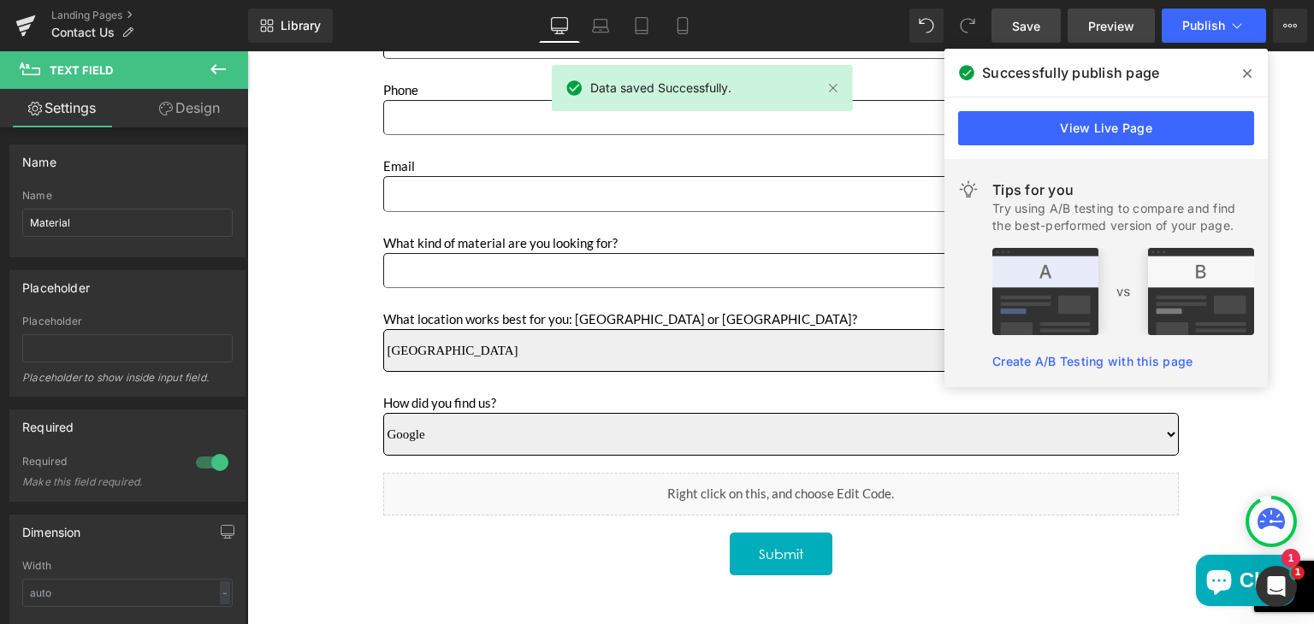
click at [1114, 25] on span "Preview" at bounding box center [1111, 26] width 46 height 18
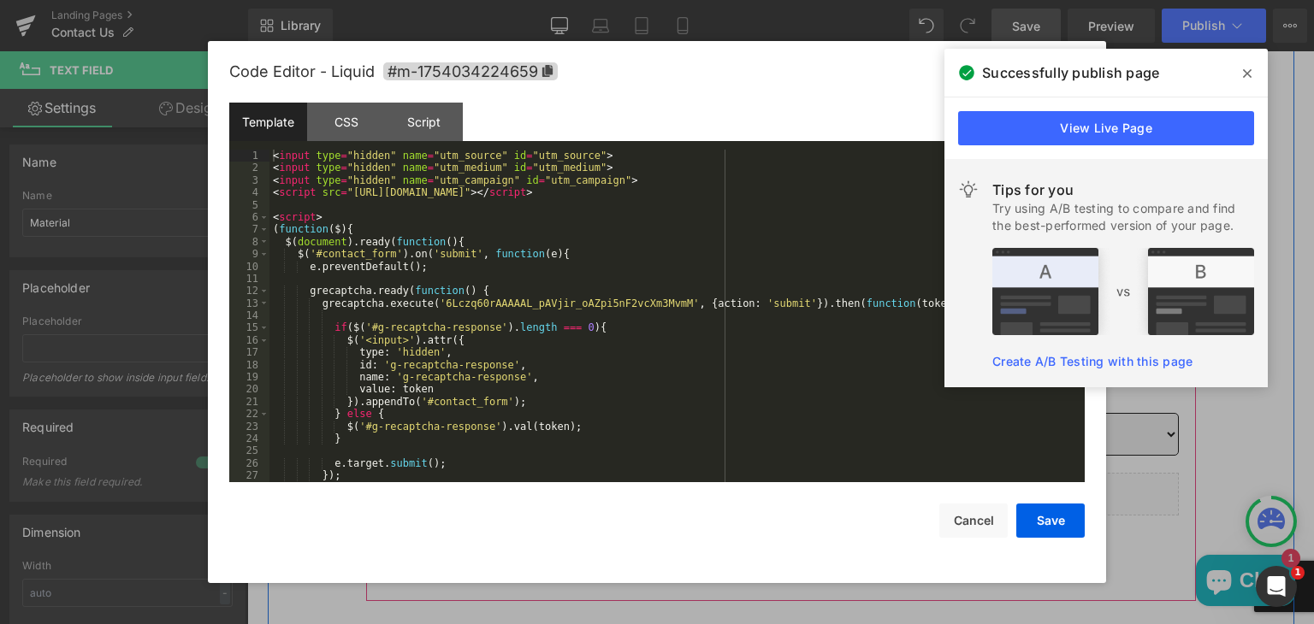
click at [798, 507] on icon "Main content" at bounding box center [799, 512] width 9 height 10
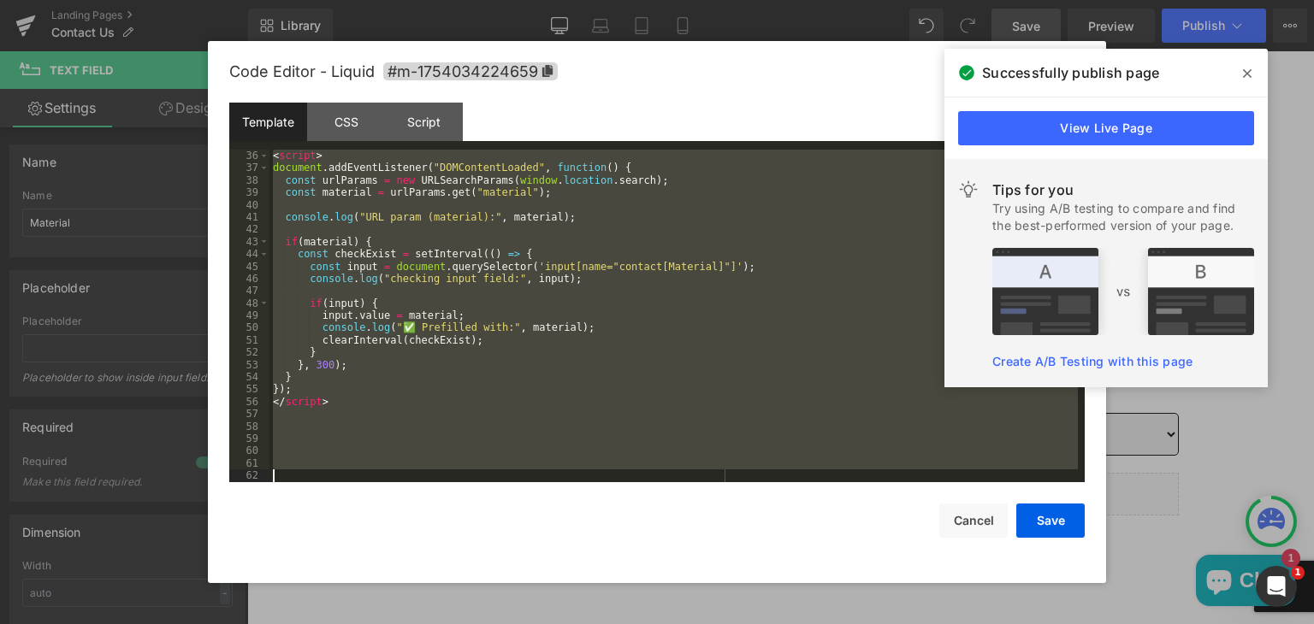
scroll to position [431, 0]
drag, startPoint x: 273, startPoint y: 251, endPoint x: 370, endPoint y: 507, distance: 274.2
click at [370, 507] on div "Code Editor - Liquid #m-1754034224659 Template CSS Script Data 36 37 38 39 40 4…" at bounding box center [656, 312] width 855 height 542
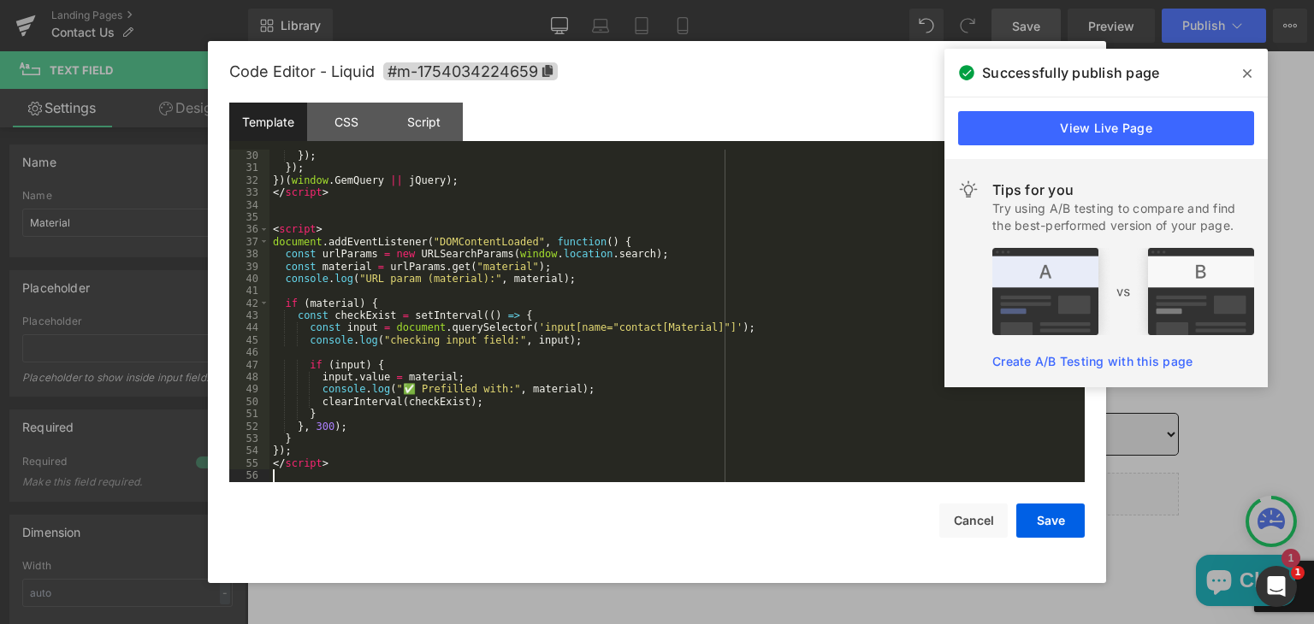
scroll to position [357, 0]
click at [1044, 521] on button "Save" at bounding box center [1050, 521] width 68 height 34
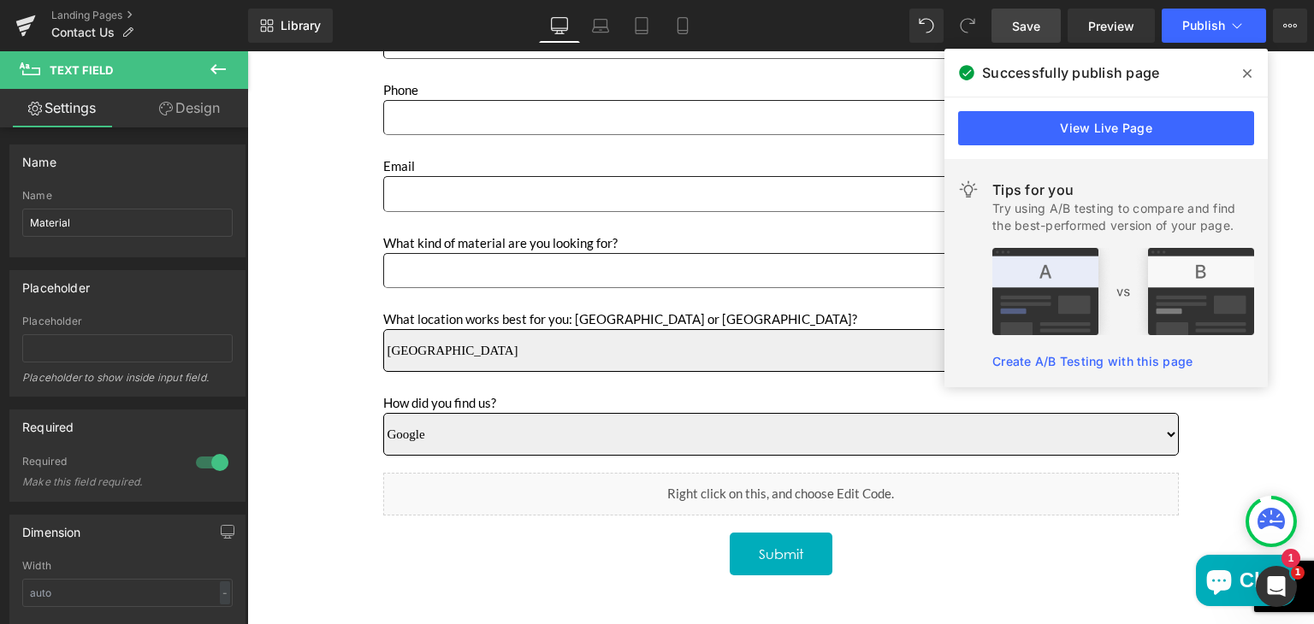
click at [1032, 28] on span "Save" at bounding box center [1026, 26] width 28 height 18
click at [1188, 22] on span "Publish" at bounding box center [1203, 26] width 43 height 14
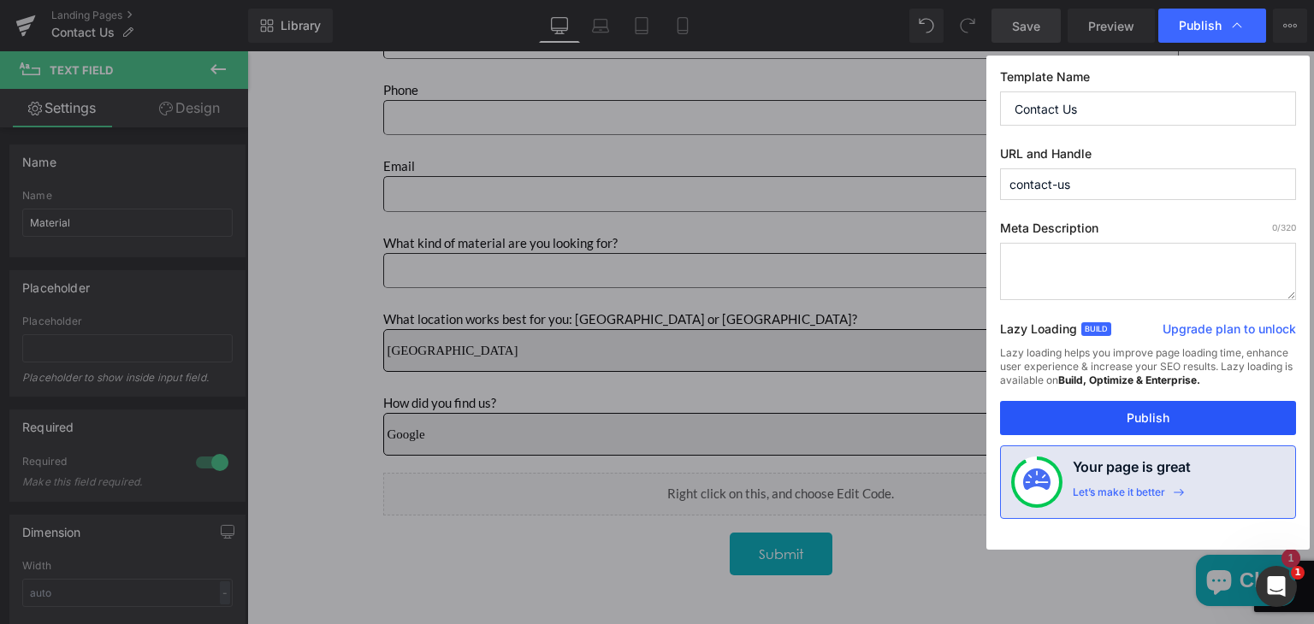
click at [1101, 419] on button "Publish" at bounding box center [1148, 418] width 296 height 34
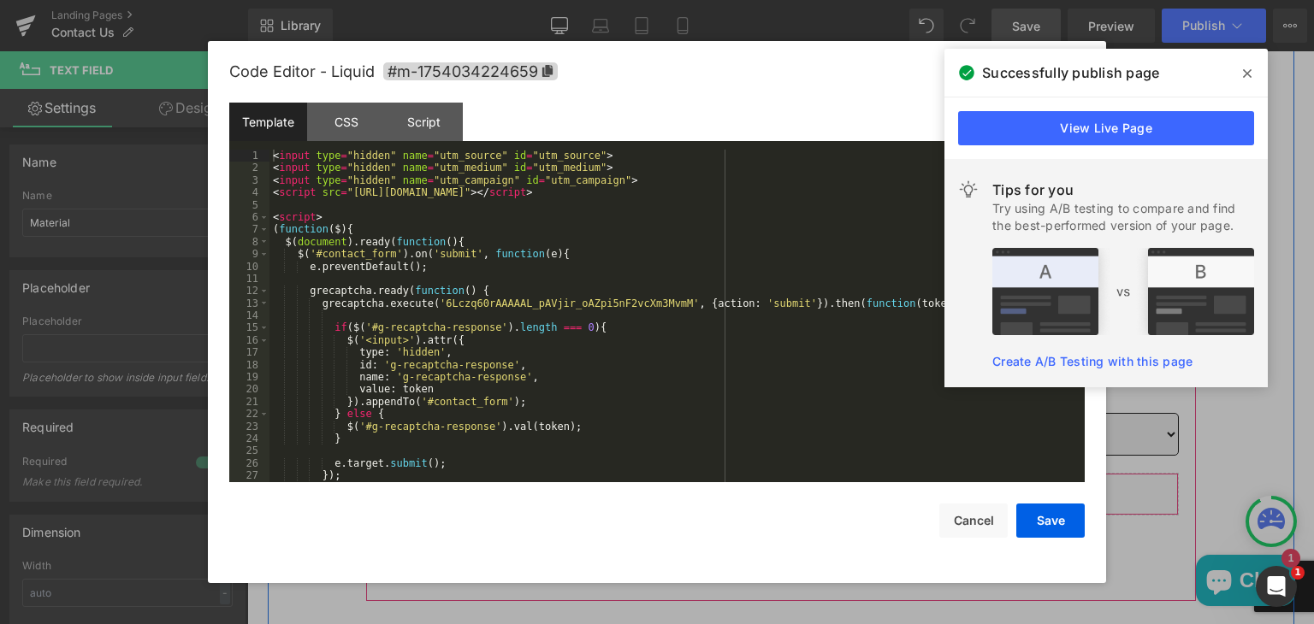
click at [797, 501] on link "Main content" at bounding box center [804, 513] width 22 height 26
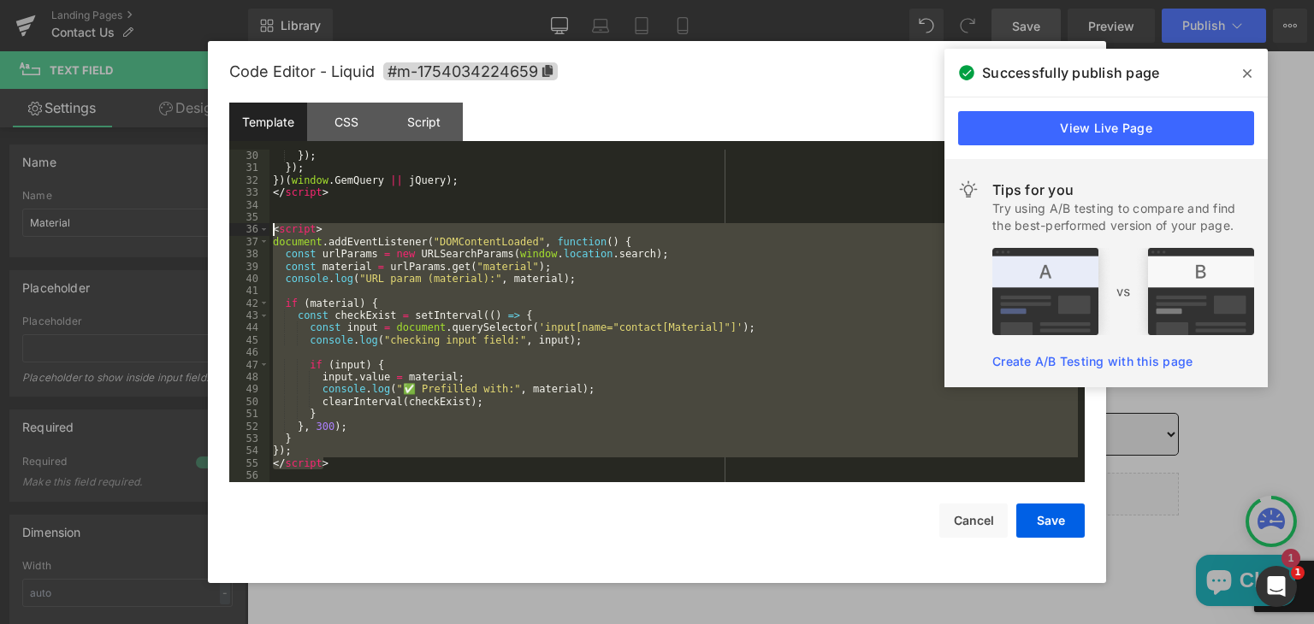
drag, startPoint x: 334, startPoint y: 464, endPoint x: 272, endPoint y: 235, distance: 236.8
click at [272, 235] on div "}) ; }) ; }) ( window . GemQuery || jQuery ) ; </ script > < script > document …" at bounding box center [673, 329] width 808 height 358
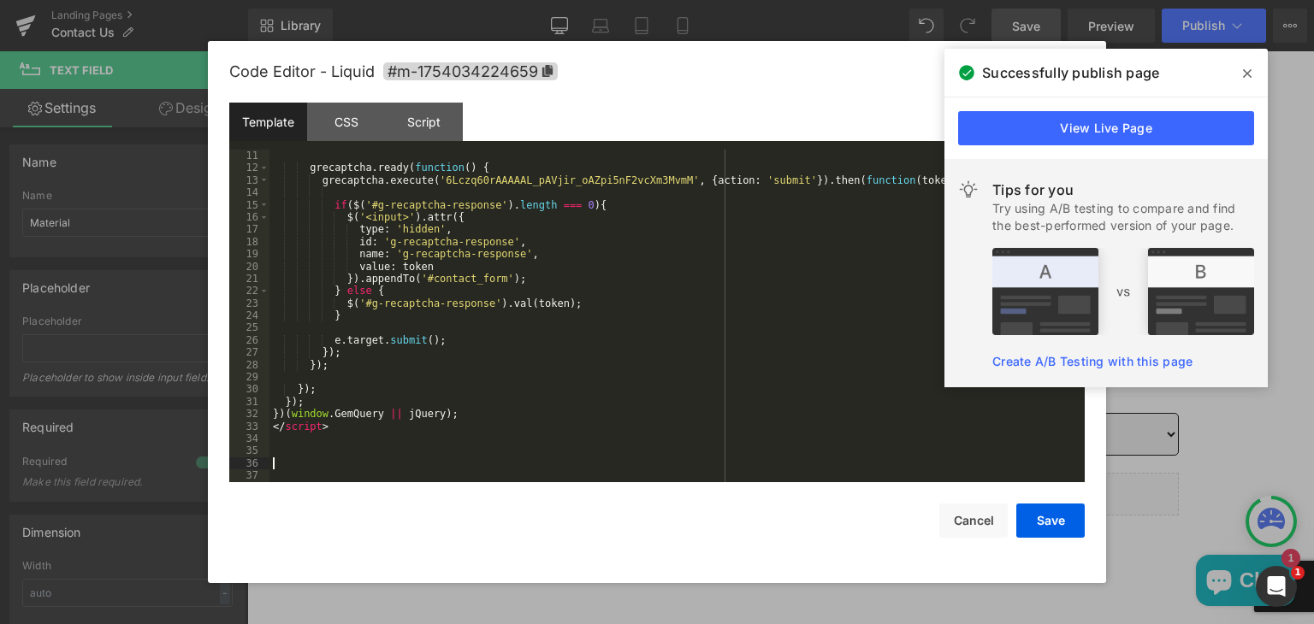
scroll to position [123, 0]
click at [1039, 518] on button "Save" at bounding box center [1050, 521] width 68 height 34
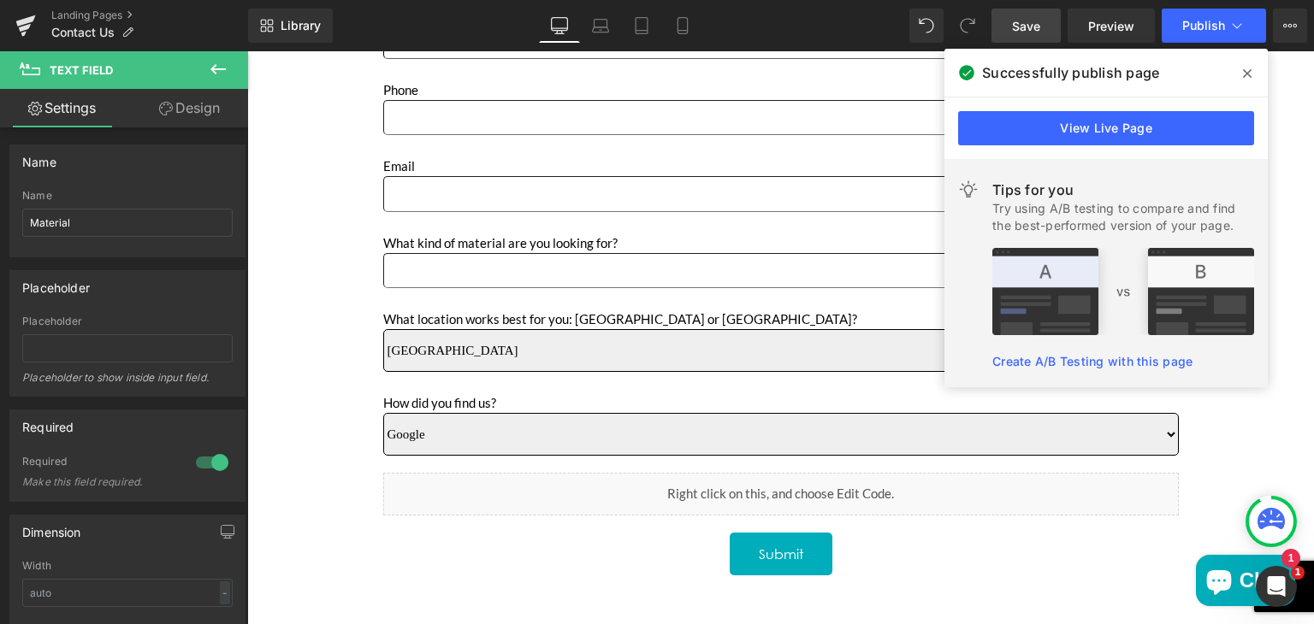
click at [1024, 26] on span "Save" at bounding box center [1026, 26] width 28 height 18
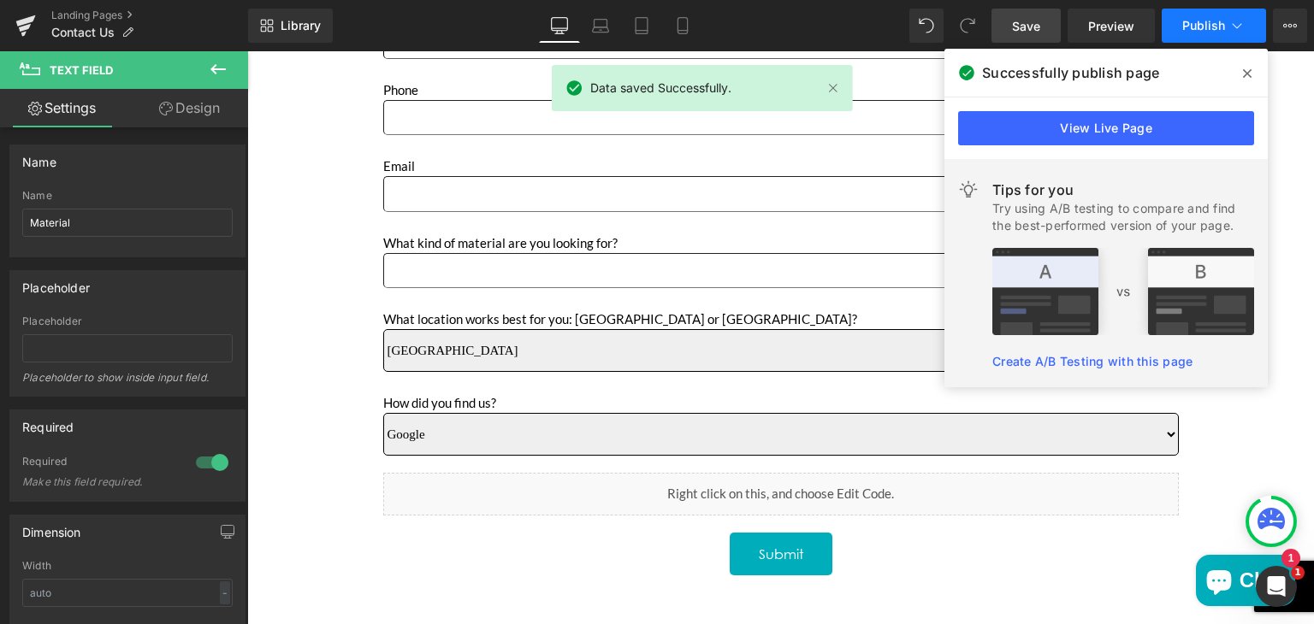
click at [1198, 21] on span "Publish" at bounding box center [1203, 26] width 43 height 14
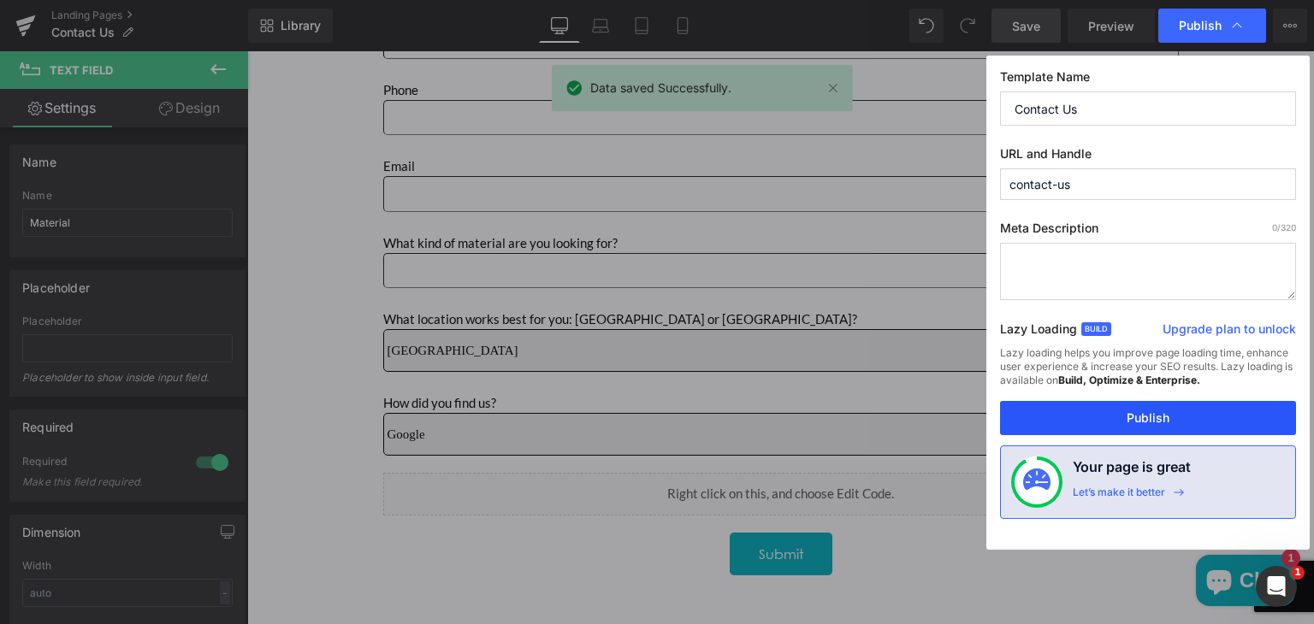
click at [1116, 415] on button "Publish" at bounding box center [1148, 418] width 296 height 34
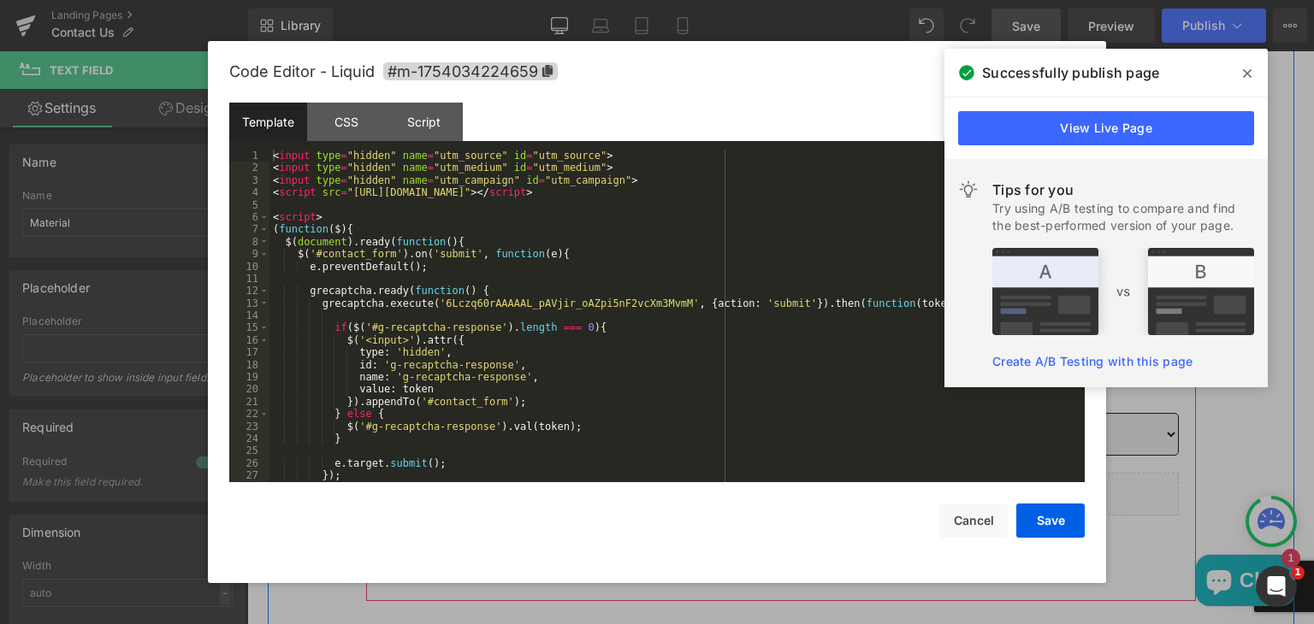
click at [797, 501] on div "Liquid" at bounding box center [781, 494] width 796 height 43
click at [438, 113] on div "Script" at bounding box center [424, 122] width 78 height 38
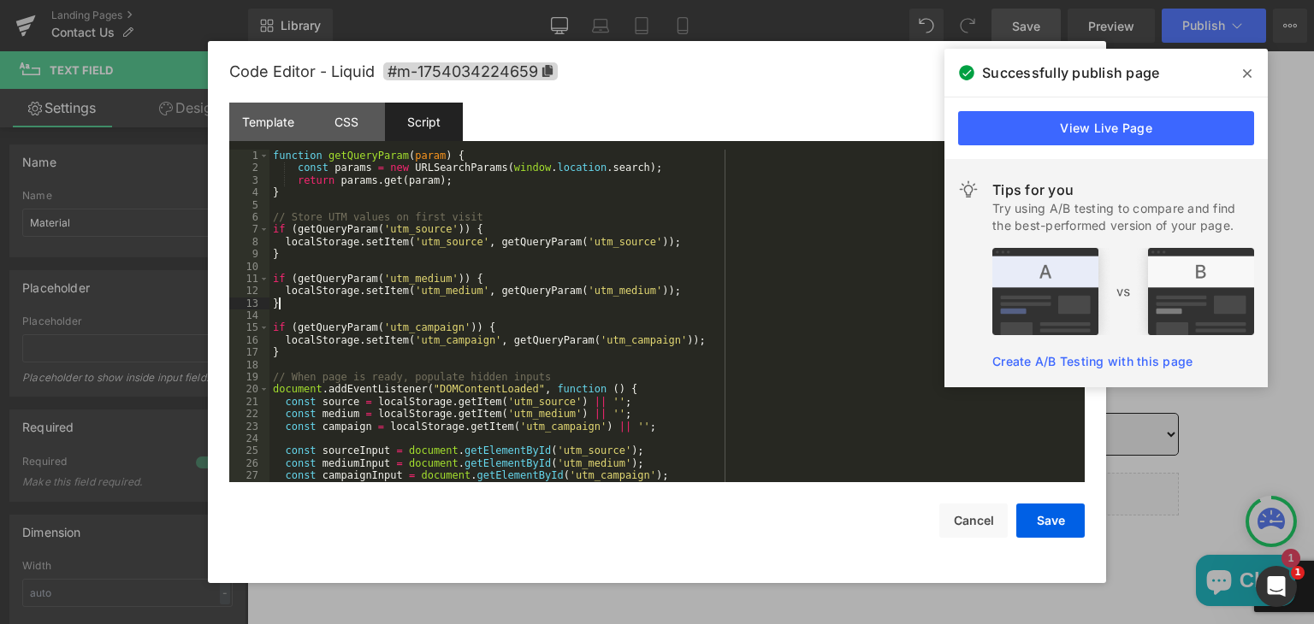
click at [726, 303] on div "function getQueryParam ( param ) { const params = new URLSearchParams ( window …" at bounding box center [673, 329] width 808 height 358
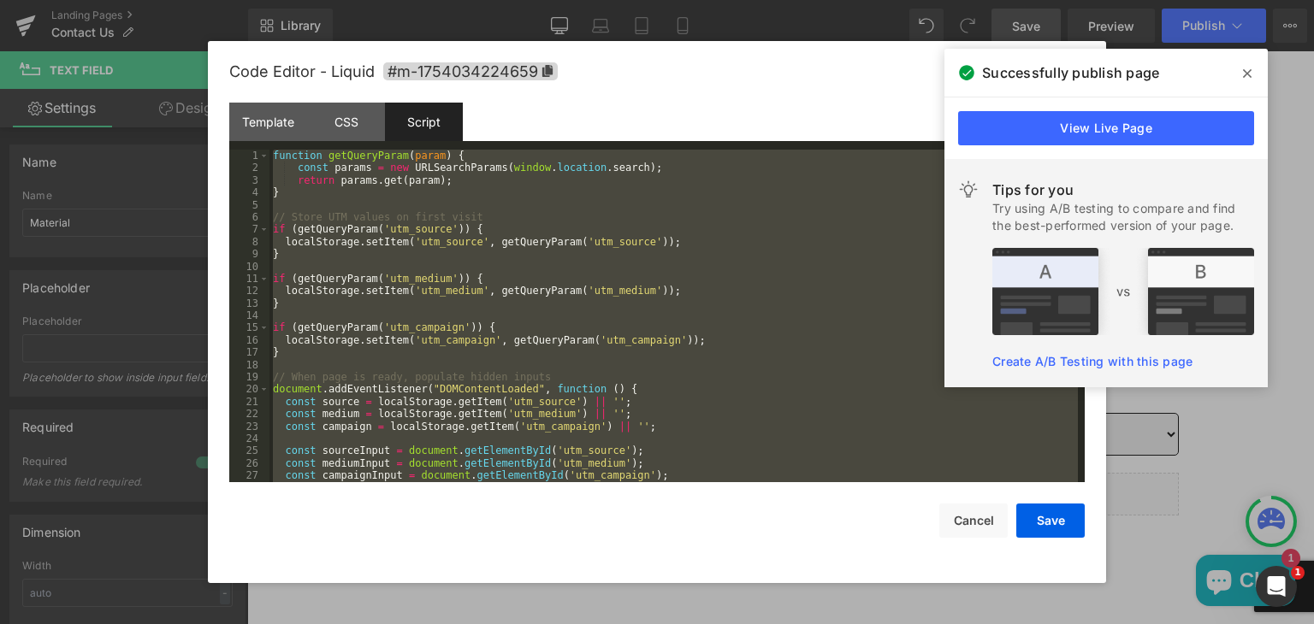
scroll to position [62, 0]
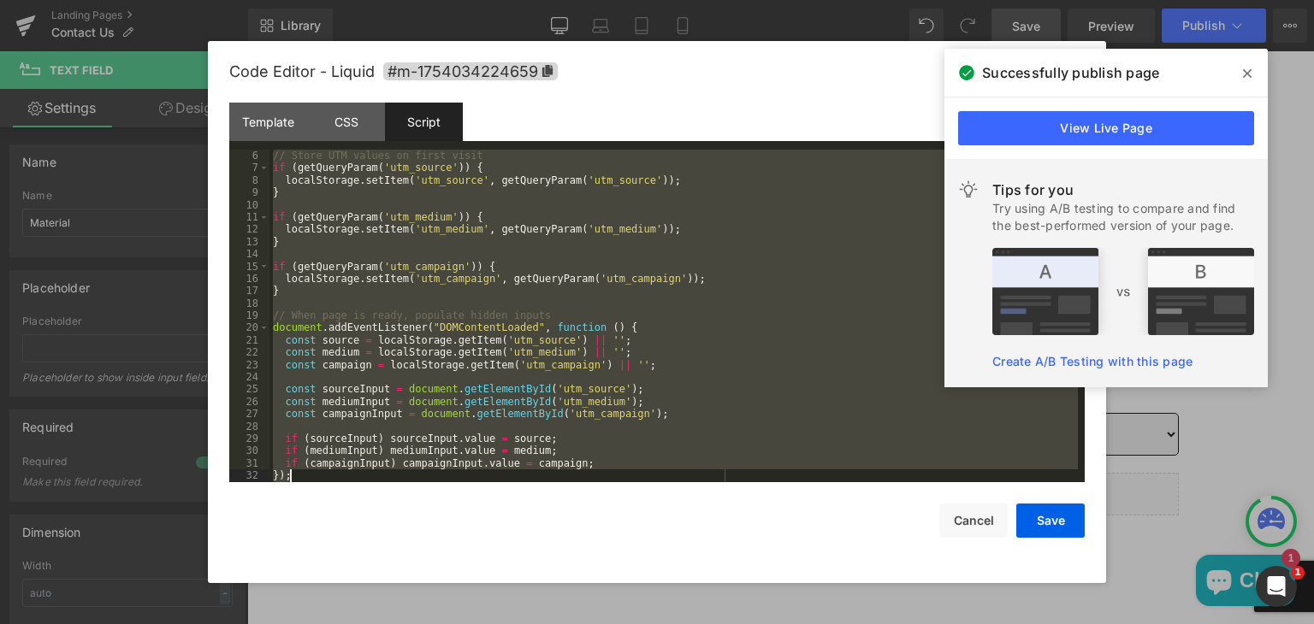
click at [304, 476] on div "// Store UTM values on first visit if ( getQueryParam ( 'utm_source' )) { local…" at bounding box center [673, 316] width 808 height 333
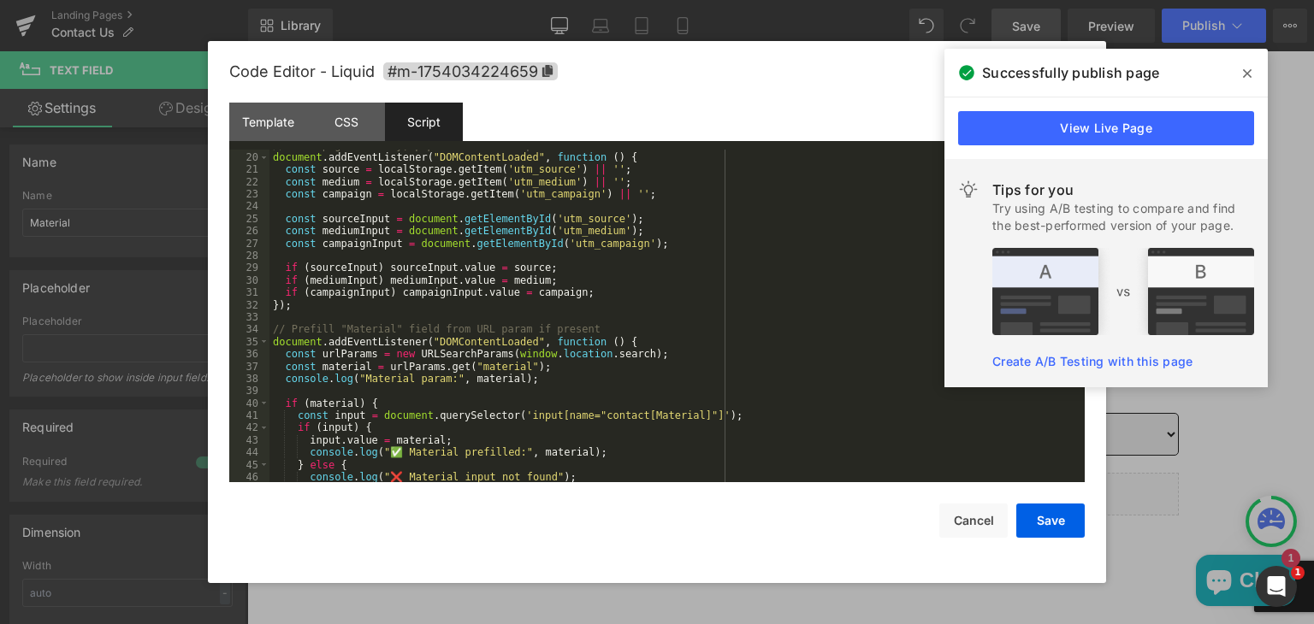
scroll to position [232, 0]
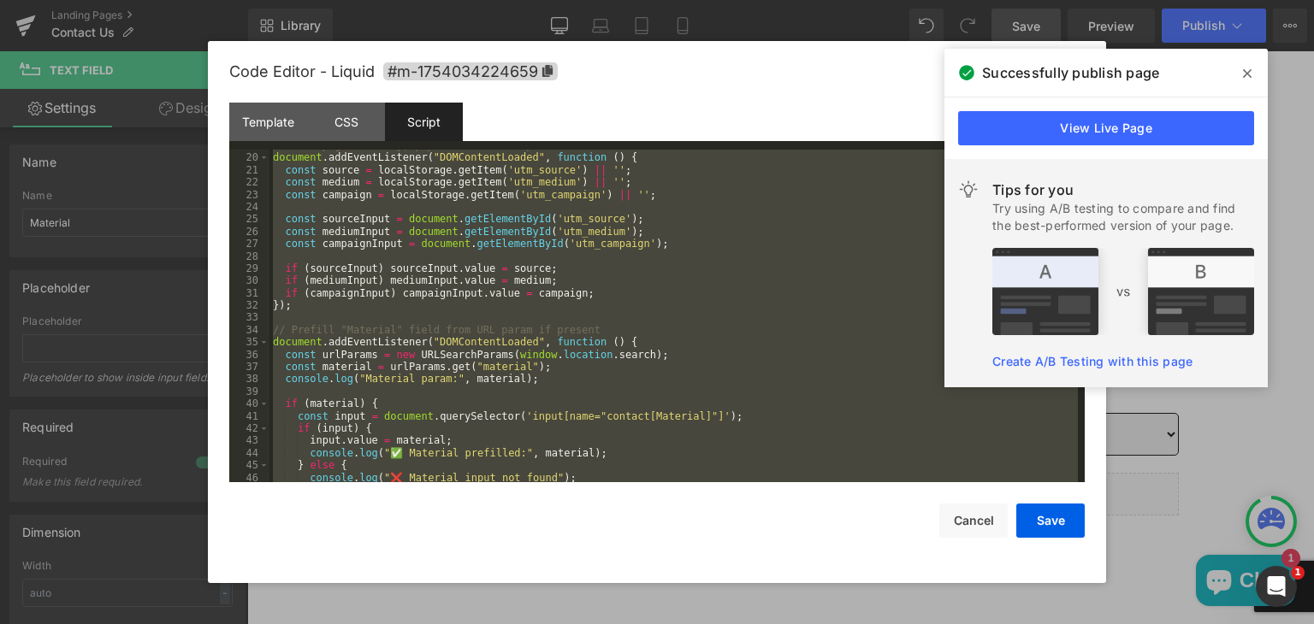
click at [710, 410] on div "// When page is ready, populate hidden inputs document . addEventListener ( "DO…" at bounding box center [673, 316] width 808 height 333
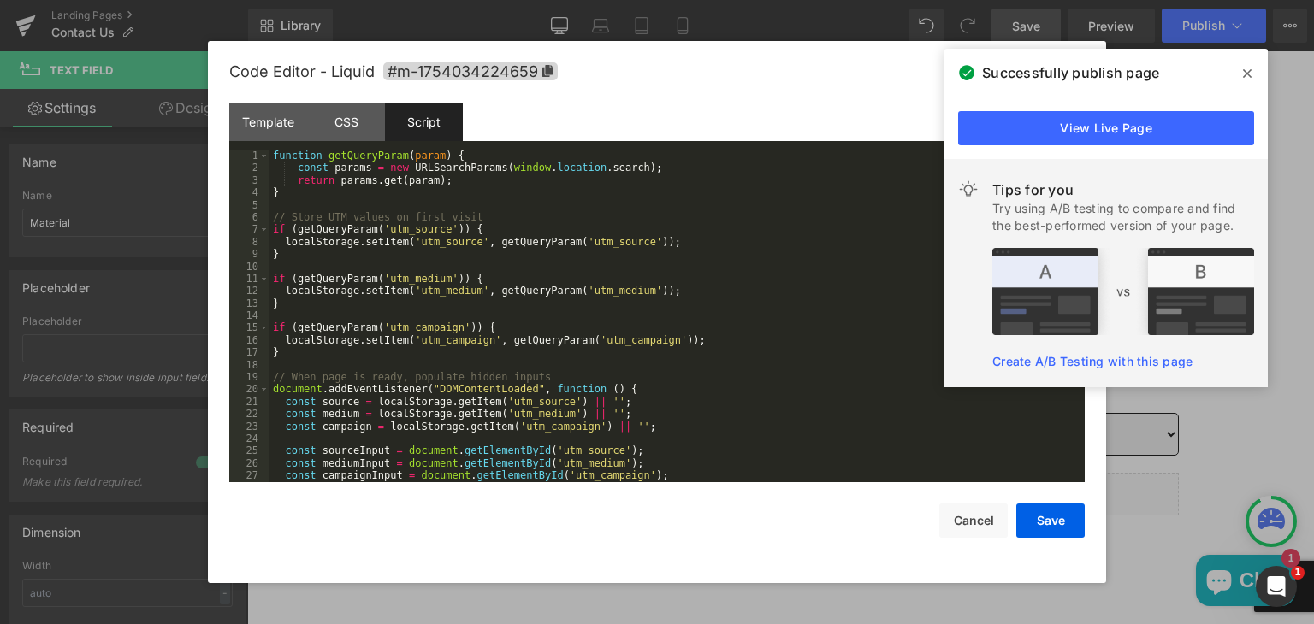
scroll to position [86, 0]
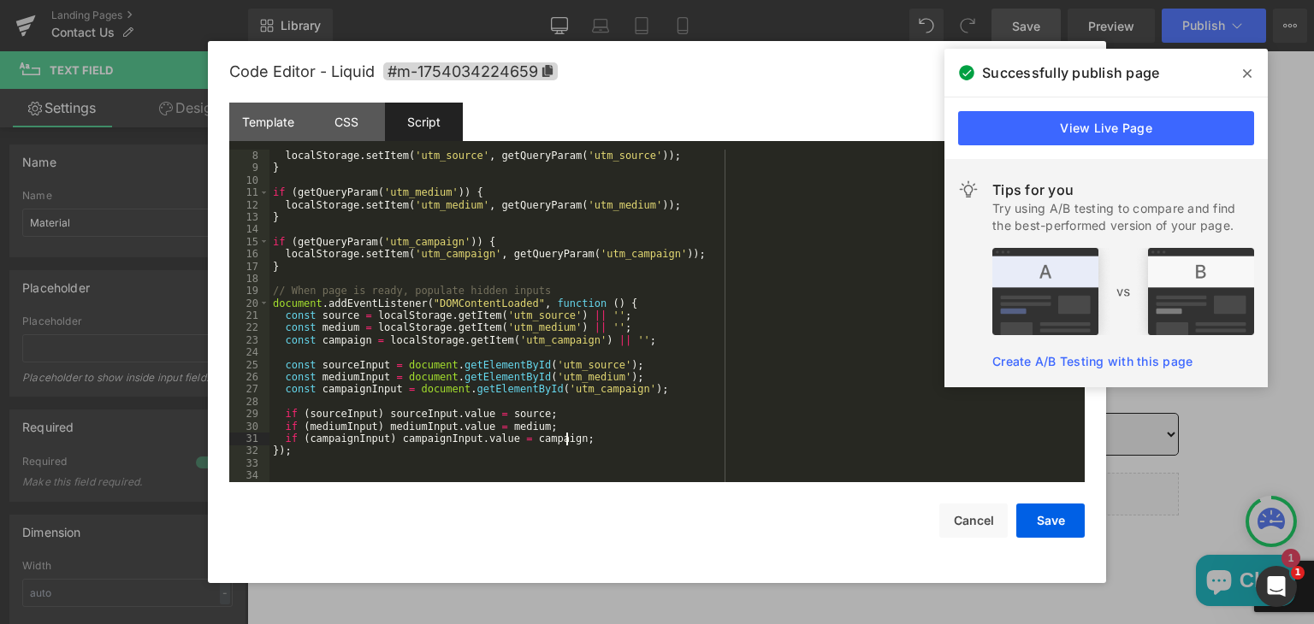
click at [569, 439] on div "localStorage . setItem ( 'utm_source' , getQueryParam ( 'utm_source' )) ; } if …" at bounding box center [673, 329] width 808 height 358
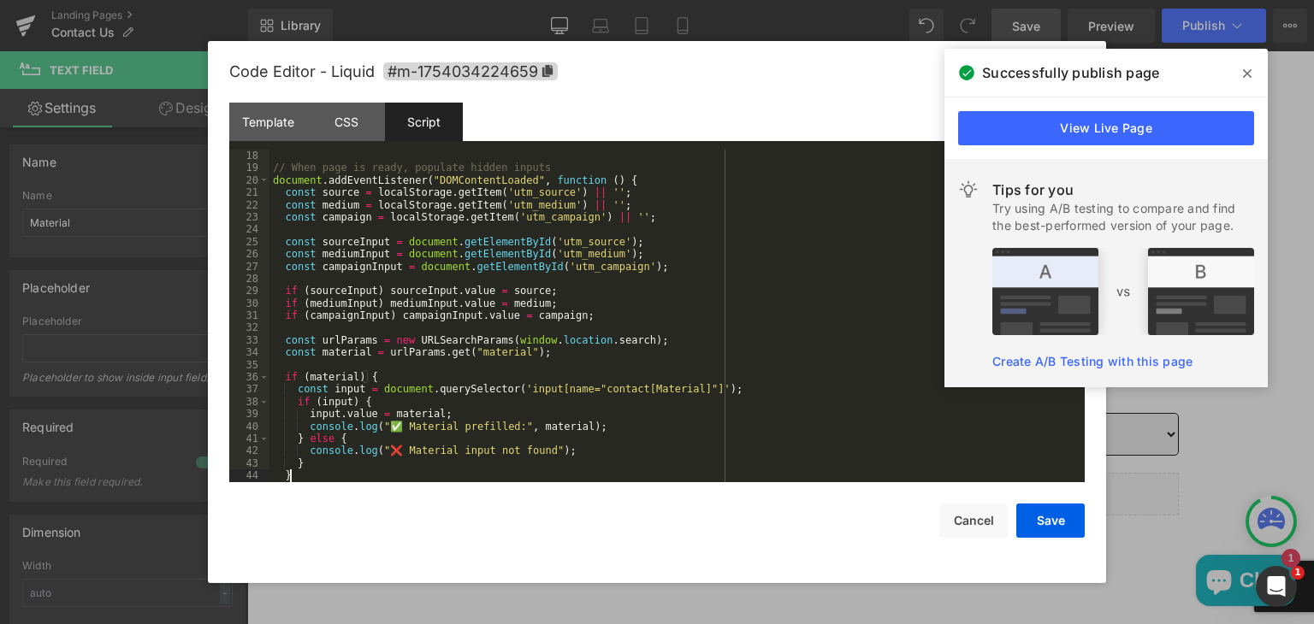
scroll to position [246, 0]
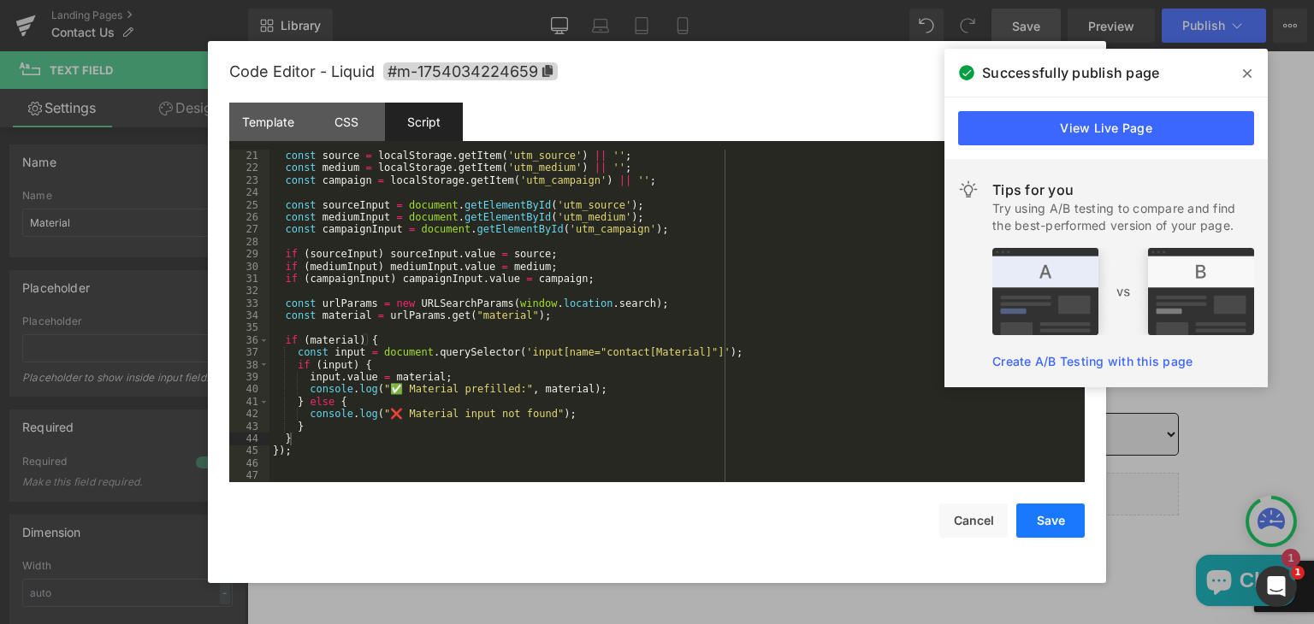
click at [1034, 520] on button "Save" at bounding box center [1050, 521] width 68 height 34
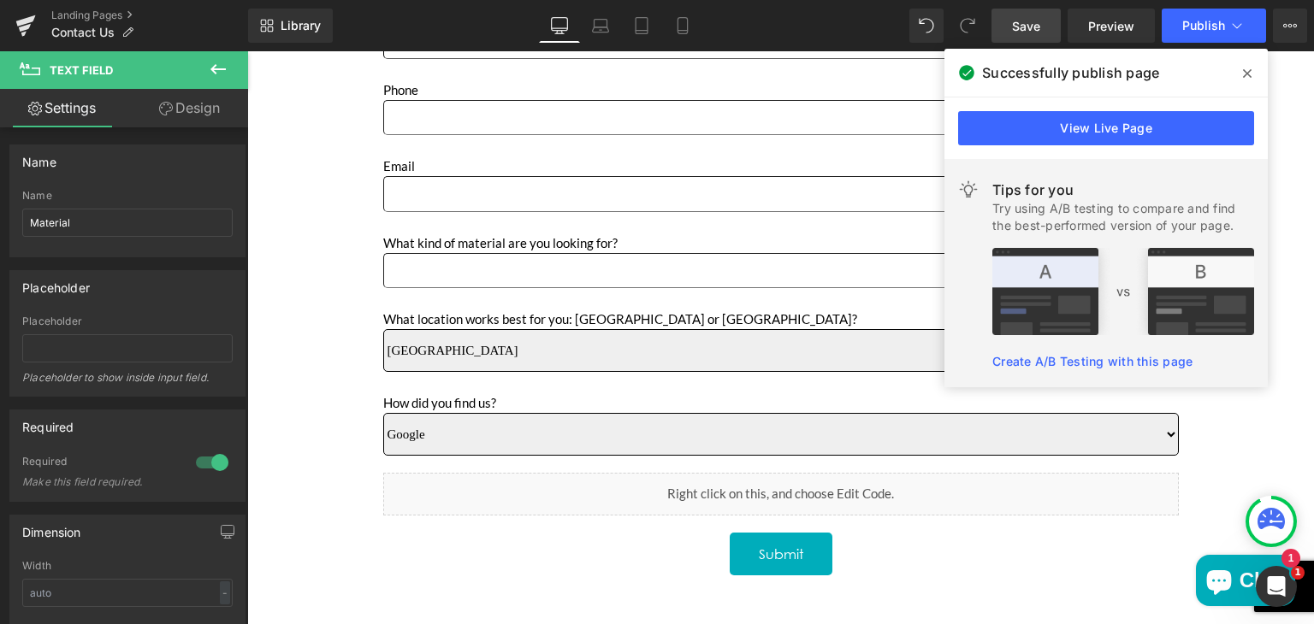
click at [1033, 21] on span "Save" at bounding box center [1026, 26] width 28 height 18
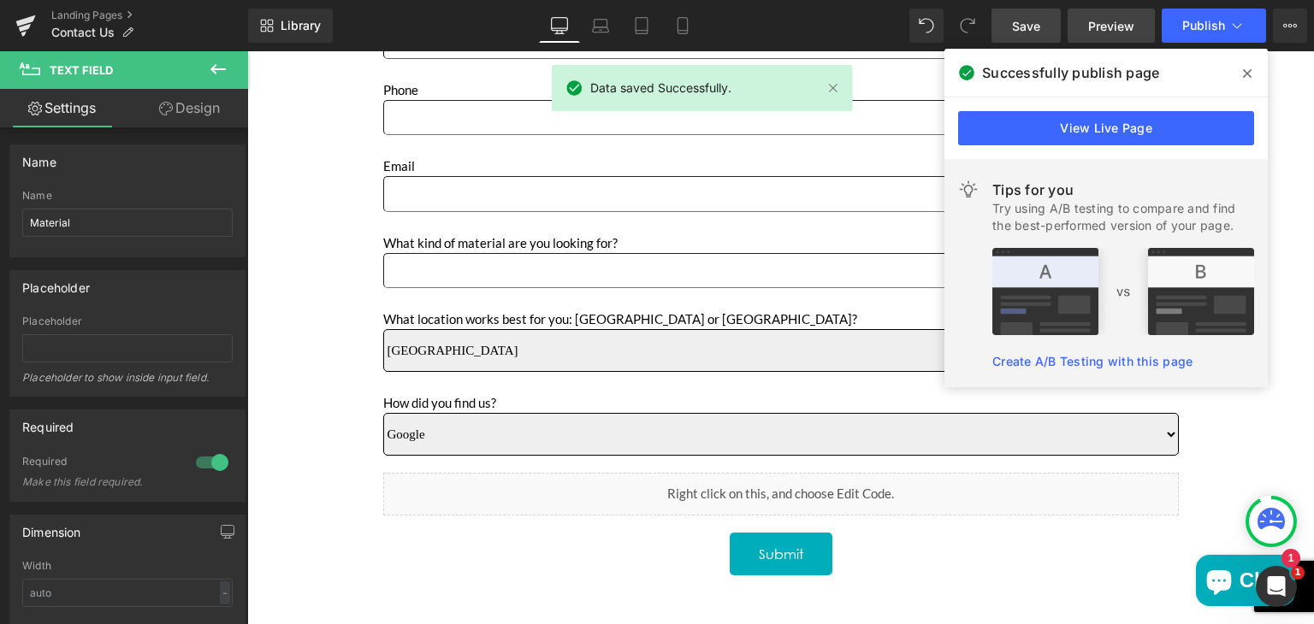
click at [1112, 21] on span "Preview" at bounding box center [1111, 26] width 46 height 18
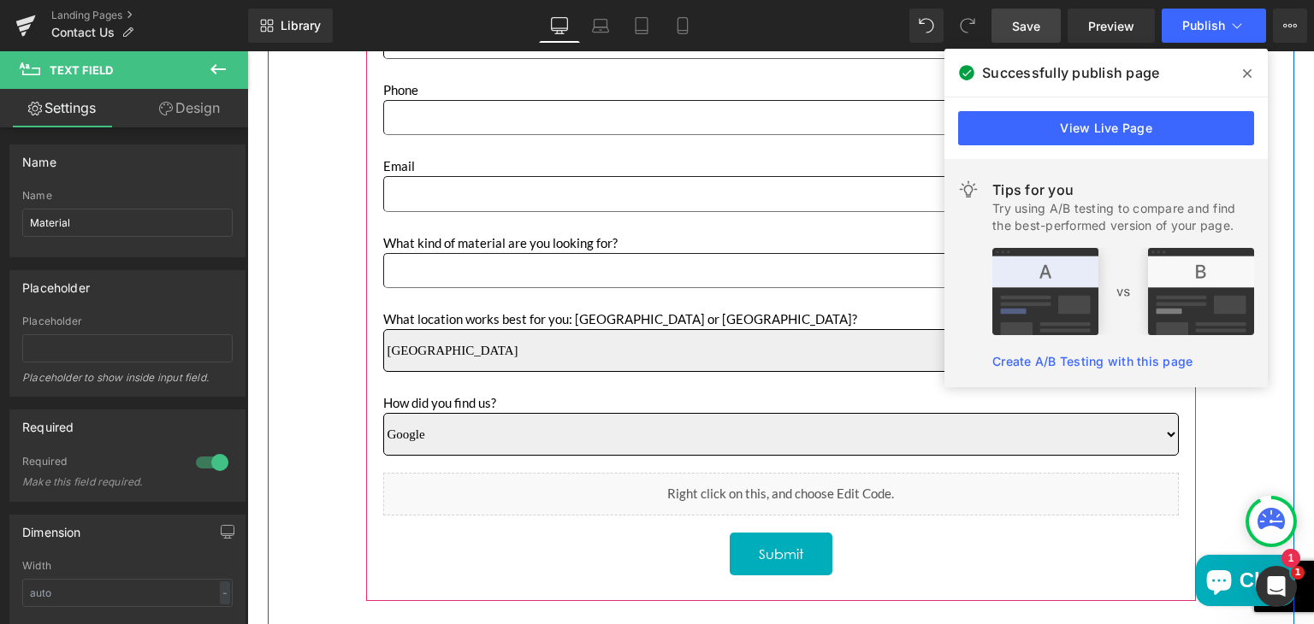
click at [797, 507] on icon "Main content" at bounding box center [799, 512] width 9 height 10
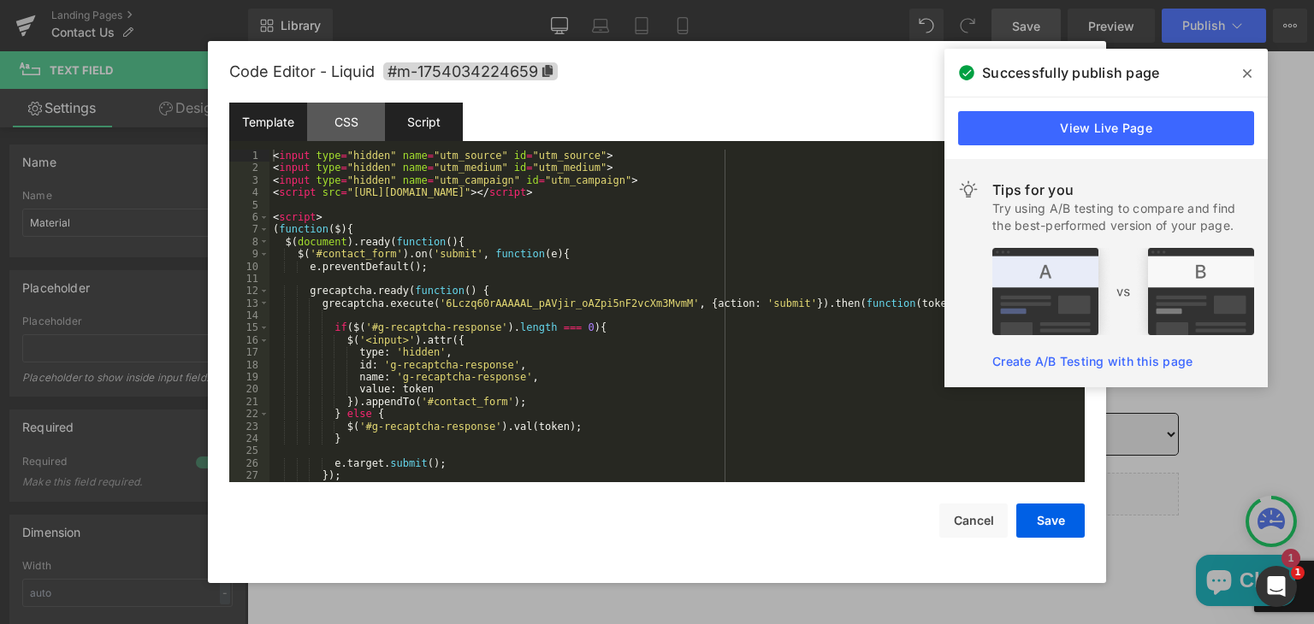
click at [426, 127] on div "Script" at bounding box center [424, 122] width 78 height 38
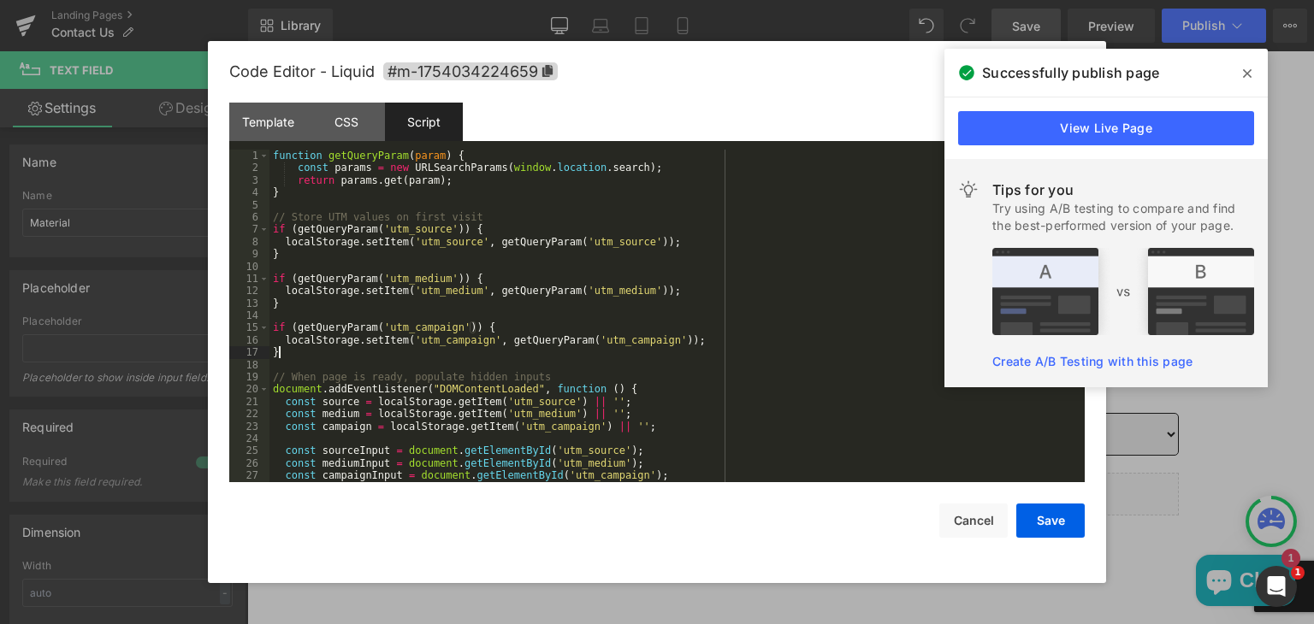
click at [678, 356] on div "function getQueryParam ( param ) { const params = new URLSearchParams ( window …" at bounding box center [673, 329] width 808 height 358
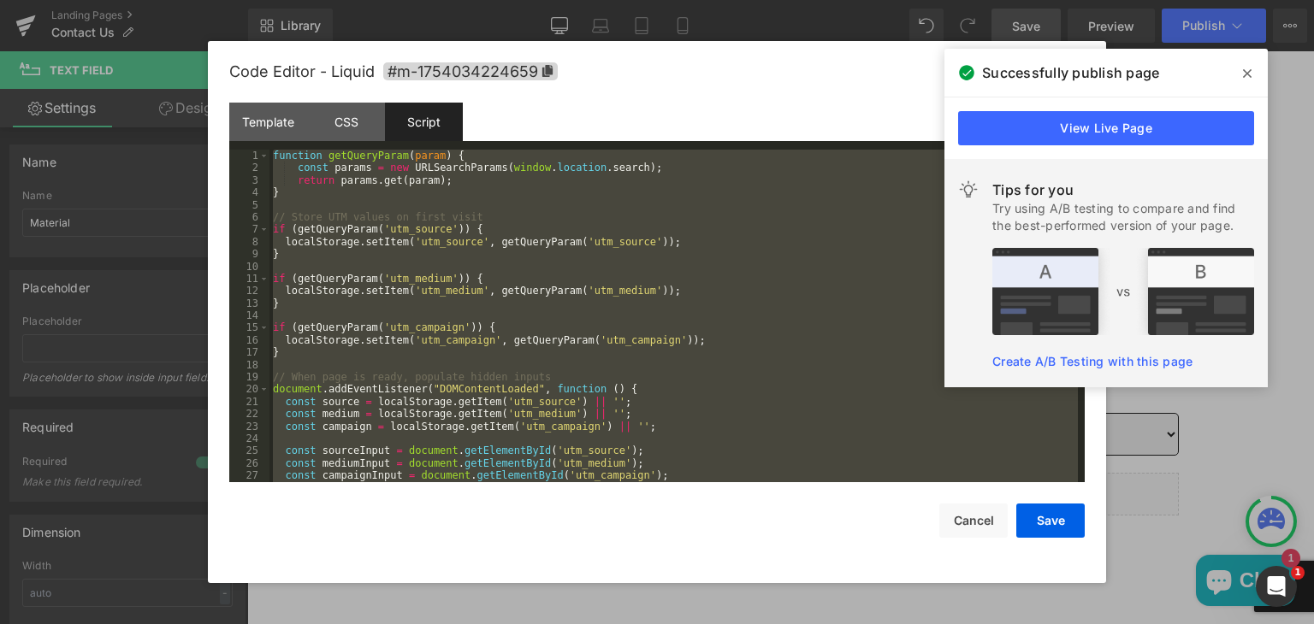
click at [678, 356] on div "function getQueryParam ( param ) { const params = new URLSearchParams ( window …" at bounding box center [673, 316] width 808 height 333
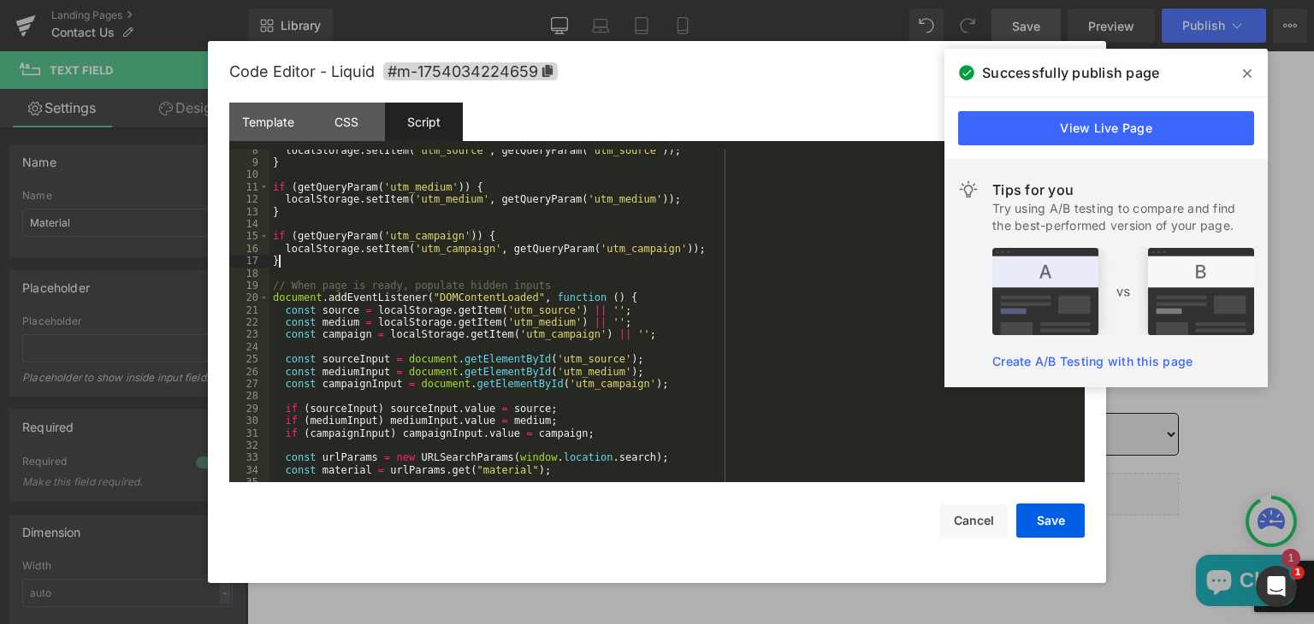
scroll to position [222, 0]
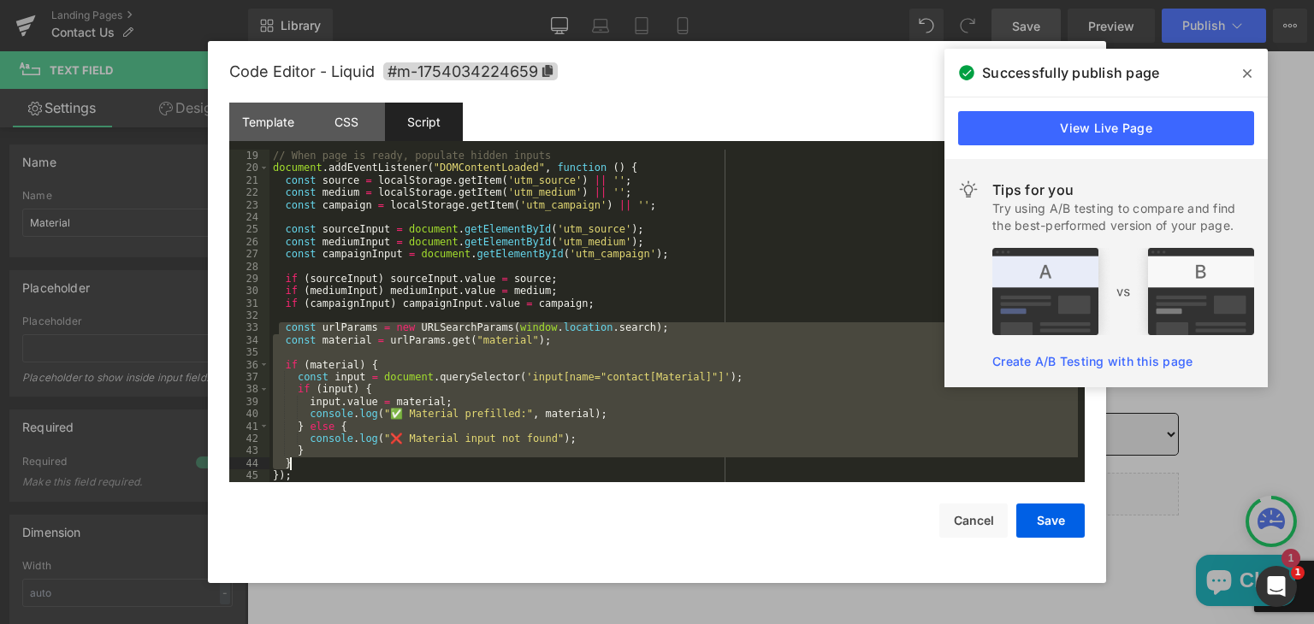
drag, startPoint x: 278, startPoint y: 326, endPoint x: 317, endPoint y: 462, distance: 141.4
click at [317, 462] on div "// When page is ready, populate hidden inputs document . addEventListener ( "DO…" at bounding box center [673, 329] width 808 height 358
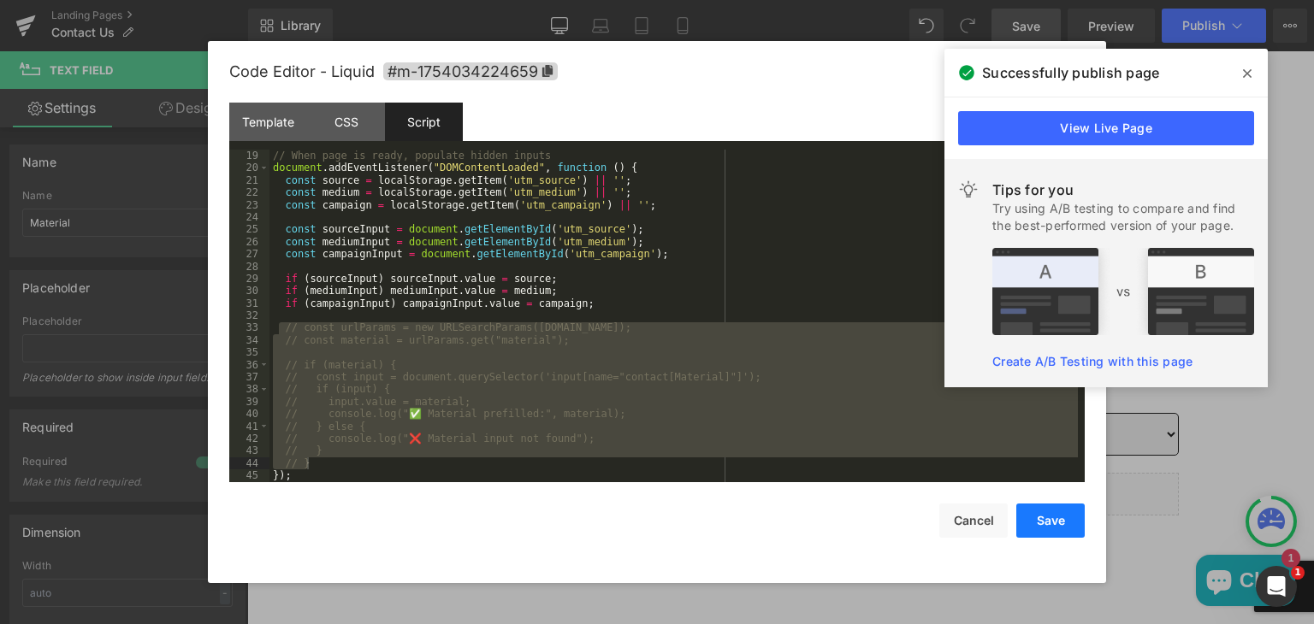
click at [1034, 512] on button "Save" at bounding box center [1050, 521] width 68 height 34
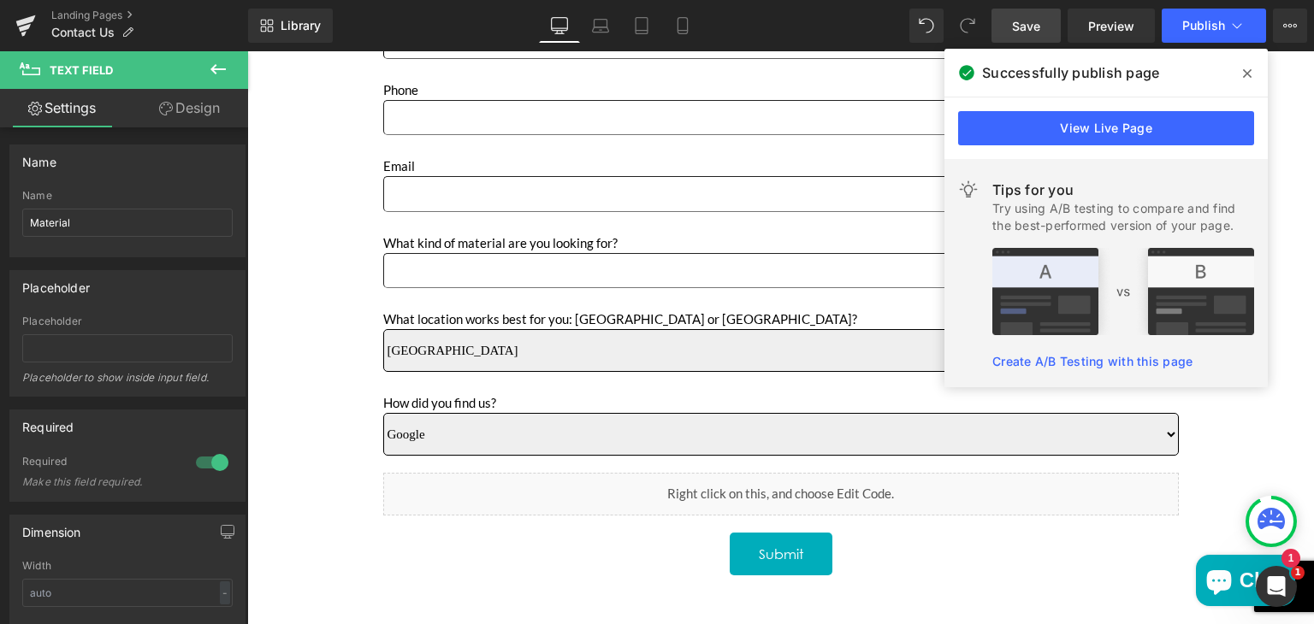
click at [1038, 18] on span "Save" at bounding box center [1026, 26] width 28 height 18
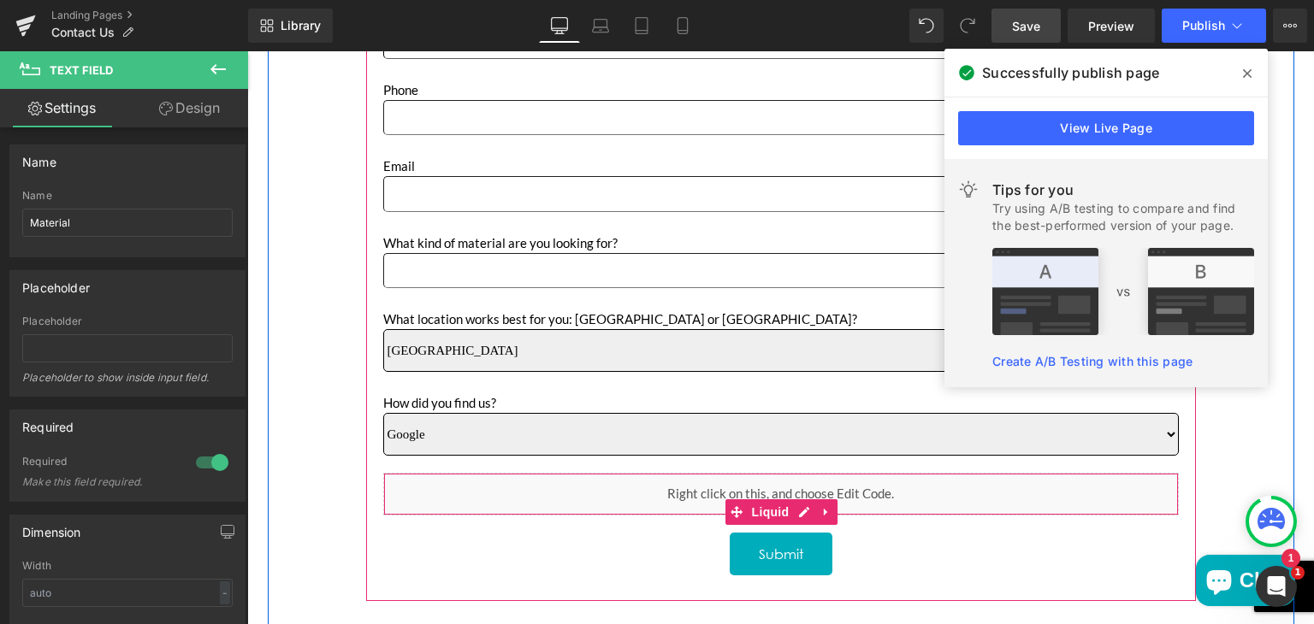
click at [797, 511] on div "Liquid" at bounding box center [781, 494] width 796 height 43
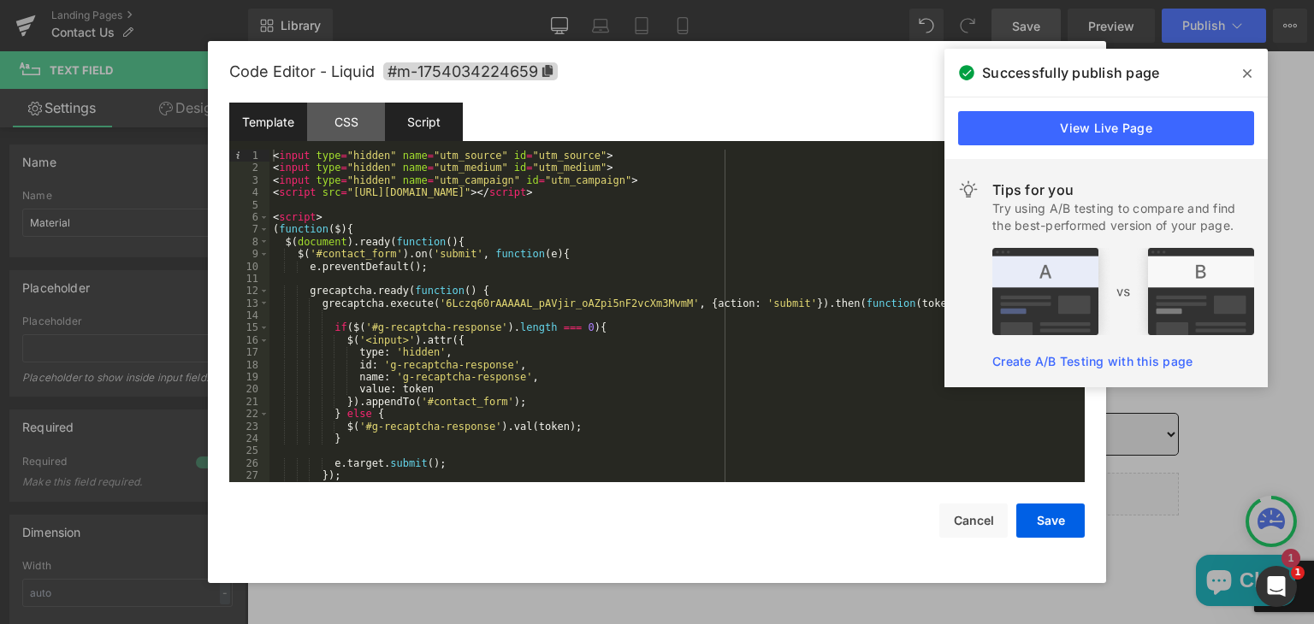
click at [435, 113] on div "Script" at bounding box center [424, 122] width 78 height 38
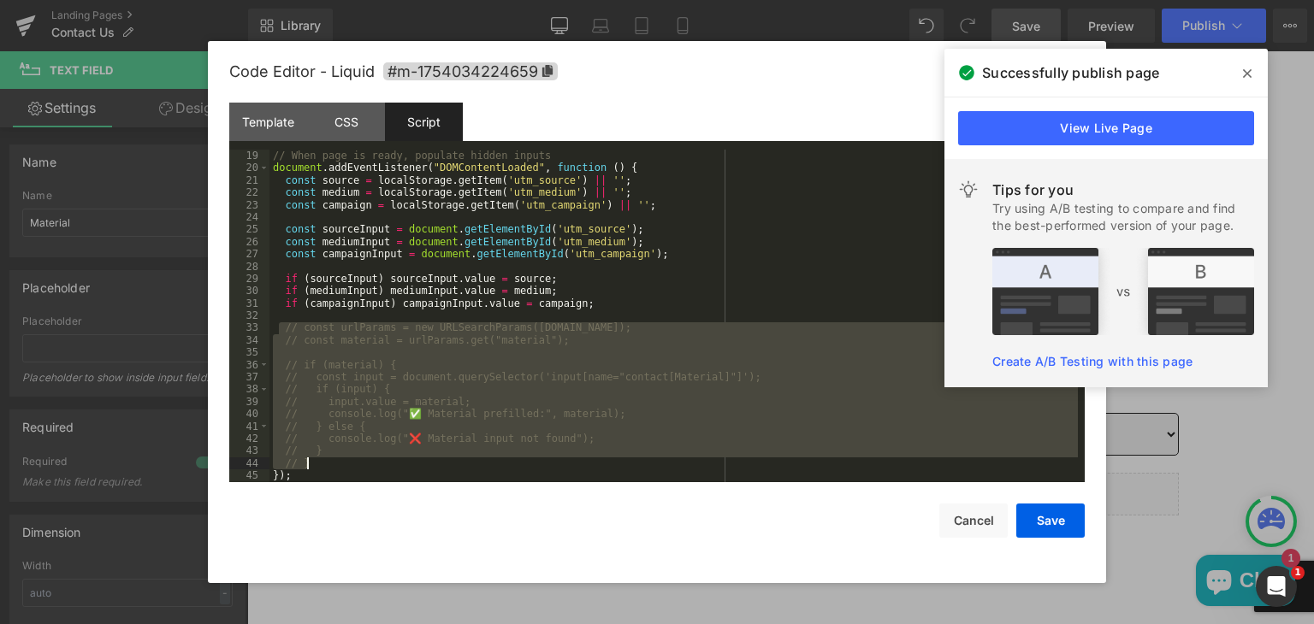
drag, startPoint x: 281, startPoint y: 329, endPoint x: 320, endPoint y: 461, distance: 137.5
click at [320, 461] on div "// When page is ready, populate hidden inputs document . addEventListener ( "DO…" at bounding box center [673, 329] width 808 height 358
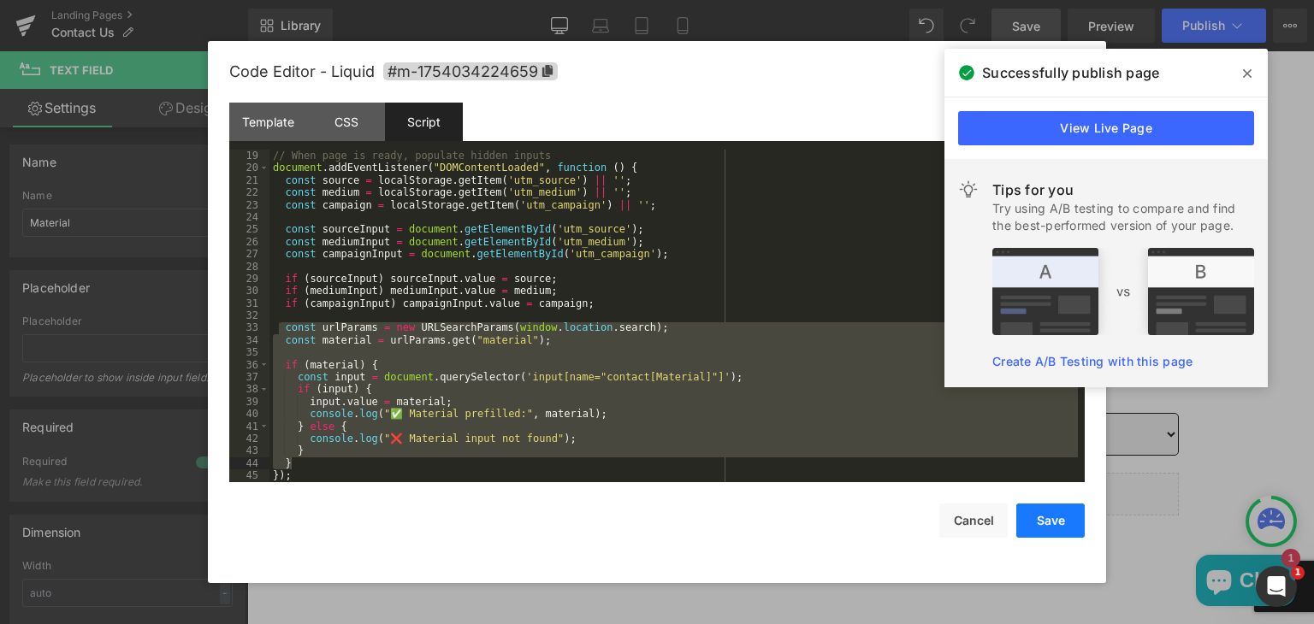
click at [1029, 518] on button "Save" at bounding box center [1050, 521] width 68 height 34
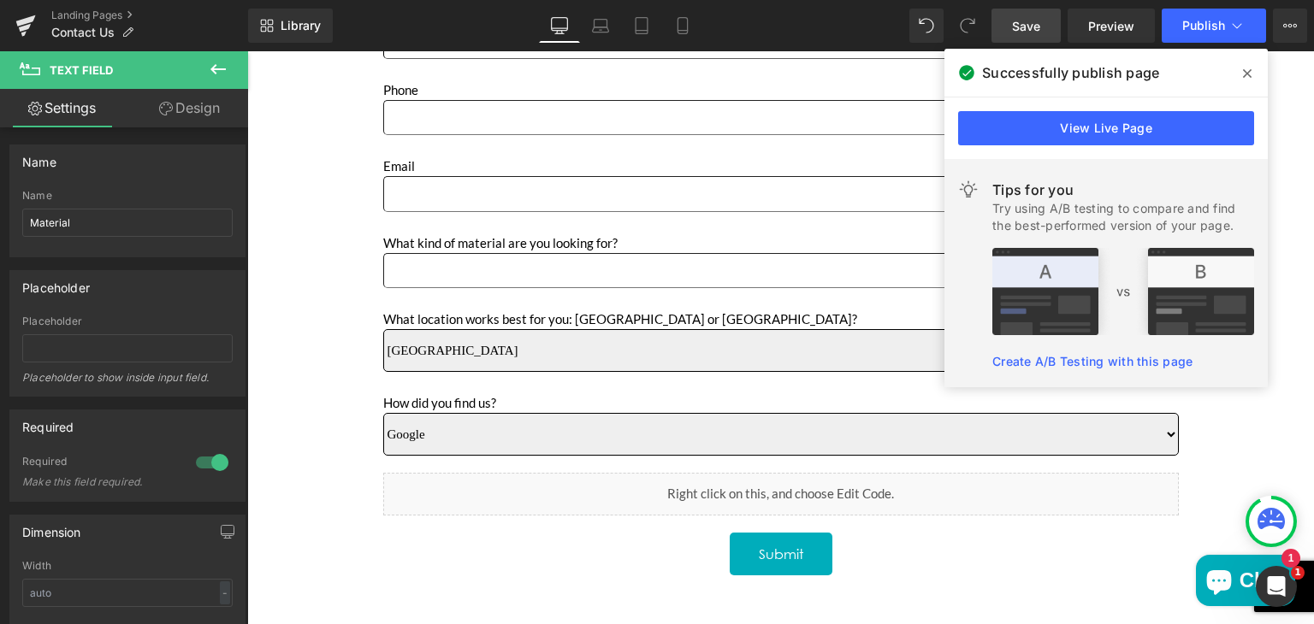
click at [1027, 26] on span "Save" at bounding box center [1026, 26] width 28 height 18
click at [1116, 35] on link "Preview" at bounding box center [1111, 26] width 87 height 34
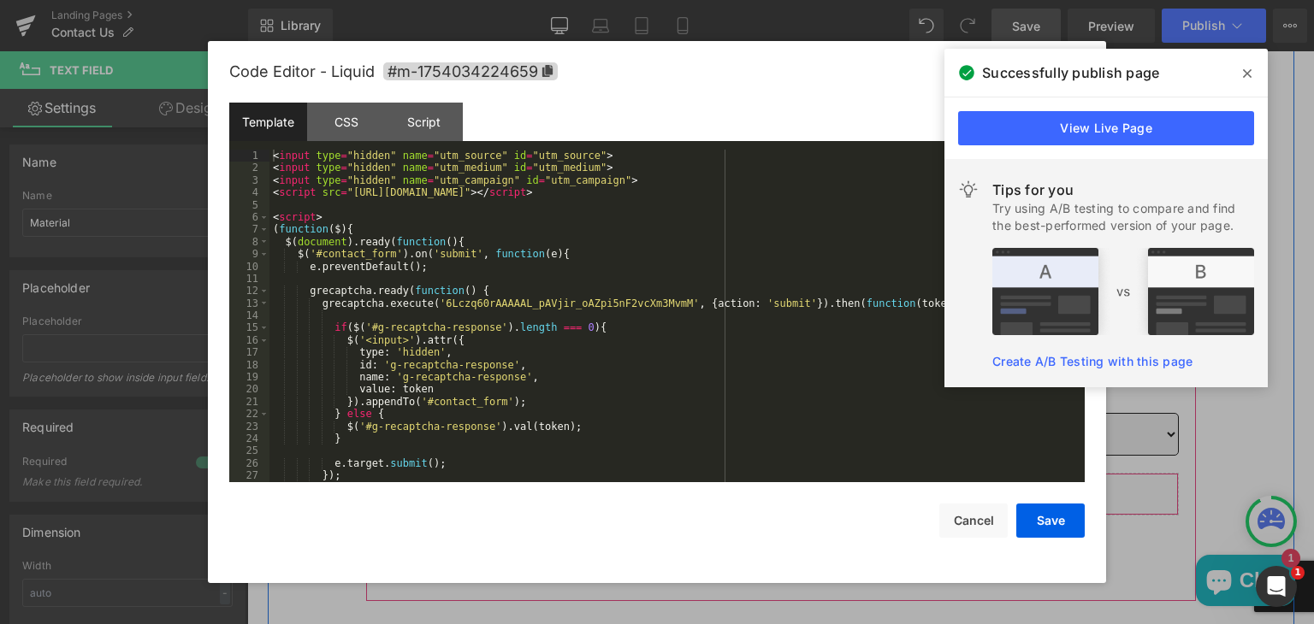
click at [798, 506] on icon "Main content" at bounding box center [804, 512] width 12 height 13
click at [438, 118] on div "Script" at bounding box center [424, 122] width 78 height 38
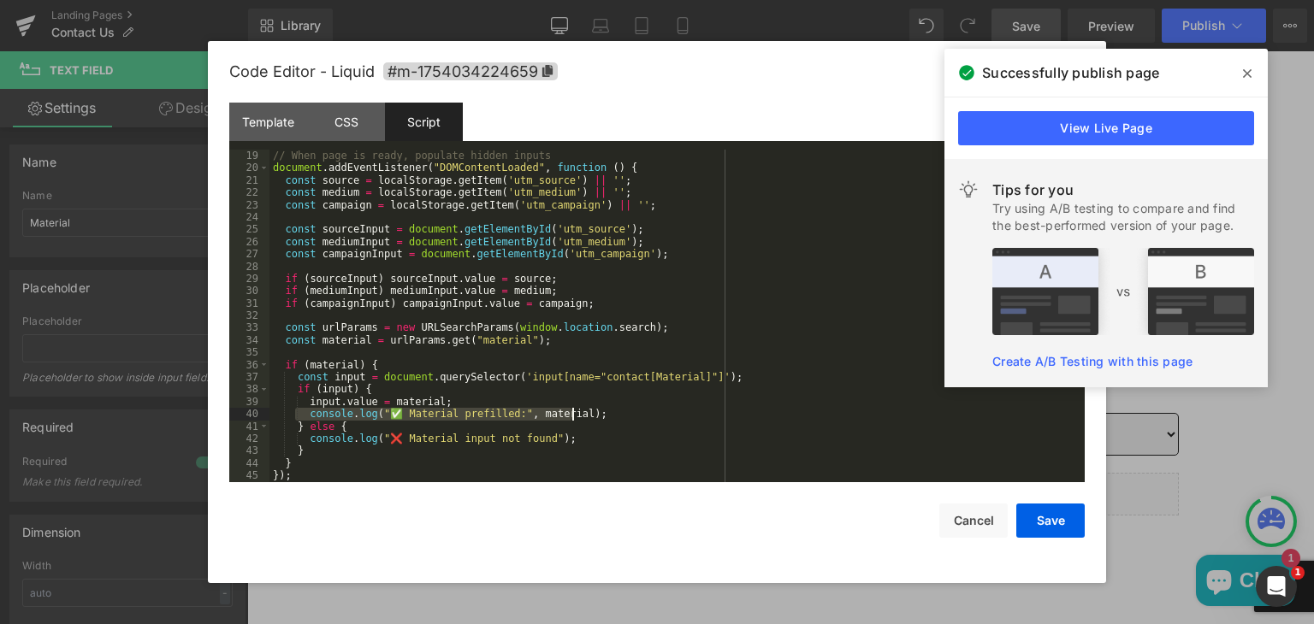
drag, startPoint x: 298, startPoint y: 417, endPoint x: 586, endPoint y: 416, distance: 288.3
click at [586, 416] on div "// When page is ready, populate hidden inputs document . addEventListener ( "DO…" at bounding box center [673, 329] width 808 height 358
click at [330, 350] on div "// When page is ready, populate hidden inputs document . addEventListener ( "DO…" at bounding box center [673, 329] width 808 height 358
click at [441, 354] on div "// When page is ready, populate hidden inputs document . addEventListener ( "DO…" at bounding box center [673, 329] width 808 height 358
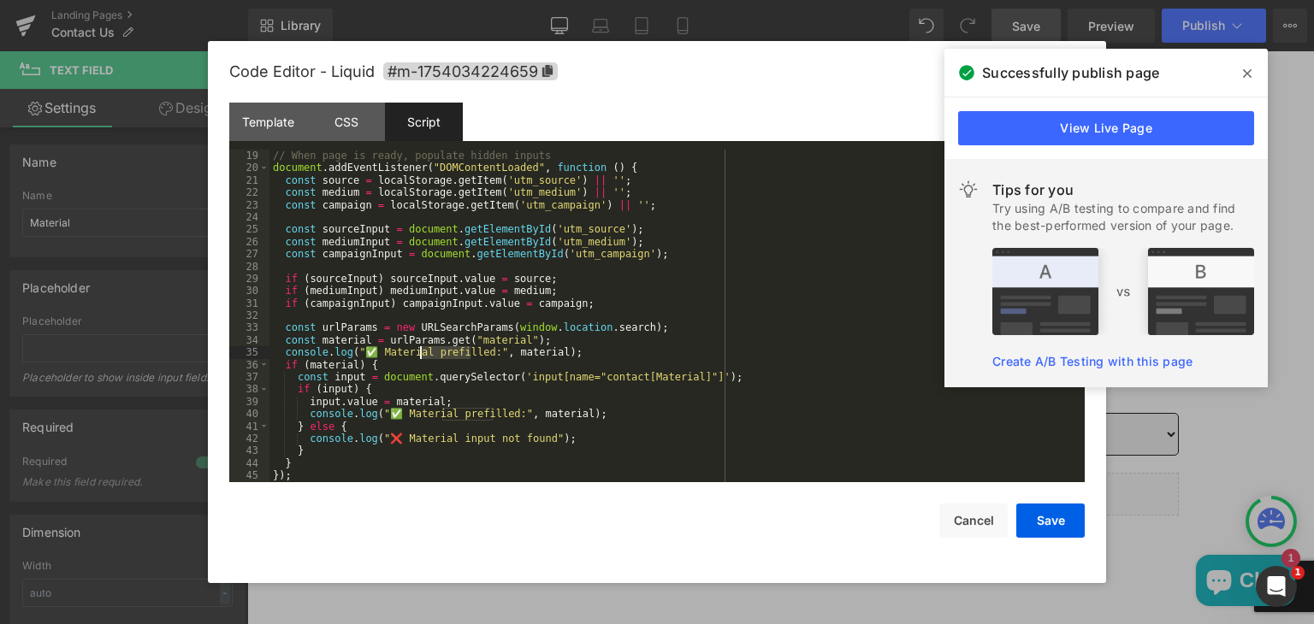
click at [459, 354] on div "// When page is ready, populate hidden inputs document . addEventListener ( "DO…" at bounding box center [673, 316] width 808 height 333
click at [459, 354] on div "// When page is ready, populate hidden inputs document . addEventListener ( "DO…" at bounding box center [673, 329] width 808 height 358
click at [1046, 514] on button "Save" at bounding box center [1050, 521] width 68 height 34
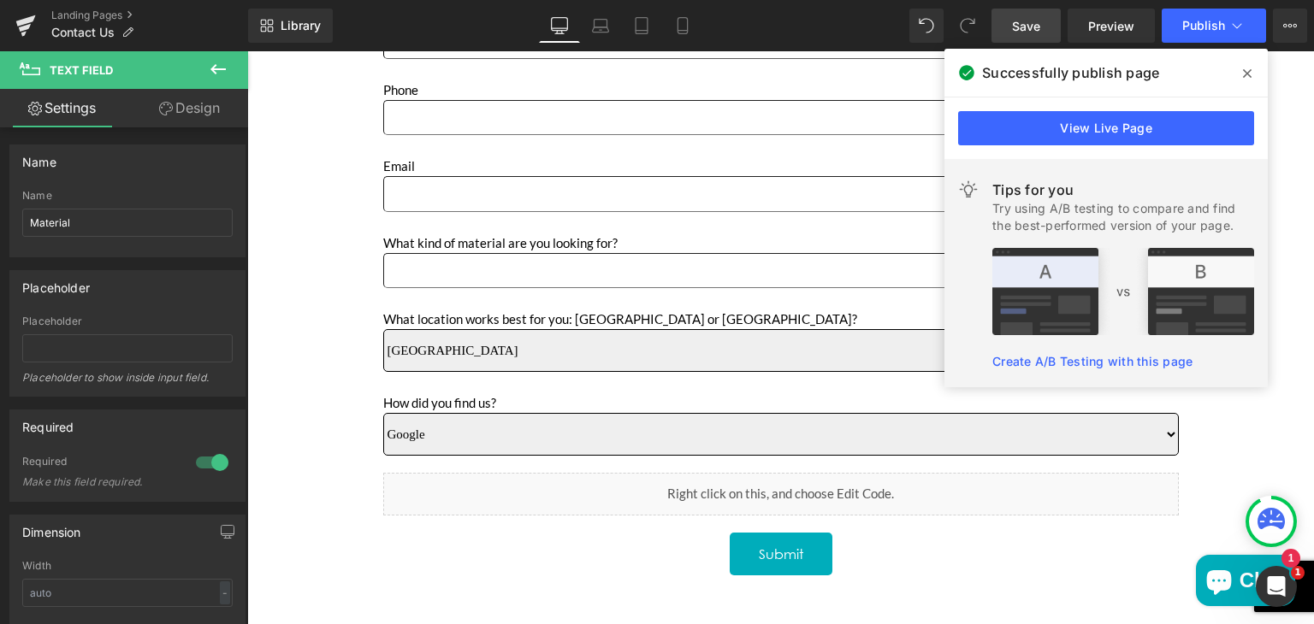
click at [1019, 21] on span "Save" at bounding box center [1026, 26] width 28 height 18
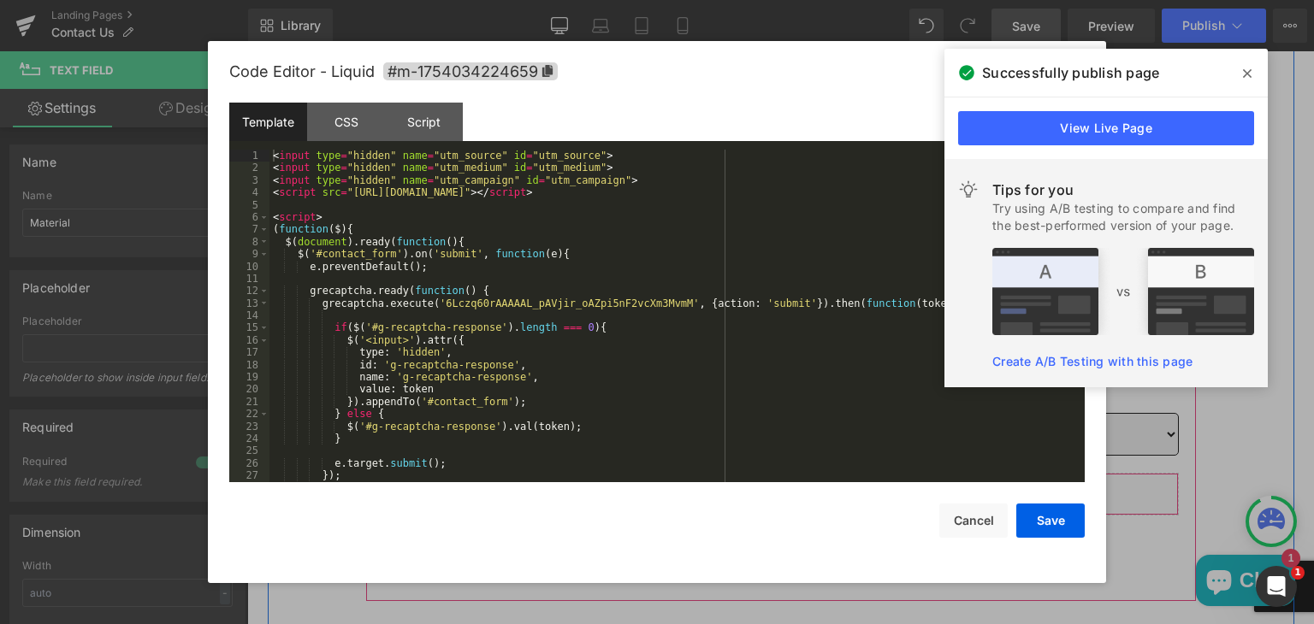
click at [801, 507] on icon "Main content" at bounding box center [804, 512] width 10 height 10
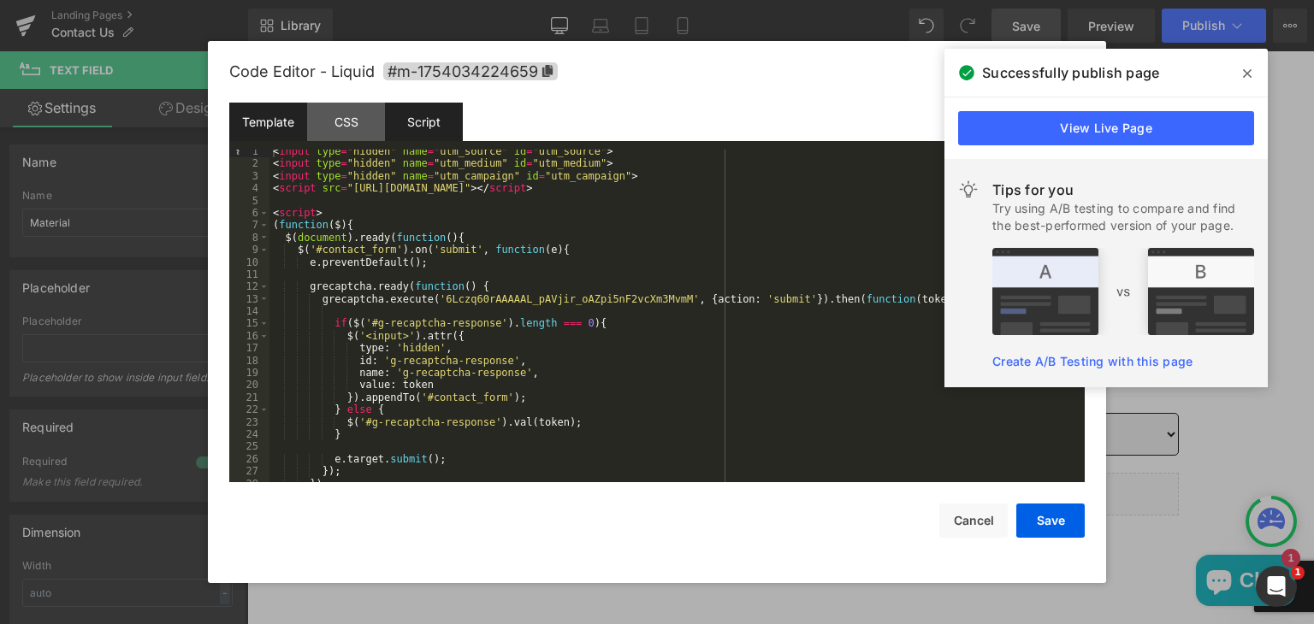
click at [430, 124] on div "Script" at bounding box center [424, 122] width 78 height 38
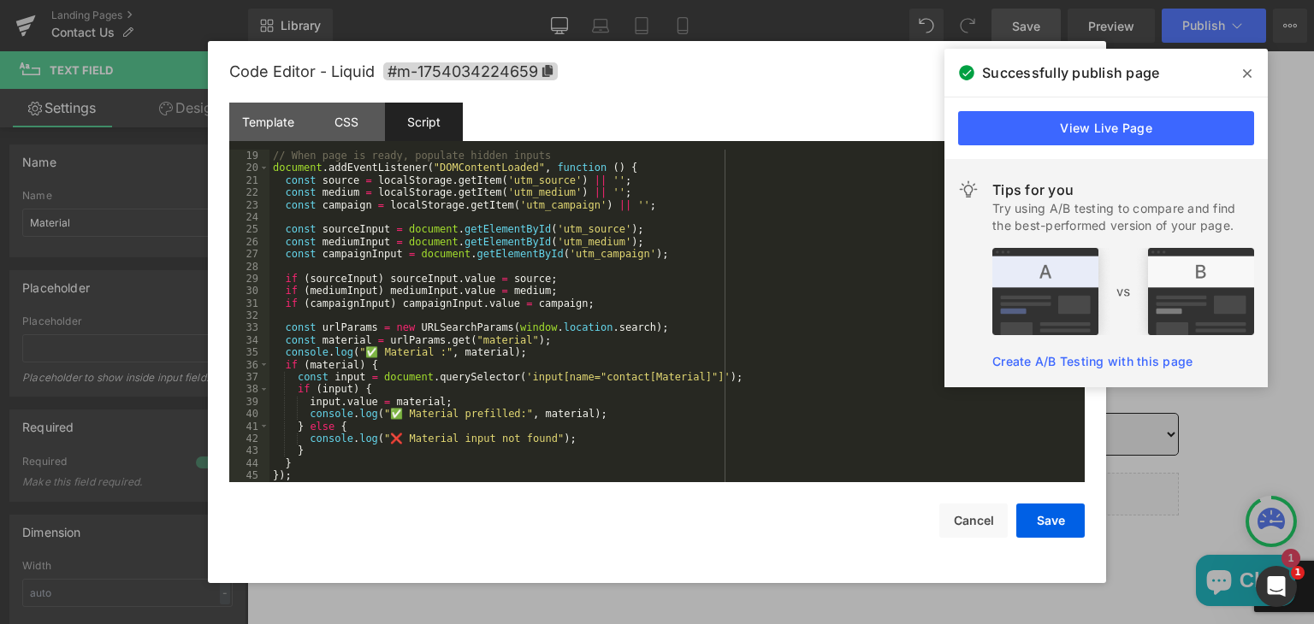
scroll to position [222, 0]
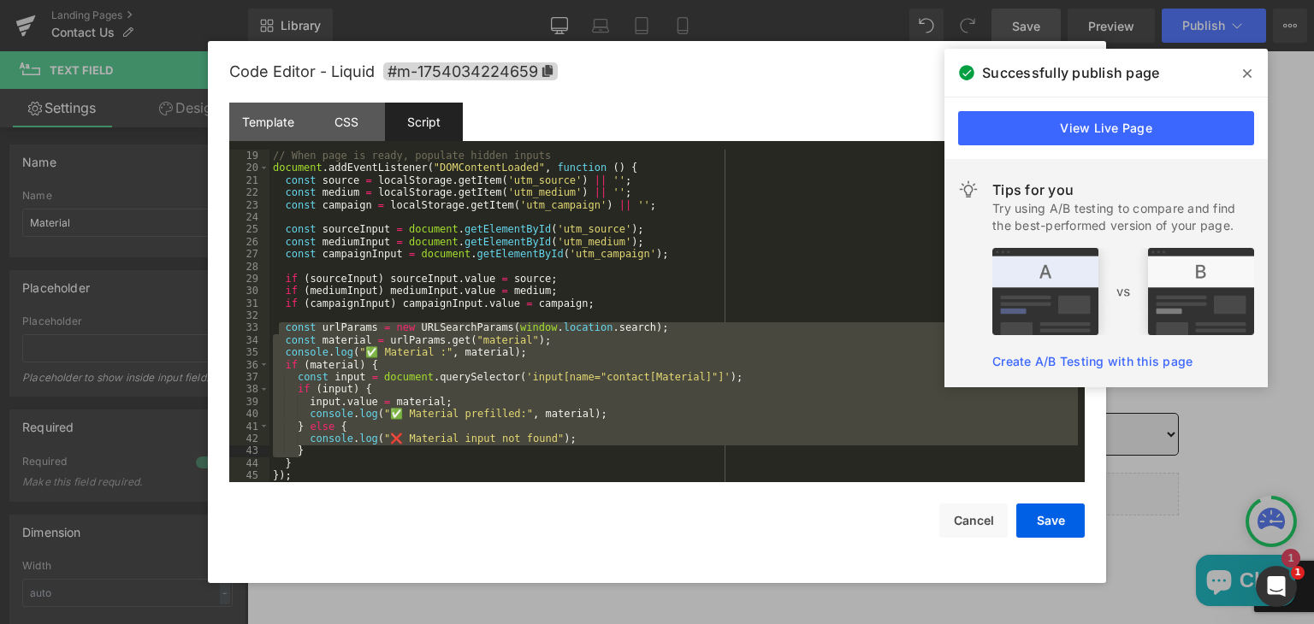
drag, startPoint x: 279, startPoint y: 328, endPoint x: 328, endPoint y: 453, distance: 134.4
click at [328, 453] on div "// When page is ready, populate hidden inputs document . addEventListener ( "DO…" at bounding box center [673, 329] width 808 height 358
click at [328, 453] on div "// When page is ready, populate hidden inputs document . addEventListener ( "DO…" at bounding box center [673, 316] width 808 height 333
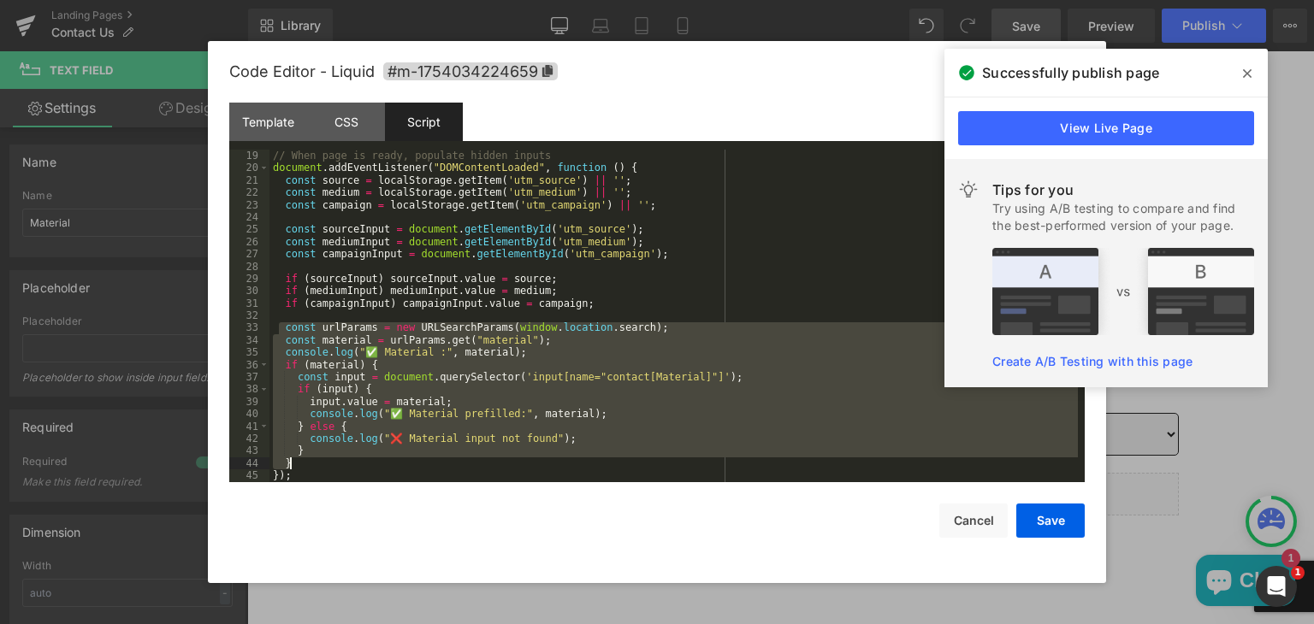
drag, startPoint x: 276, startPoint y: 328, endPoint x: 300, endPoint y: 463, distance: 136.4
click at [300, 463] on div "// When page is ready, populate hidden inputs document . addEventListener ( "DO…" at bounding box center [673, 329] width 808 height 358
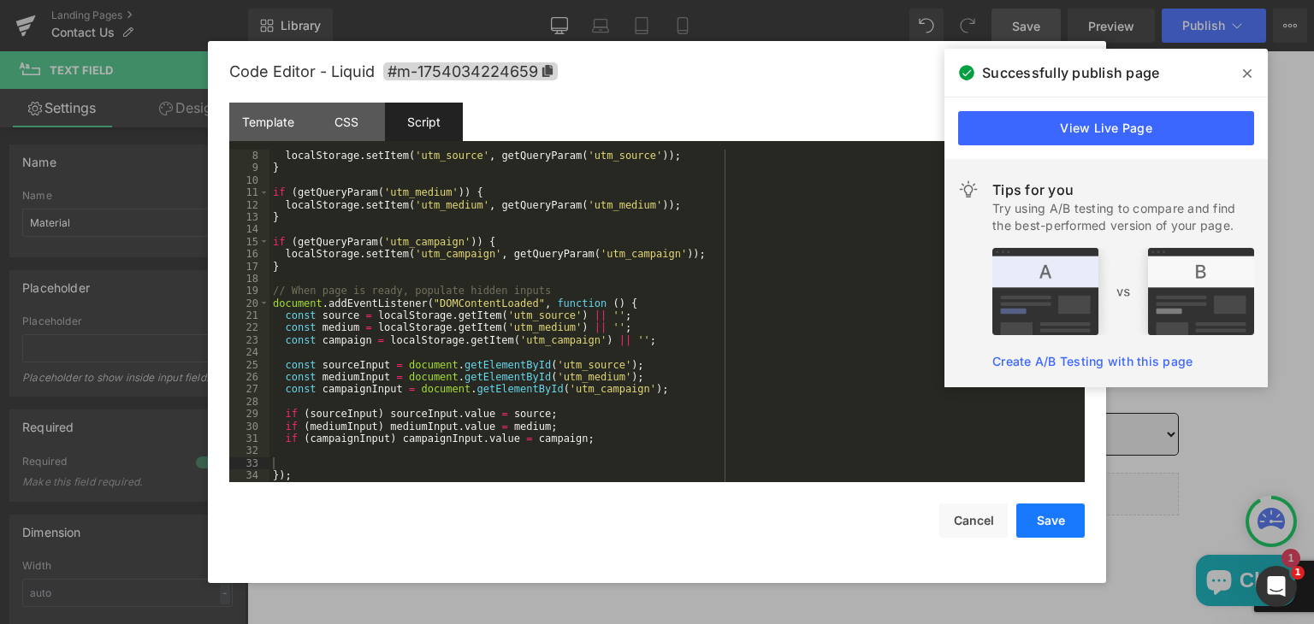
click at [1054, 514] on button "Save" at bounding box center [1050, 521] width 68 height 34
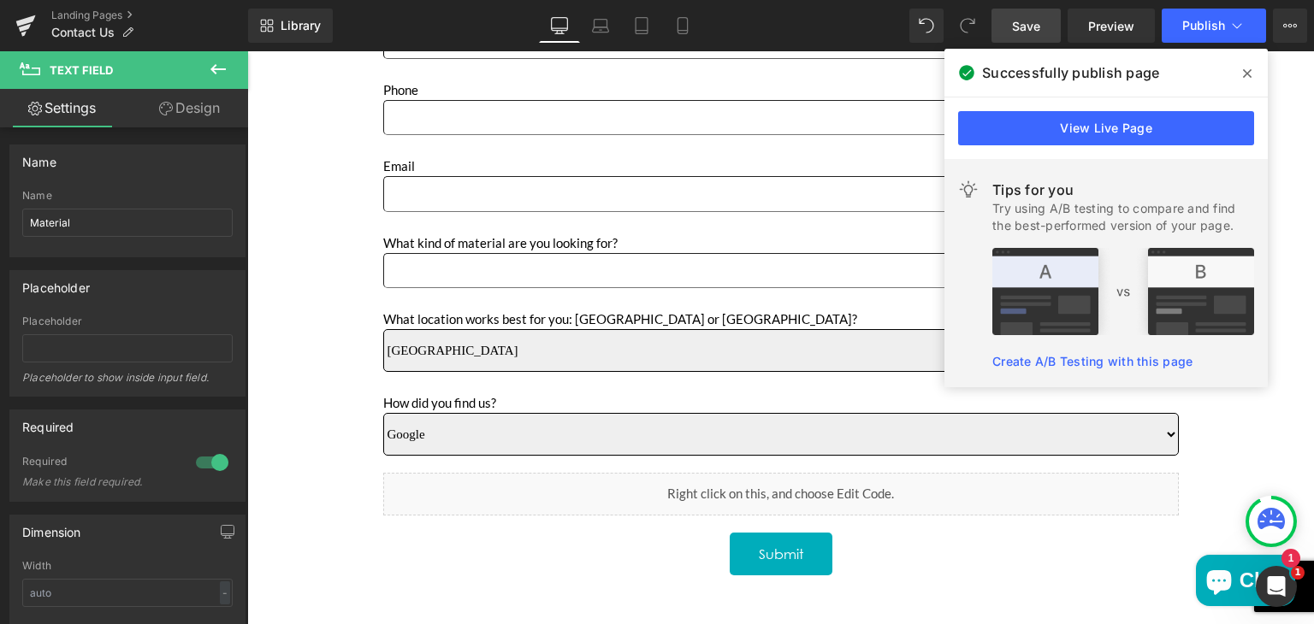
click at [1018, 27] on span "Save" at bounding box center [1026, 26] width 28 height 18
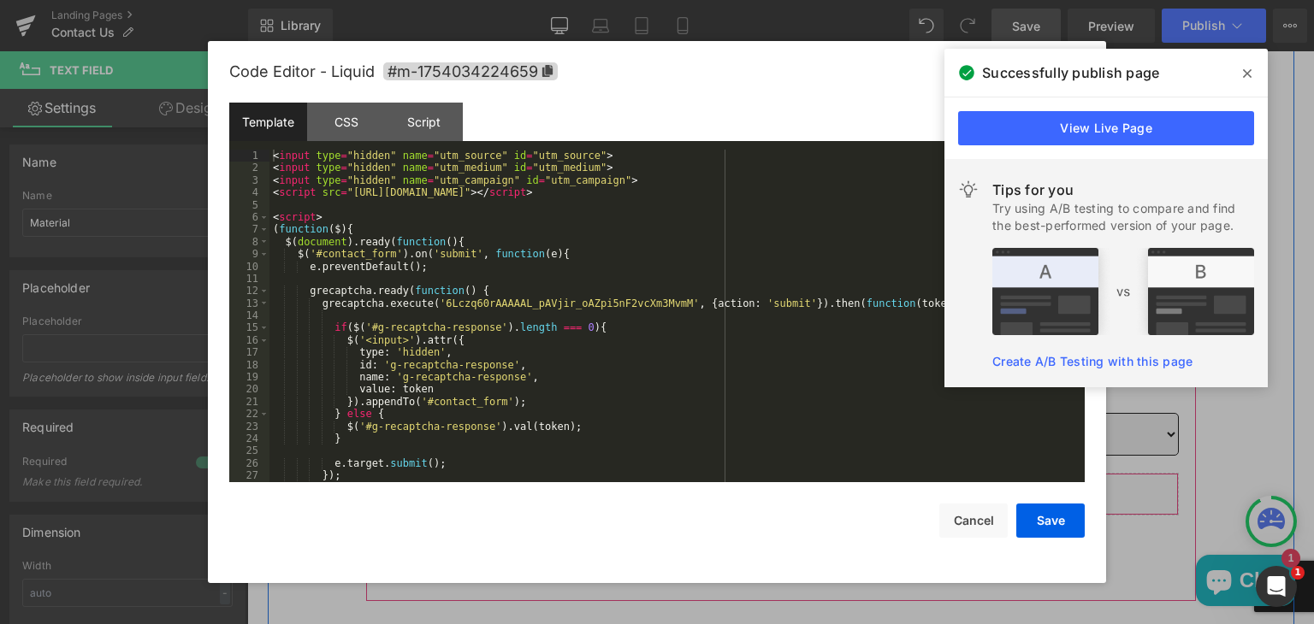
click at [801, 511] on icon "Main content" at bounding box center [804, 512] width 12 height 13
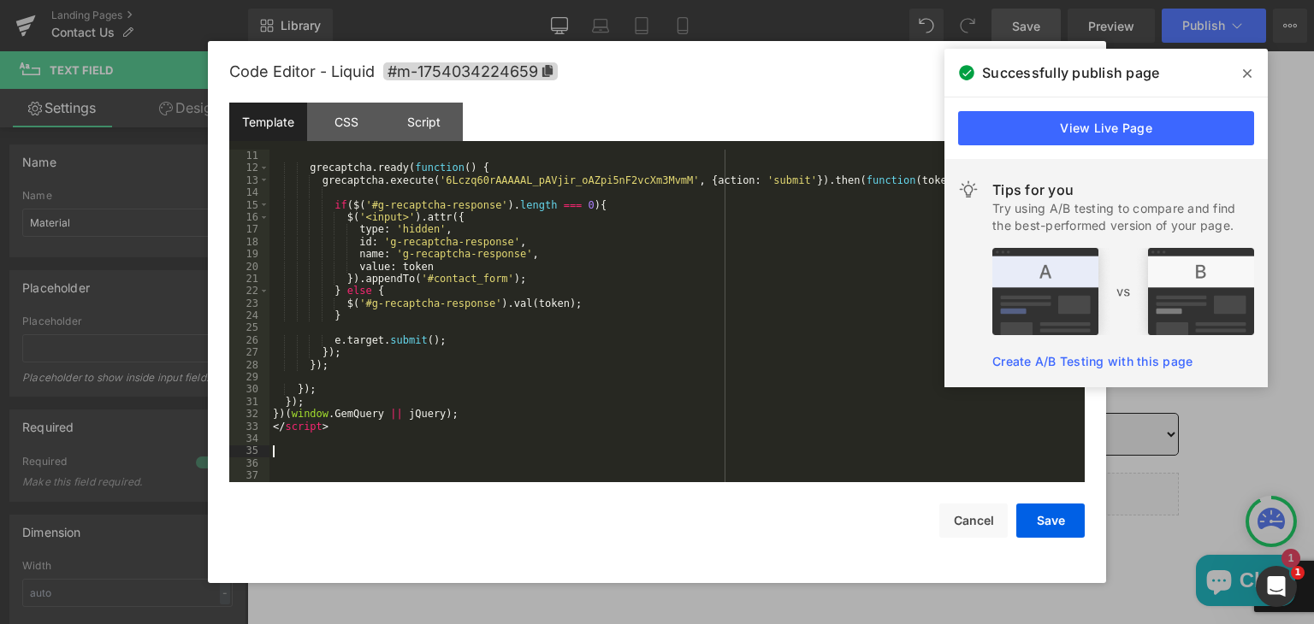
click at [311, 446] on div "grecaptcha . ready ( function ( ) { grecaptcha . execute ( '6Lczq60rAAAAAL_pAVj…" at bounding box center [673, 329] width 808 height 358
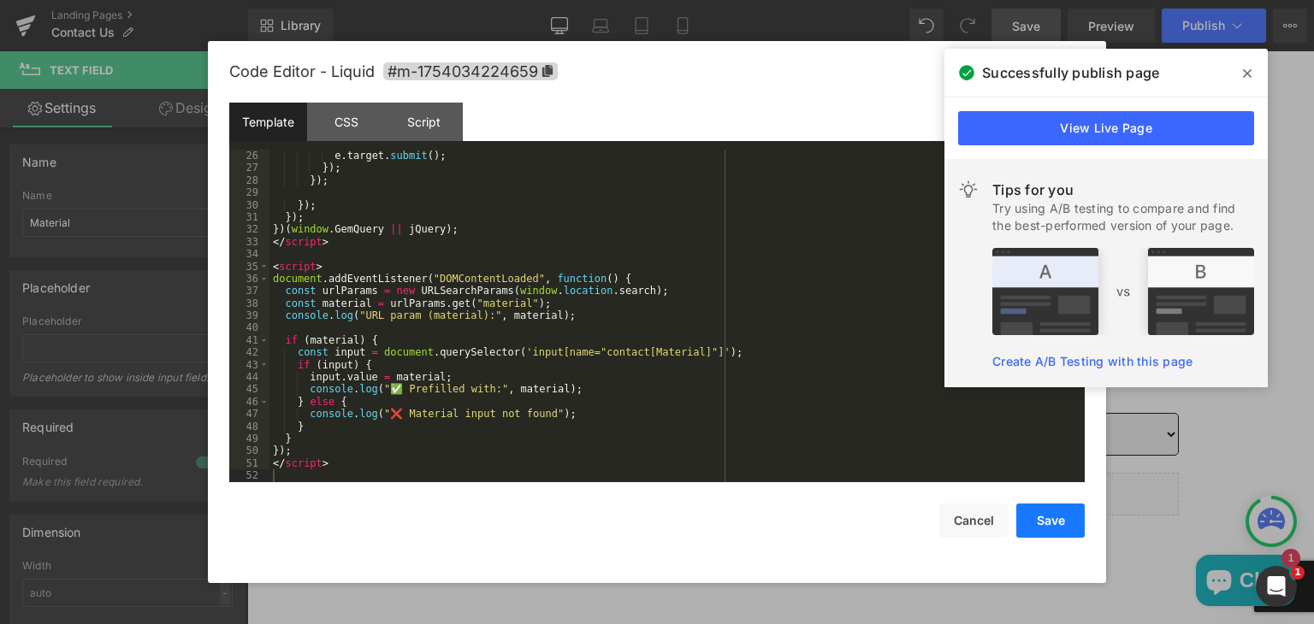
click at [1027, 528] on button "Save" at bounding box center [1050, 521] width 68 height 34
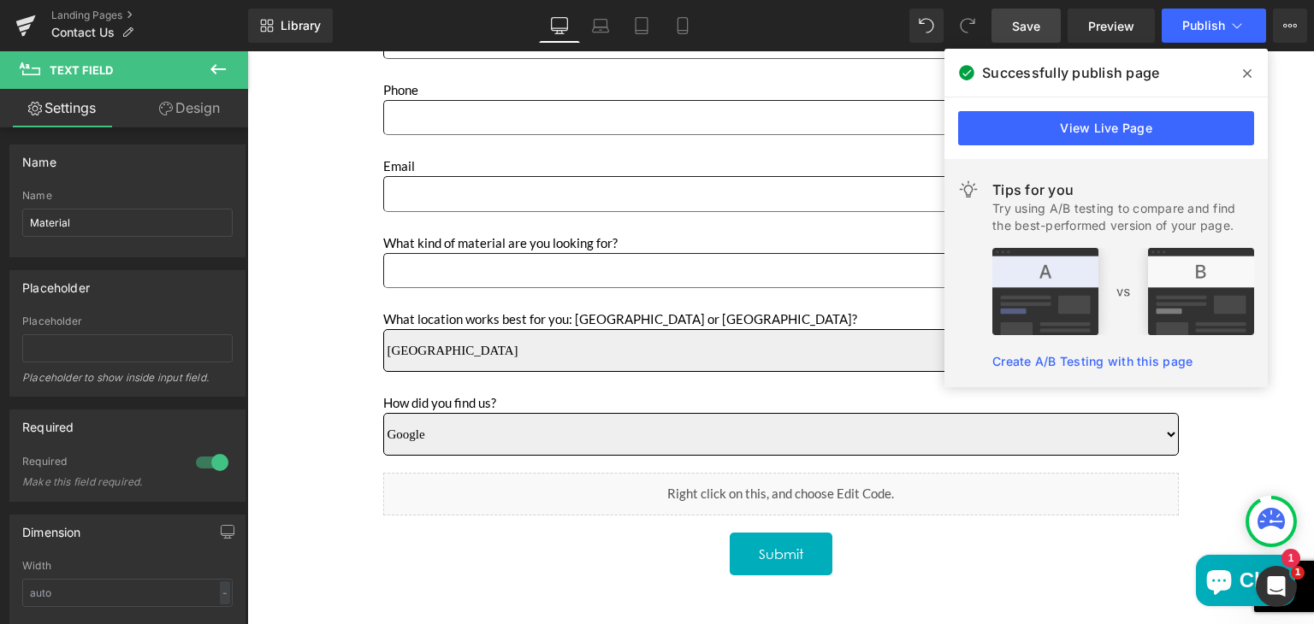
click at [1027, 27] on span "Save" at bounding box center [1026, 26] width 28 height 18
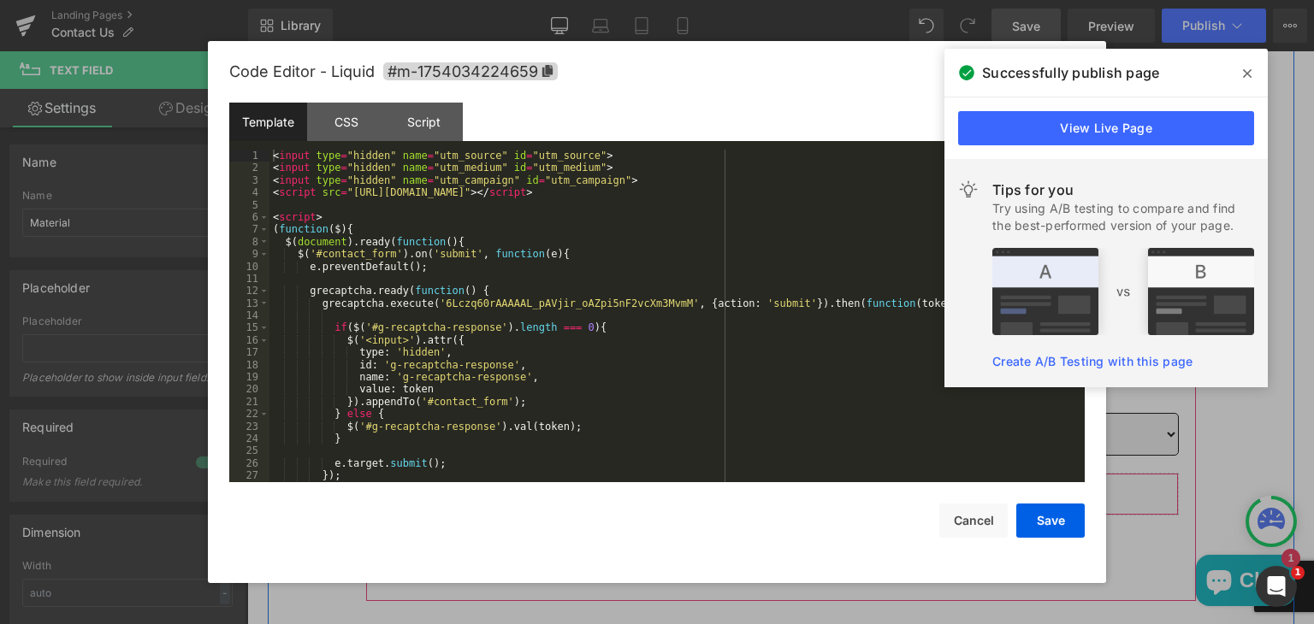
click at [800, 507] on icon "Main content" at bounding box center [804, 512] width 10 height 10
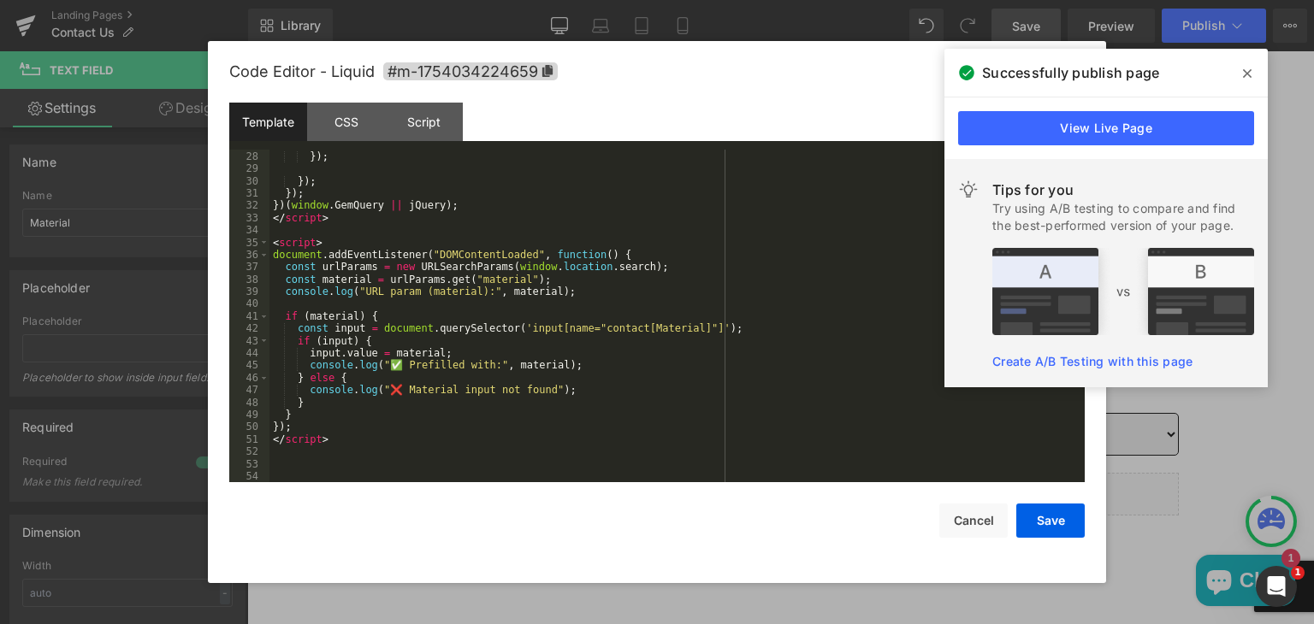
scroll to position [332, 0]
click at [1046, 521] on button "Save" at bounding box center [1050, 521] width 68 height 34
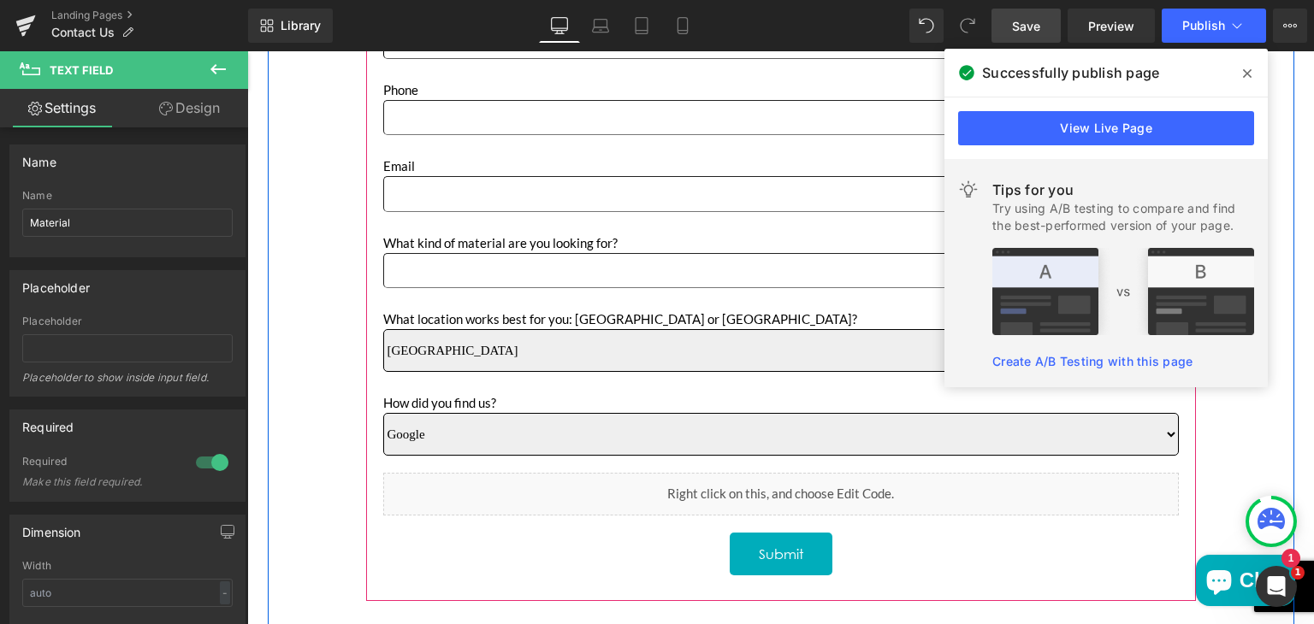
click at [800, 507] on icon "Main content" at bounding box center [799, 512] width 9 height 10
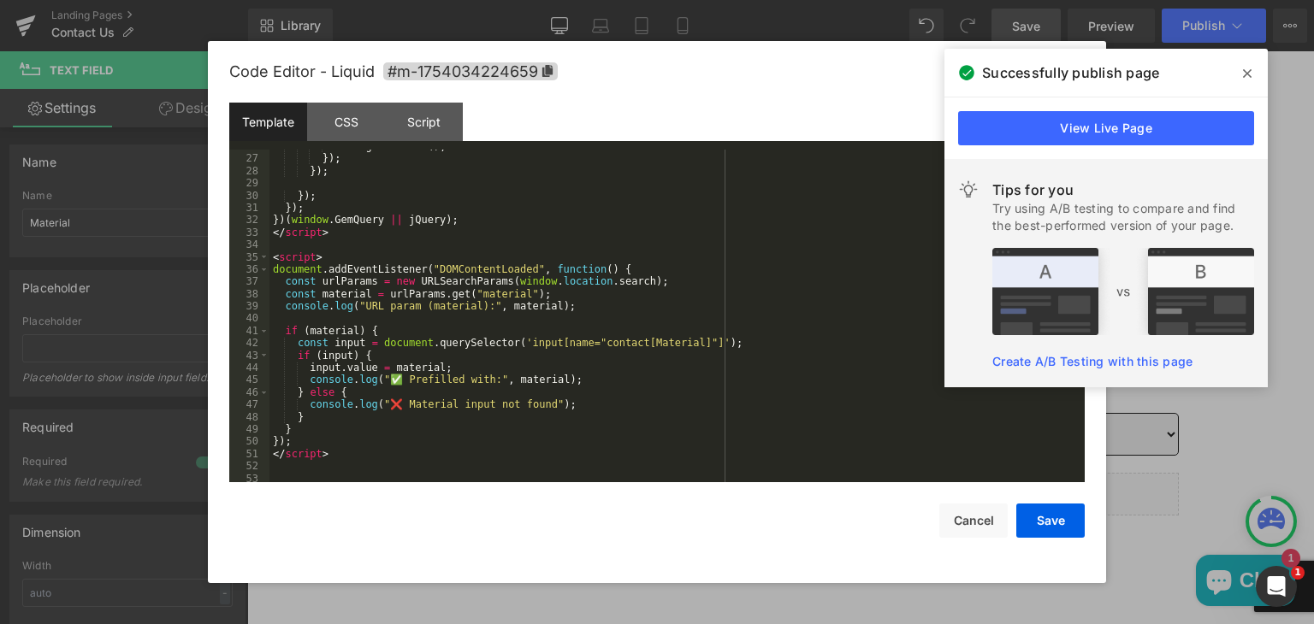
scroll to position [322, 0]
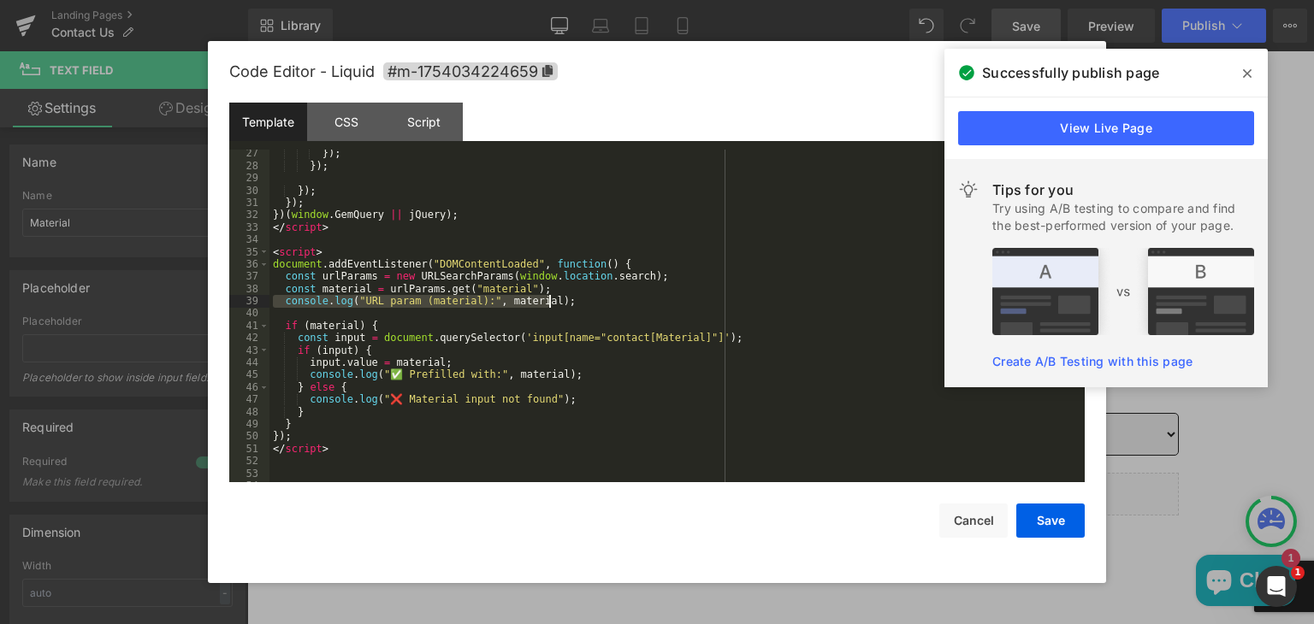
drag, startPoint x: 275, startPoint y: 299, endPoint x: 555, endPoint y: 307, distance: 279.8
click at [555, 307] on div "}) ; }) ; }) ; }) ; }) ( window . GemQuery || jQuery ) ; </ script > < script >…" at bounding box center [673, 326] width 808 height 358
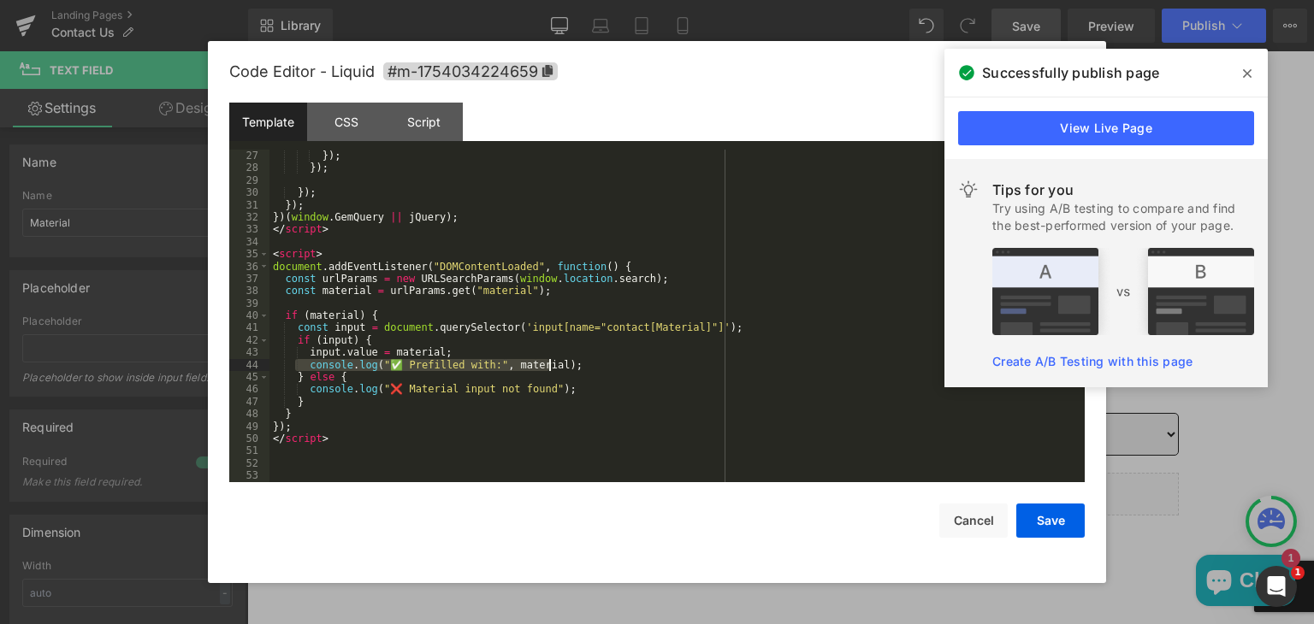
drag, startPoint x: 298, startPoint y: 364, endPoint x: 560, endPoint y: 366, distance: 262.6
click at [560, 366] on div "}) ; }) ; }) ; }) ; }) ( window . GemQuery || jQuery ) ; </ script > < script >…" at bounding box center [673, 329] width 808 height 358
click at [301, 359] on div "}) ; }) ; }) ; }) ; }) ( window . GemQuery || jQuery ) ; </ script > < script >…" at bounding box center [673, 329] width 808 height 358
drag, startPoint x: 301, startPoint y: 366, endPoint x: 558, endPoint y: 369, distance: 256.7
click at [558, 369] on div "}) ; }) ; }) ; }) ; }) ( window . GemQuery || jQuery ) ; </ script > < script >…" at bounding box center [673, 329] width 808 height 358
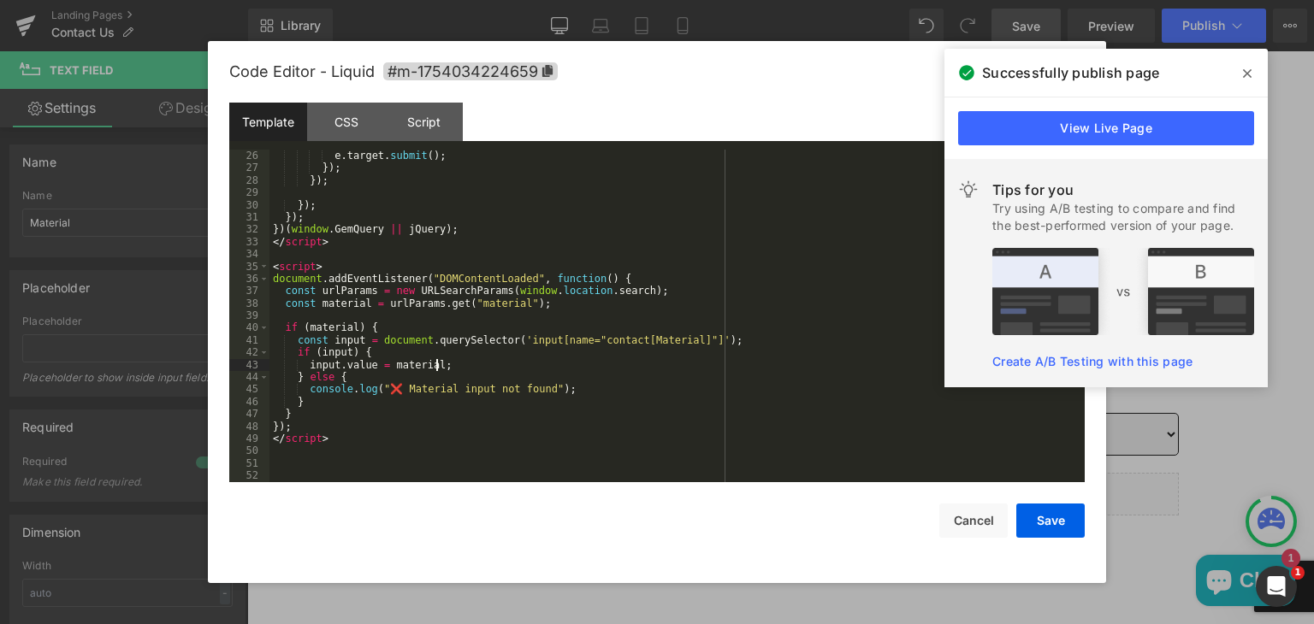
scroll to position [308, 0]
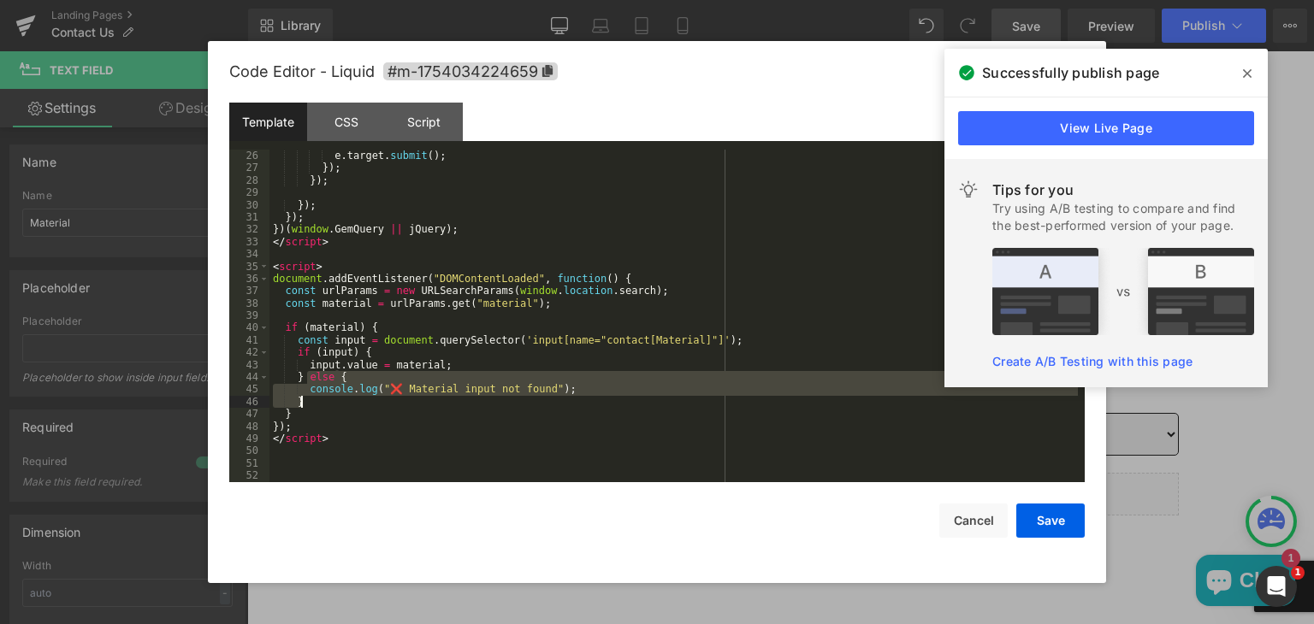
drag, startPoint x: 305, startPoint y: 381, endPoint x: 314, endPoint y: 401, distance: 22.2
click at [314, 401] on div "e . target . submit ( ) ; }) ; }) ; }) ; }) ; }) ( window . GemQuery || jQuery …" at bounding box center [673, 329] width 808 height 358
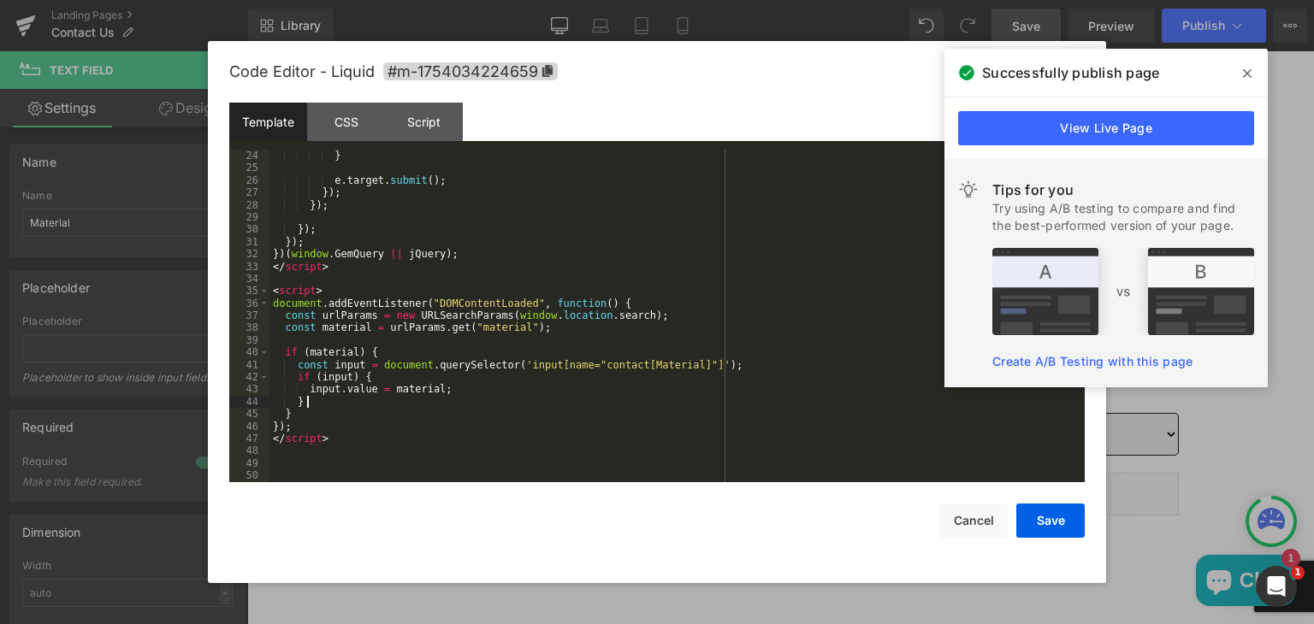
scroll to position [283, 0]
click at [1045, 518] on button "Save" at bounding box center [1050, 521] width 68 height 34
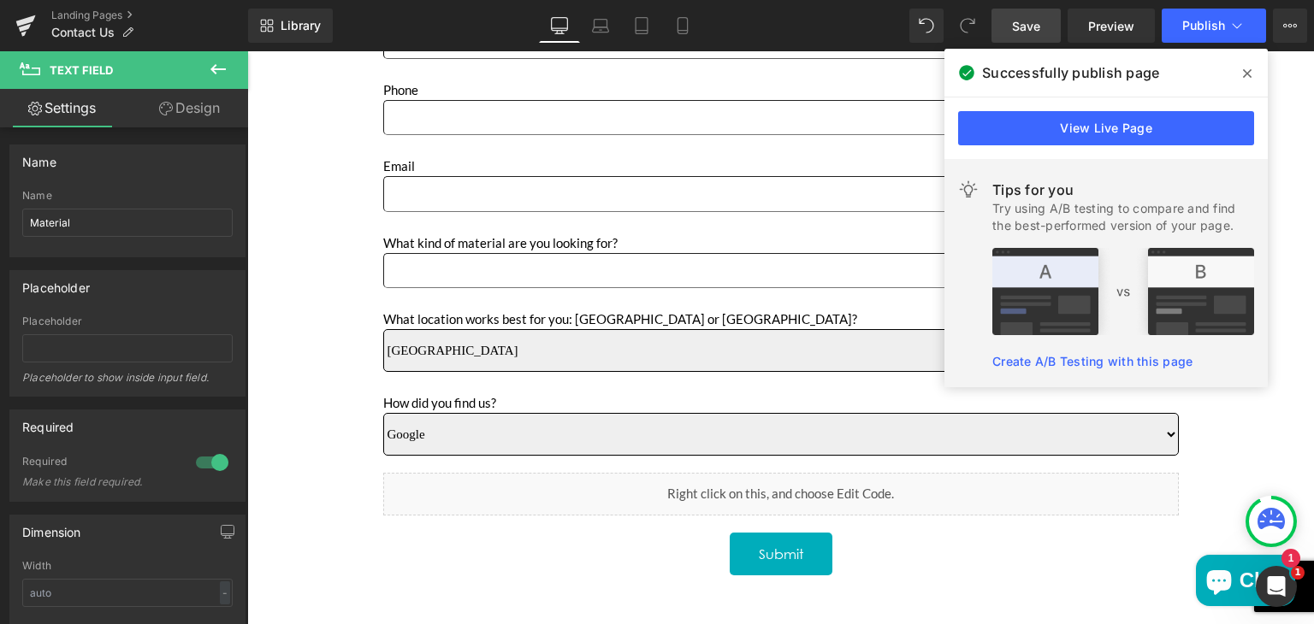
click at [1013, 35] on link "Save" at bounding box center [1025, 26] width 69 height 34
click at [1191, 21] on span "Publish" at bounding box center [1203, 26] width 43 height 14
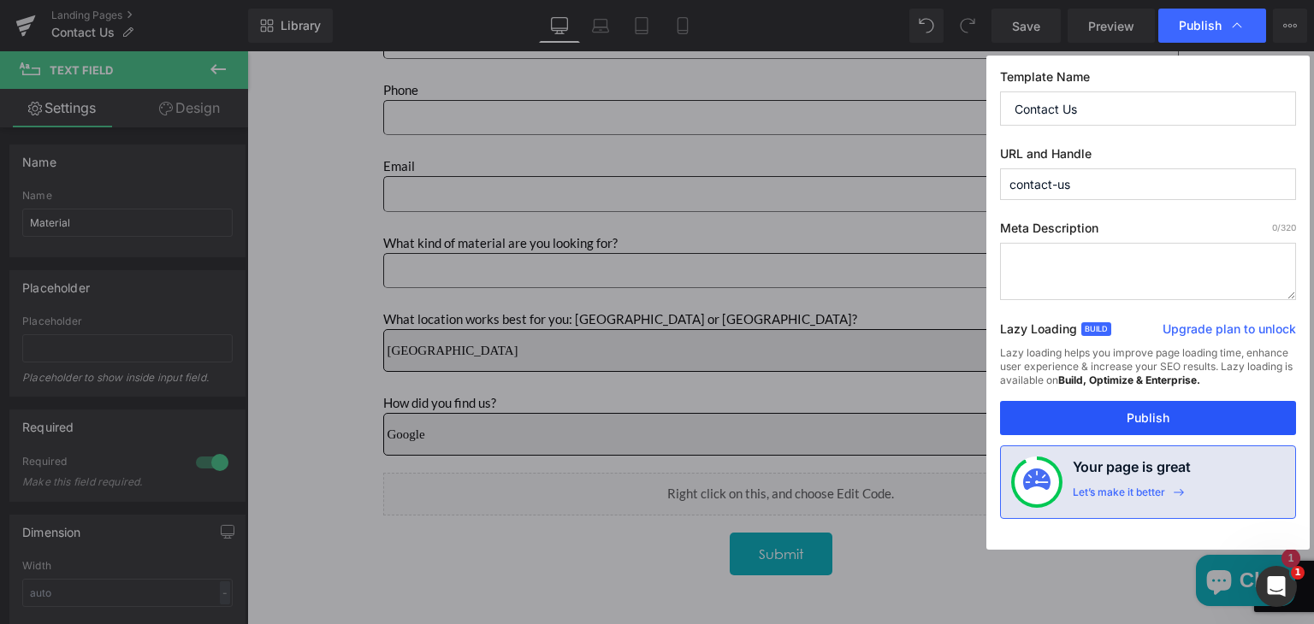
click at [1102, 416] on button "Publish" at bounding box center [1148, 418] width 296 height 34
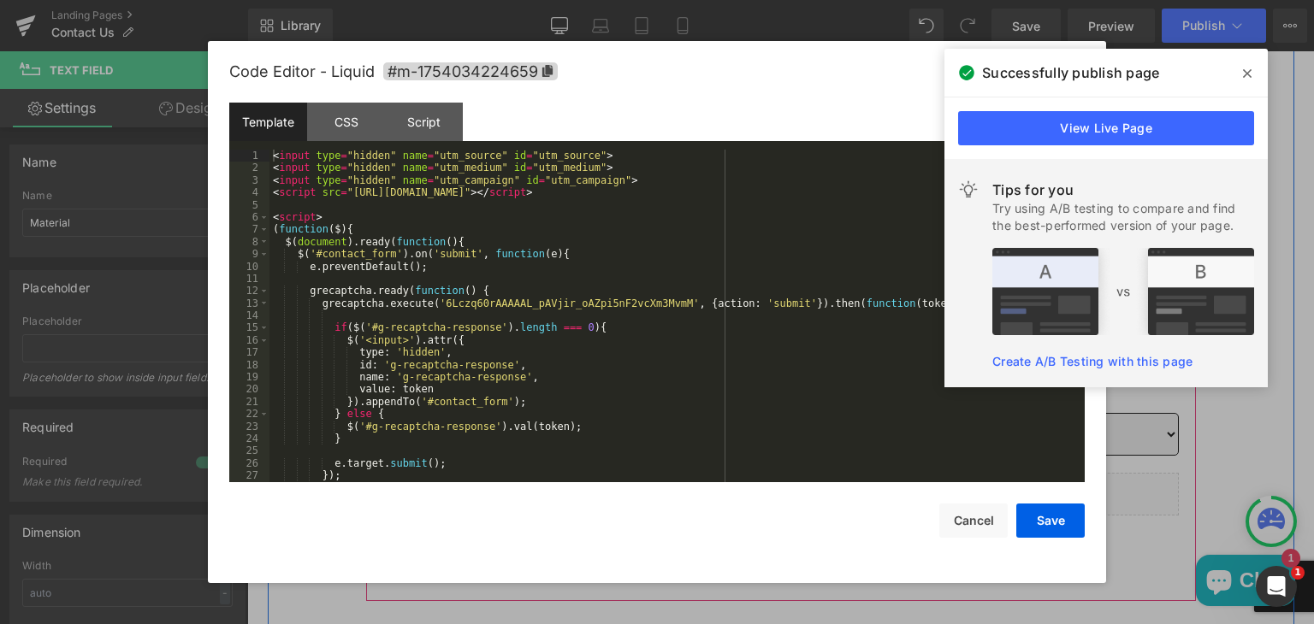
click at [799, 511] on icon "Main content" at bounding box center [800, 512] width 9 height 9
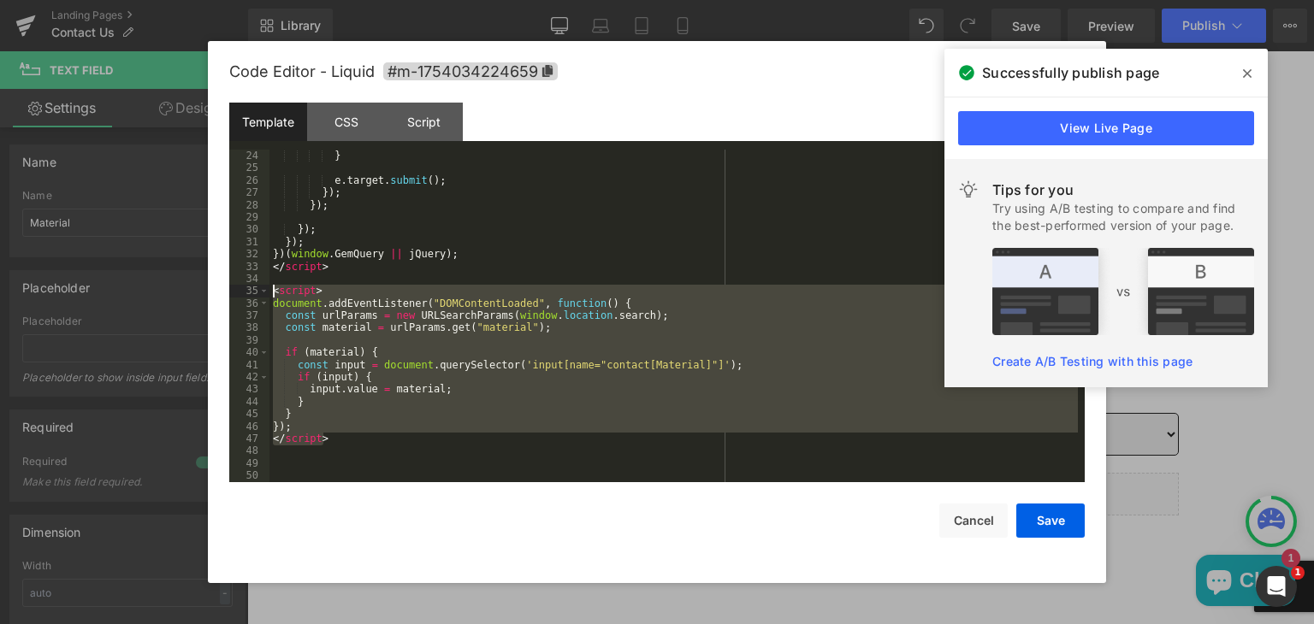
drag, startPoint x: 328, startPoint y: 435, endPoint x: 270, endPoint y: 293, distance: 154.3
click at [270, 293] on div "} e . target . submit ( ) ; }) ; }) ; }) ; }) ; }) ( window . GemQuery || jQuer…" at bounding box center [673, 329] width 808 height 358
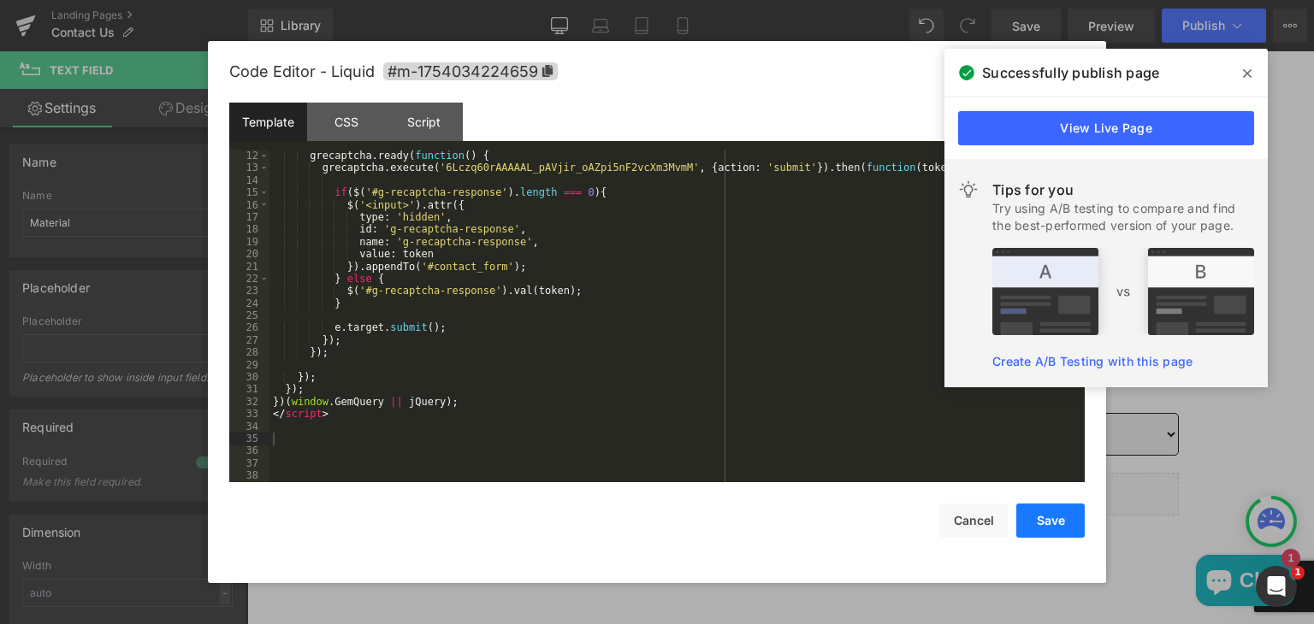
click at [1028, 514] on button "Save" at bounding box center [1050, 521] width 68 height 34
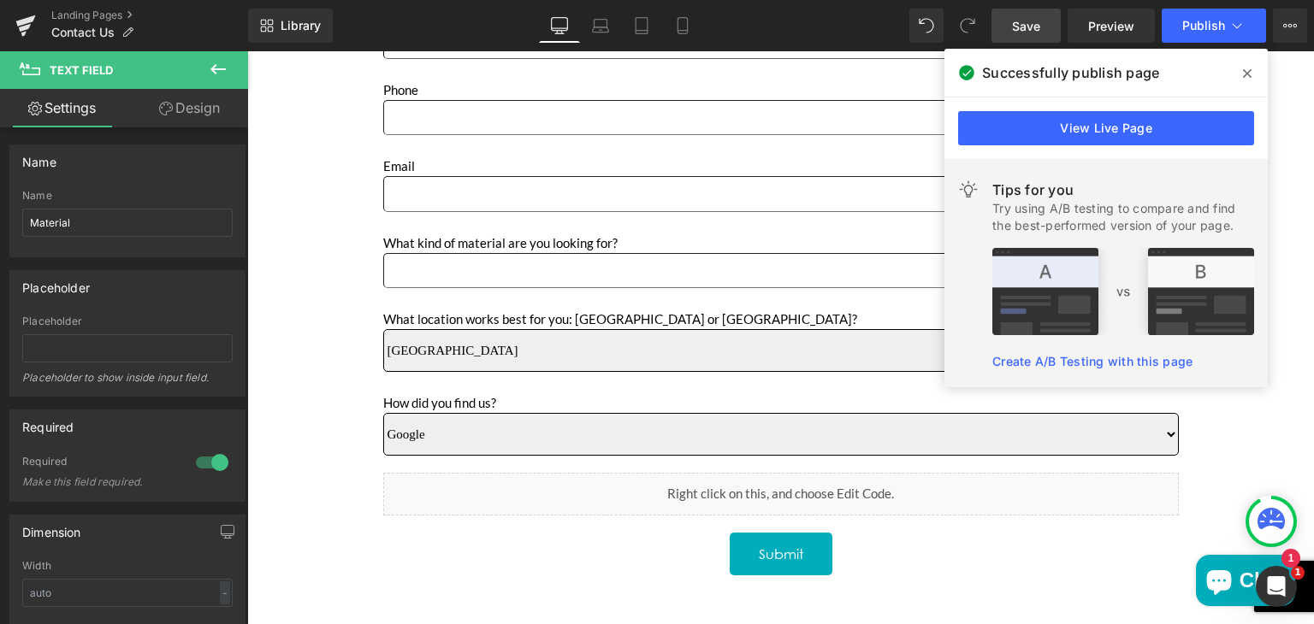
click at [1016, 15] on link "Save" at bounding box center [1025, 26] width 69 height 34
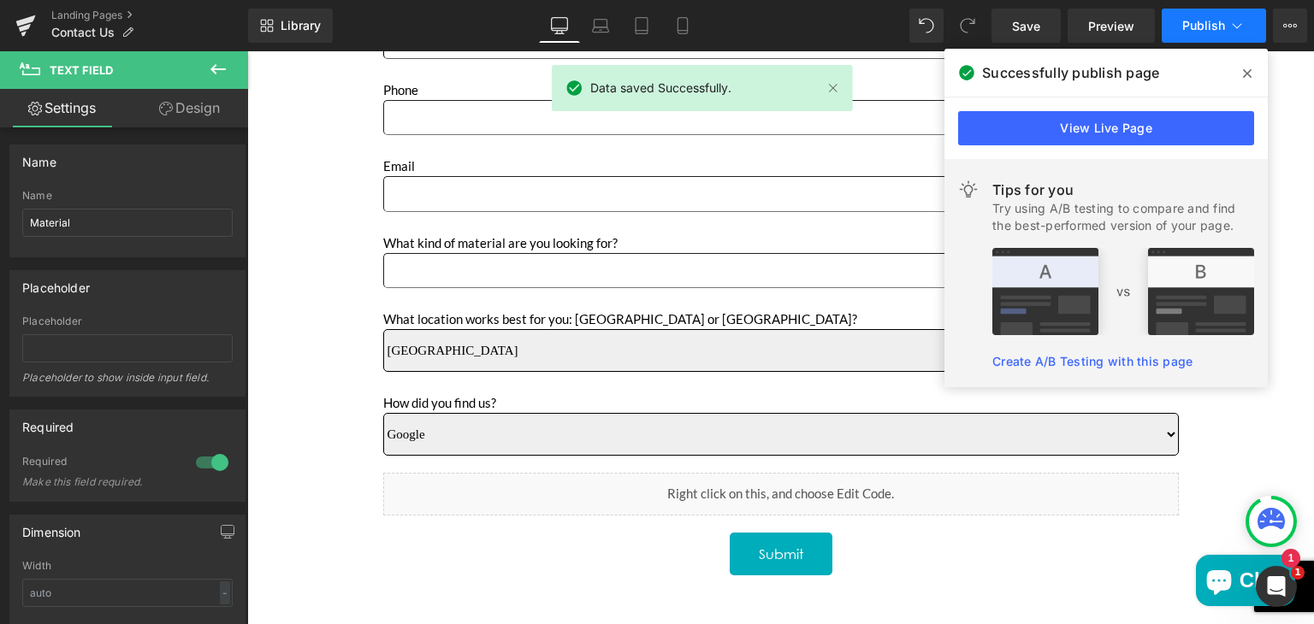
click at [1186, 33] on button "Publish" at bounding box center [1214, 26] width 104 height 34
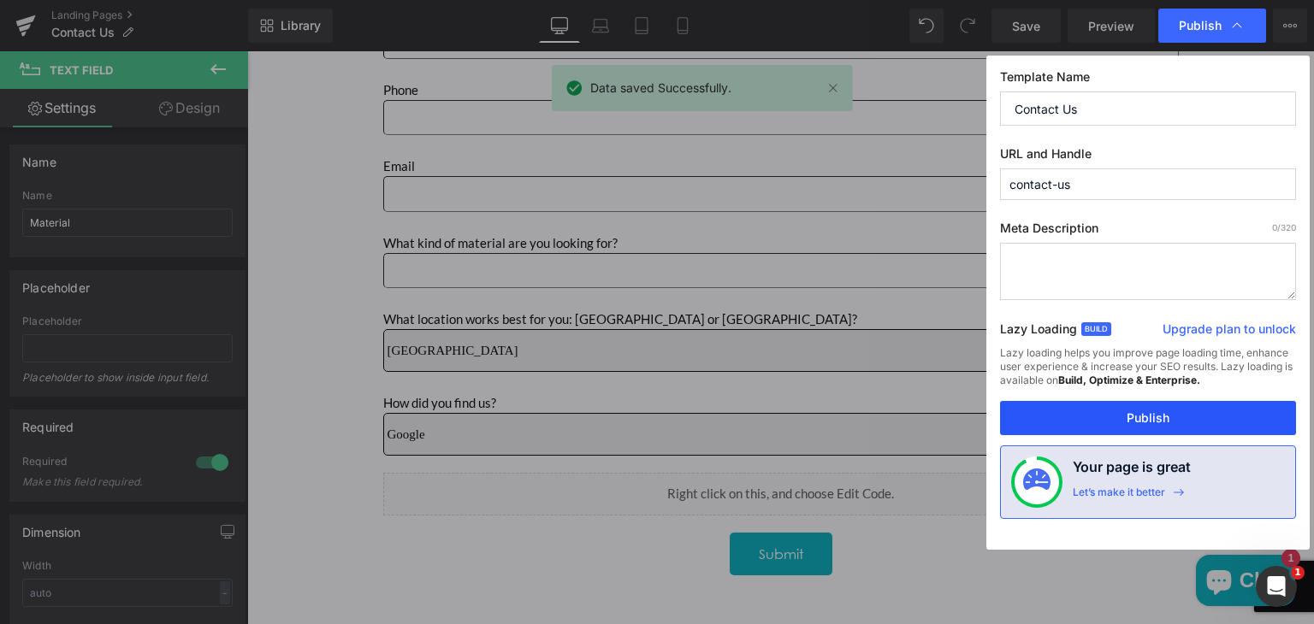
click at [1101, 411] on button "Publish" at bounding box center [1148, 418] width 296 height 34
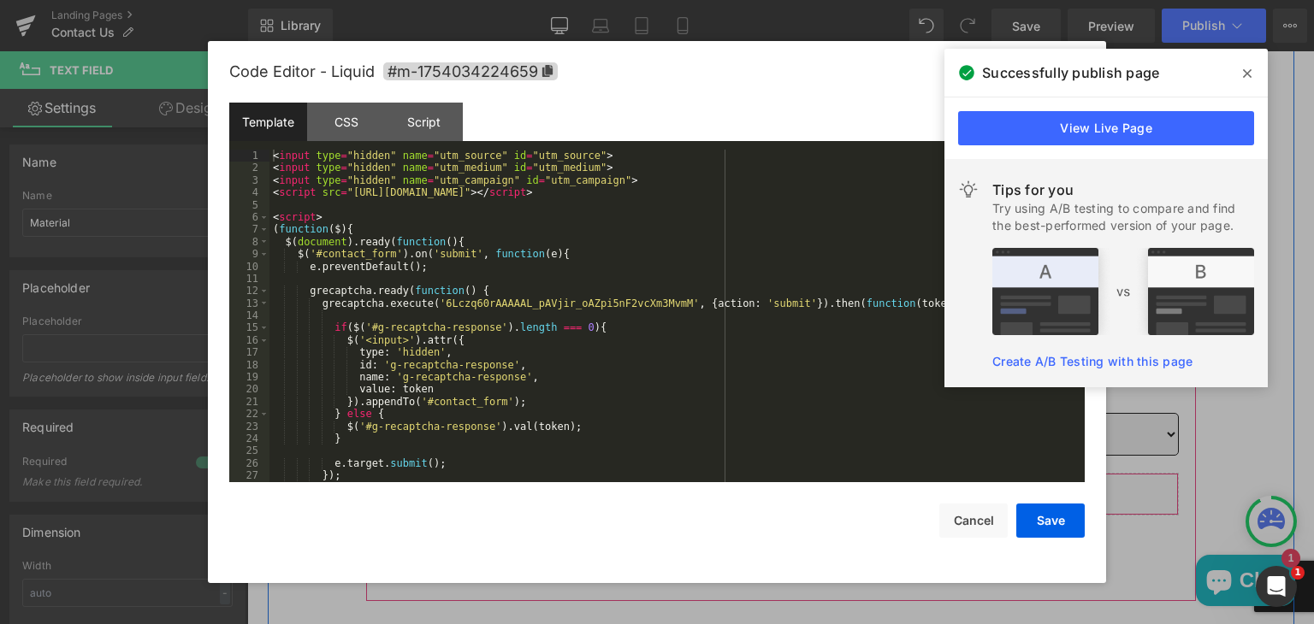
click at [801, 507] on icon "Main content" at bounding box center [804, 512] width 10 height 10
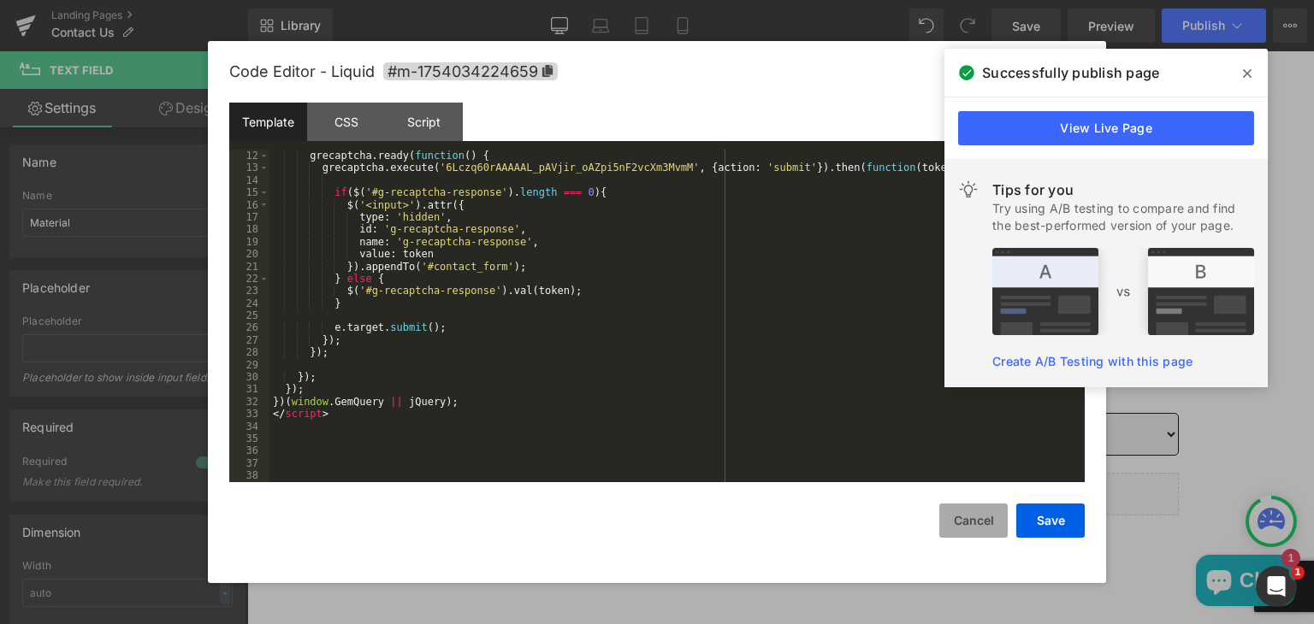
click at [954, 518] on button "Cancel" at bounding box center [973, 521] width 68 height 34
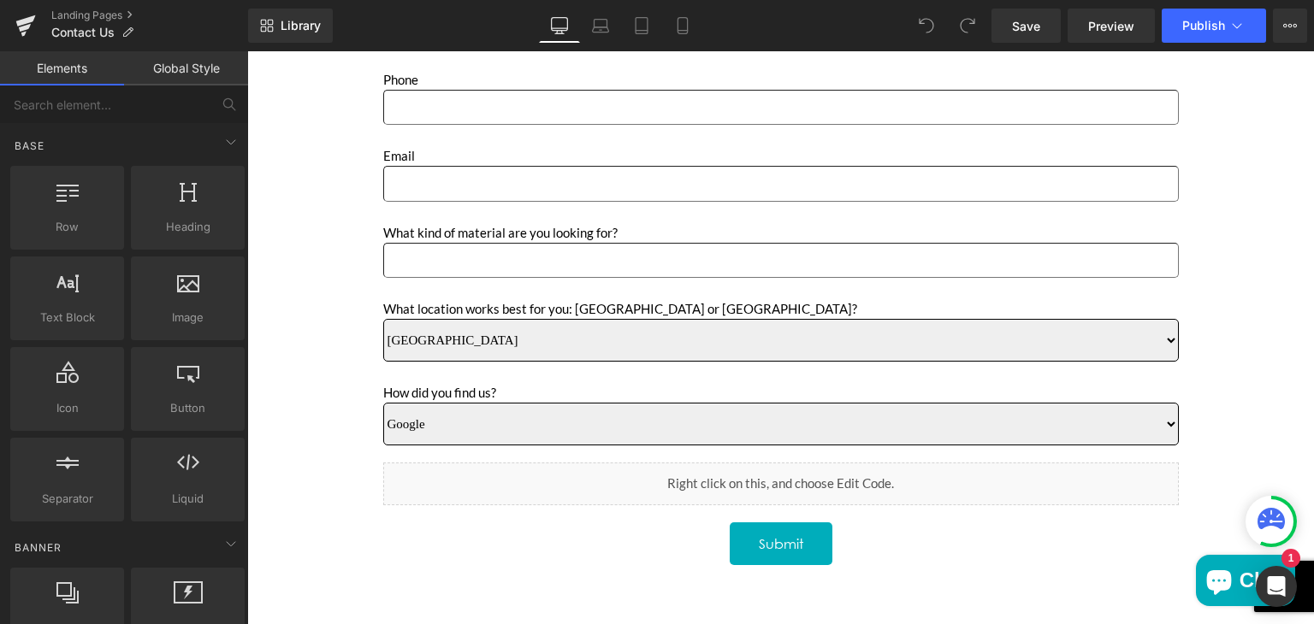
scroll to position [725, 0]
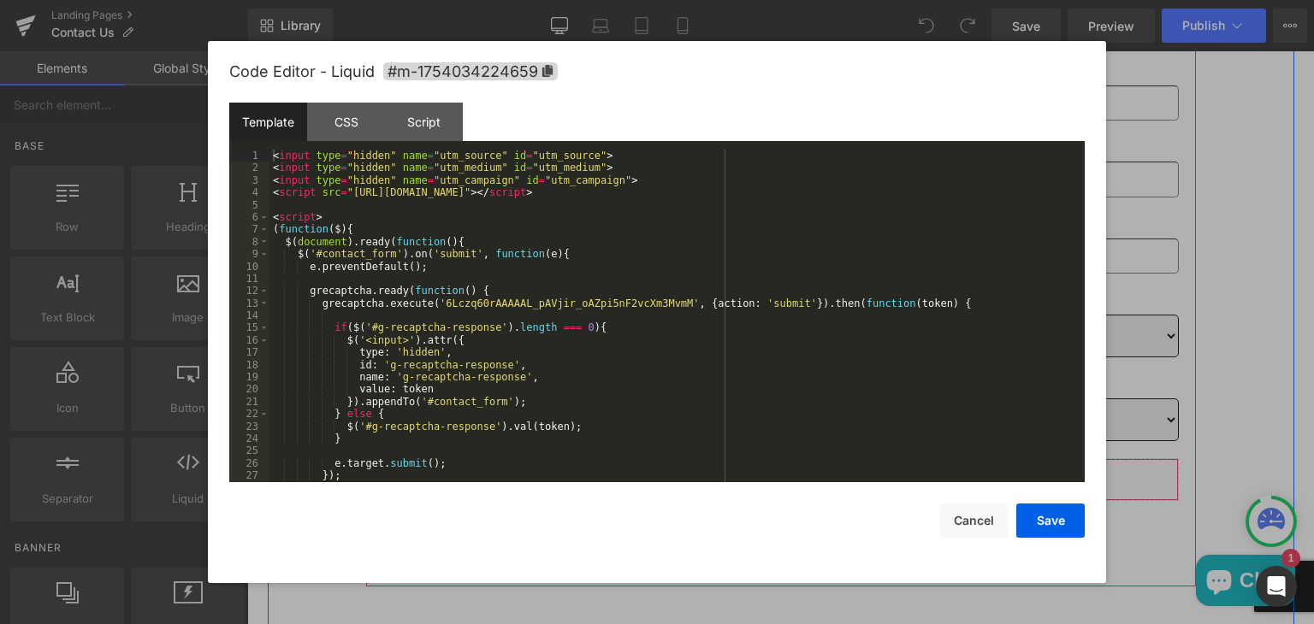
click at [799, 493] on icon "Main content" at bounding box center [804, 498] width 10 height 10
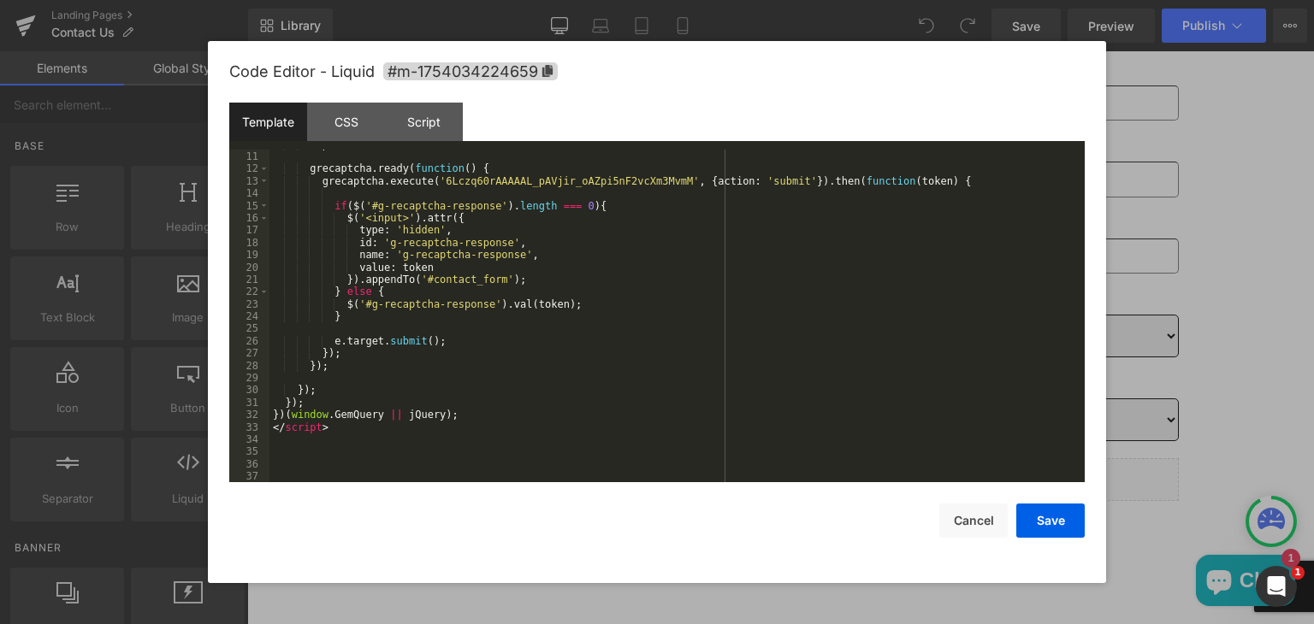
scroll to position [135, 0]
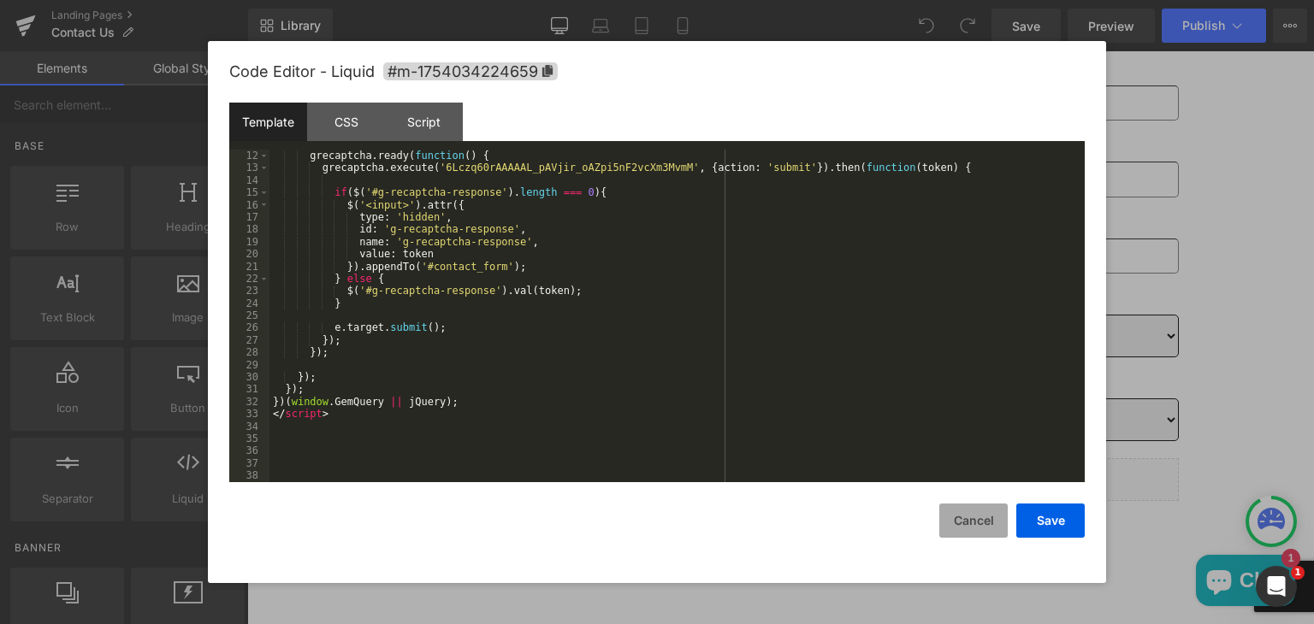
click at [0, 0] on button "Cancel" at bounding box center [0, 0] width 0 height 0
